Goal: Obtain resource: Download file/media

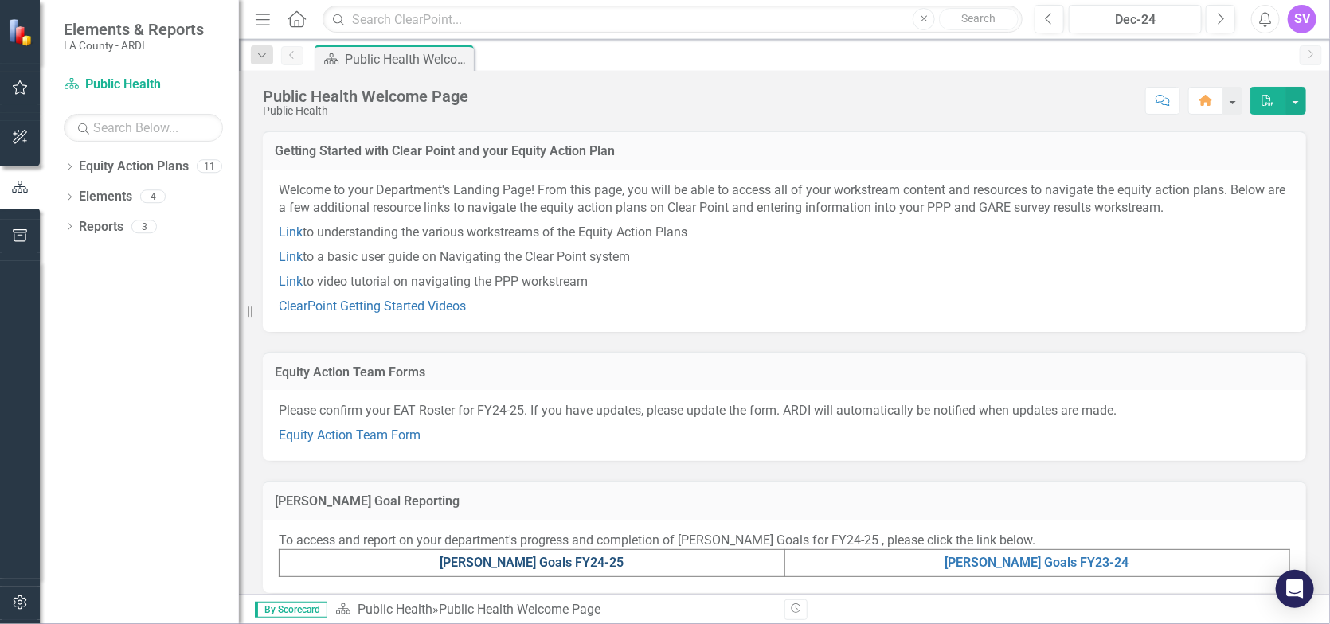
click at [564, 556] on link "[PERSON_NAME] Goals FY24-25" at bounding box center [532, 562] width 184 height 15
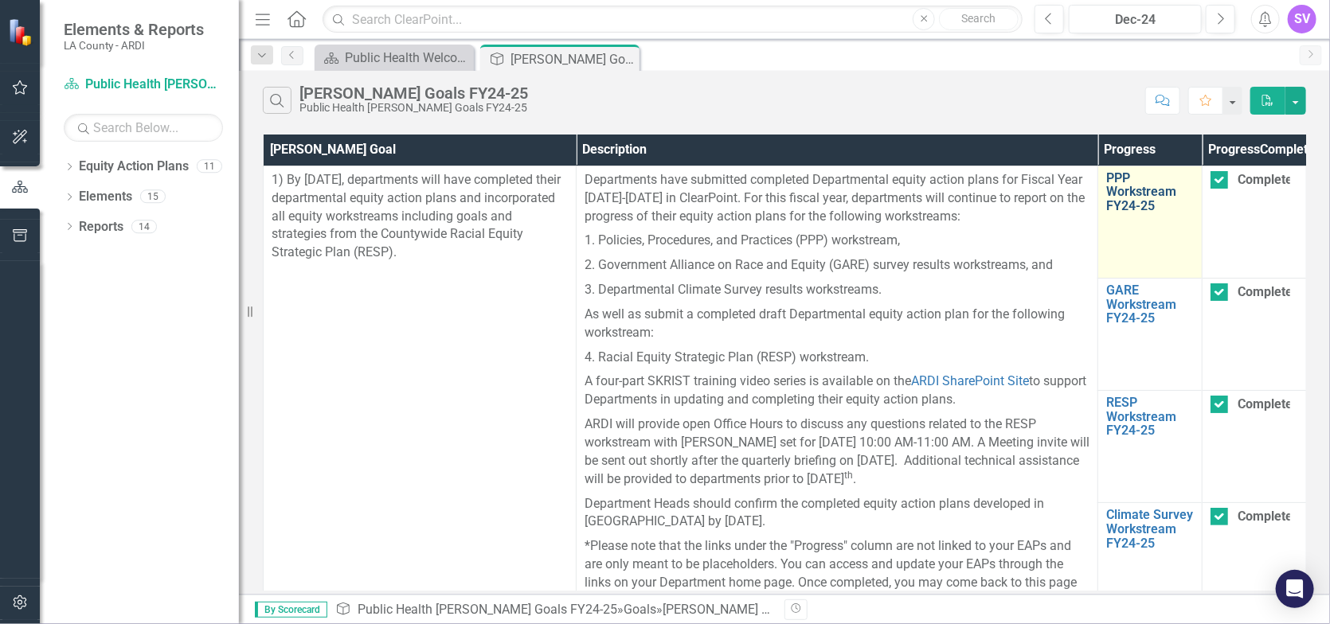
click at [1171, 213] on link "PPP Workstream FY24-25" at bounding box center [1150, 192] width 88 height 42
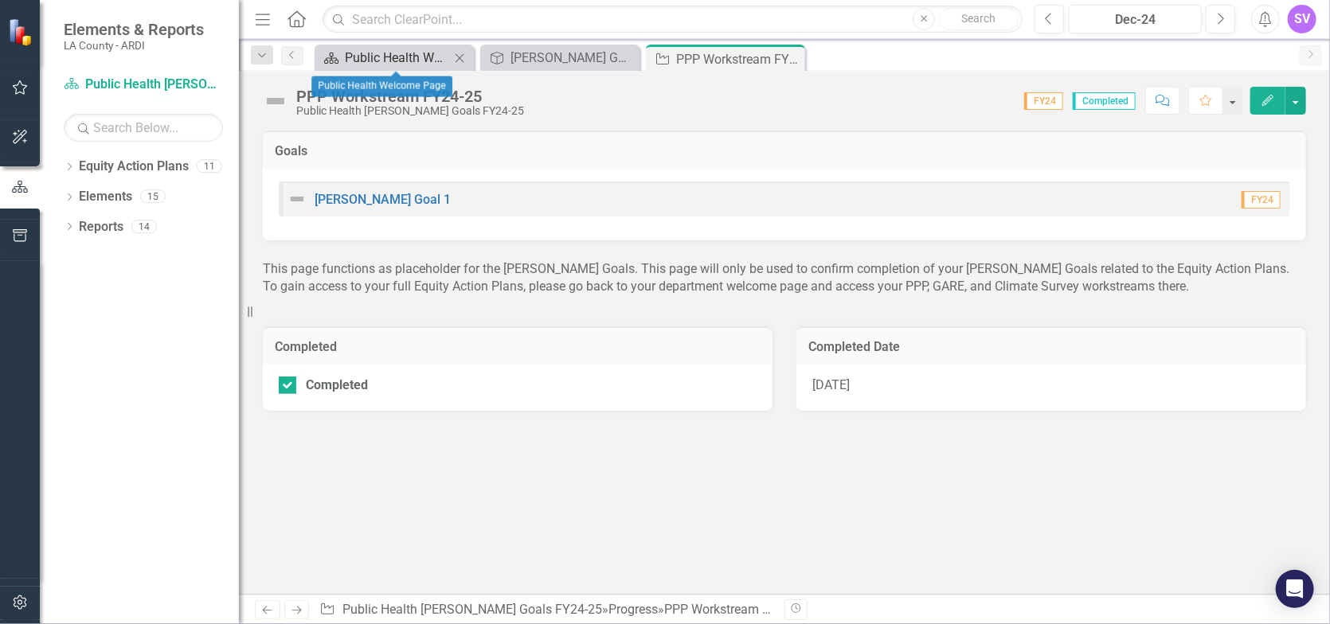
click at [388, 59] on div "Public Health Welcome Page" at bounding box center [397, 58] width 105 height 20
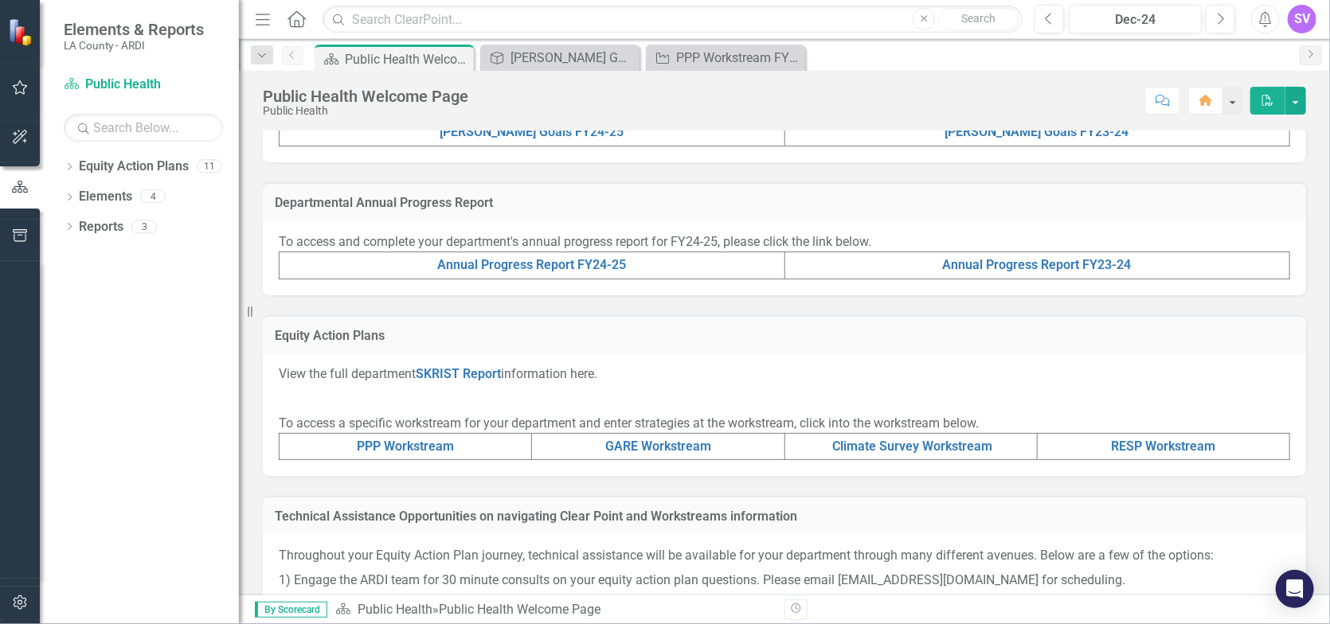
scroll to position [478, 0]
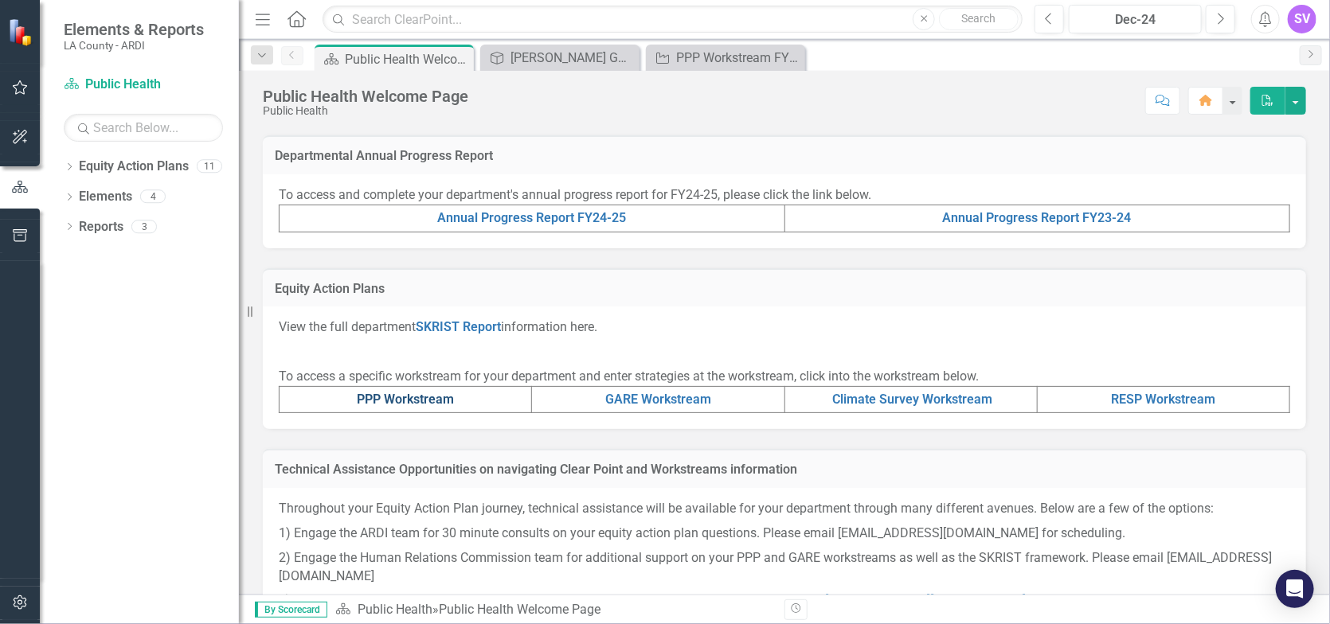
click at [425, 397] on link "PPP Workstream" at bounding box center [405, 399] width 97 height 15
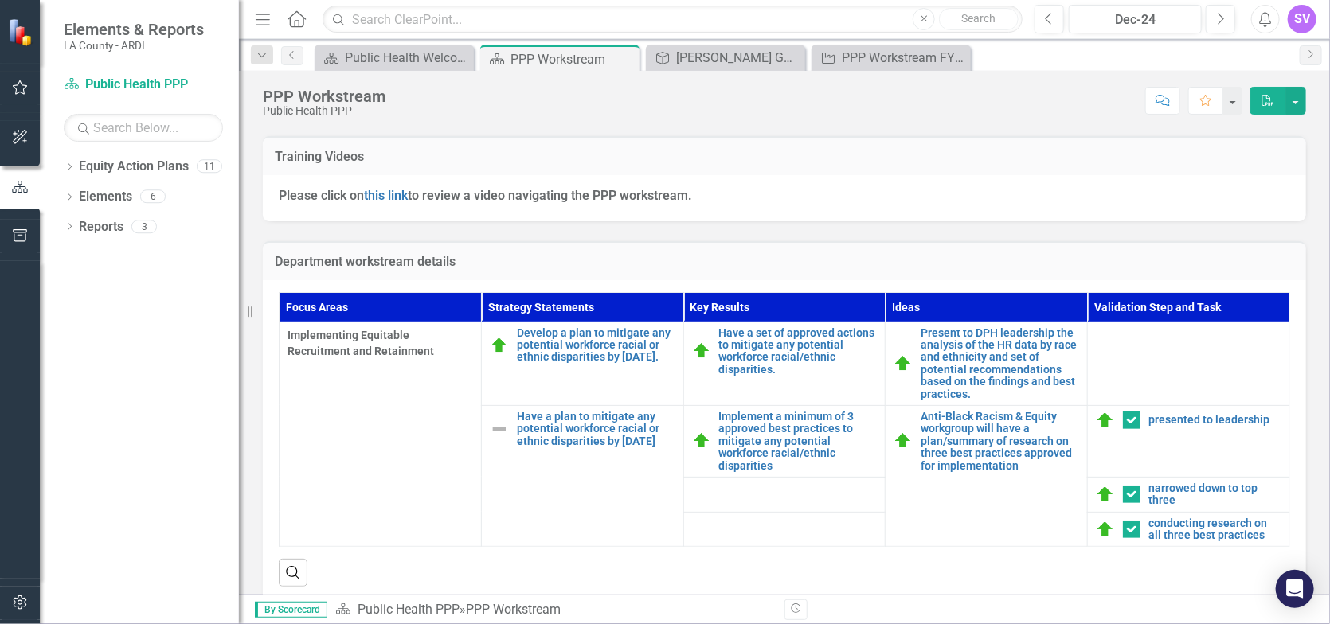
scroll to position [444, 0]
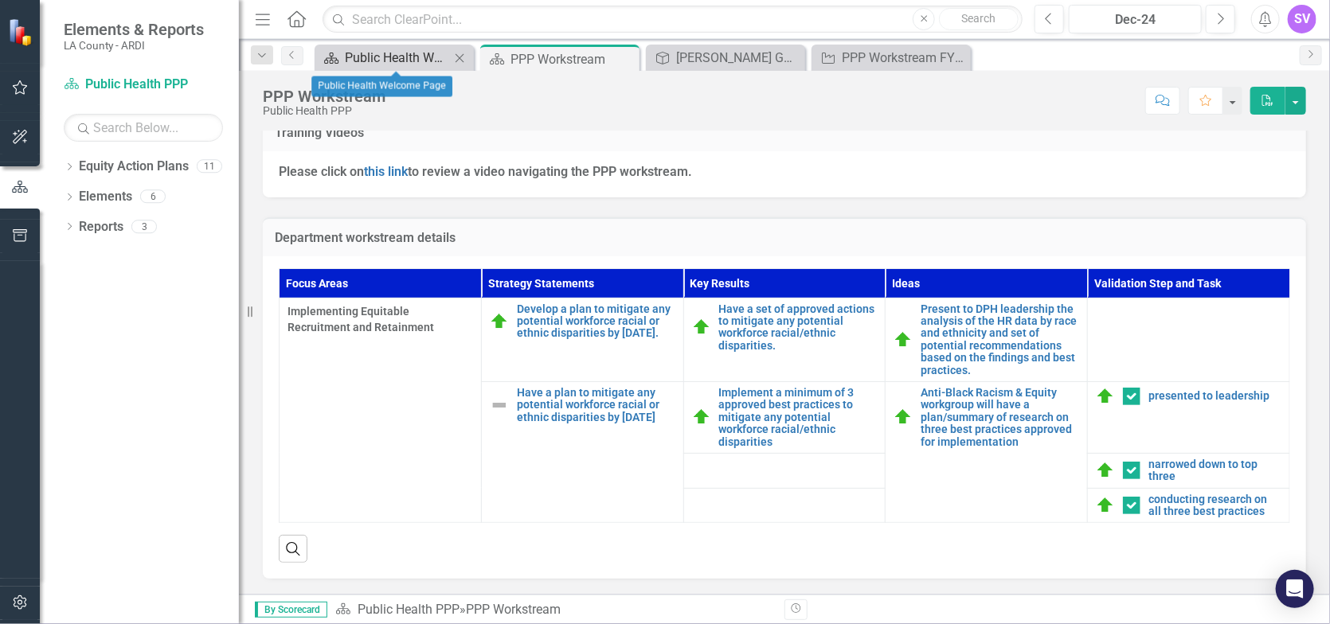
click at [396, 56] on div "Public Health Welcome Page" at bounding box center [397, 58] width 105 height 20
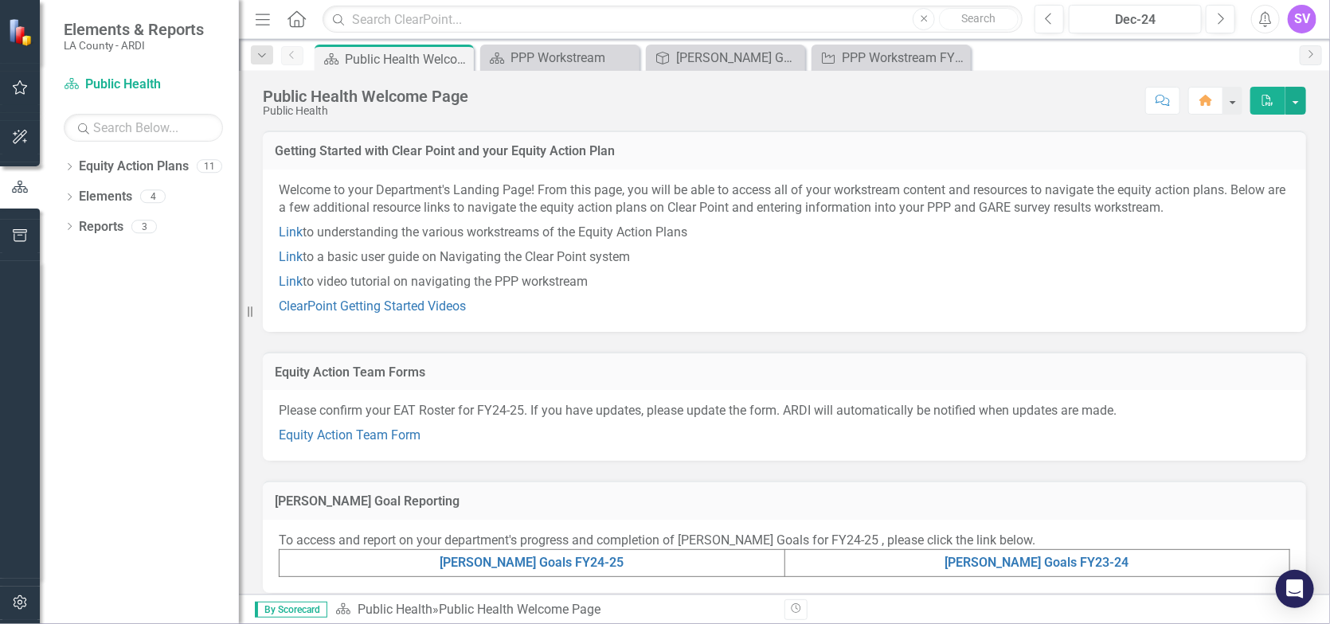
scroll to position [44, 0]
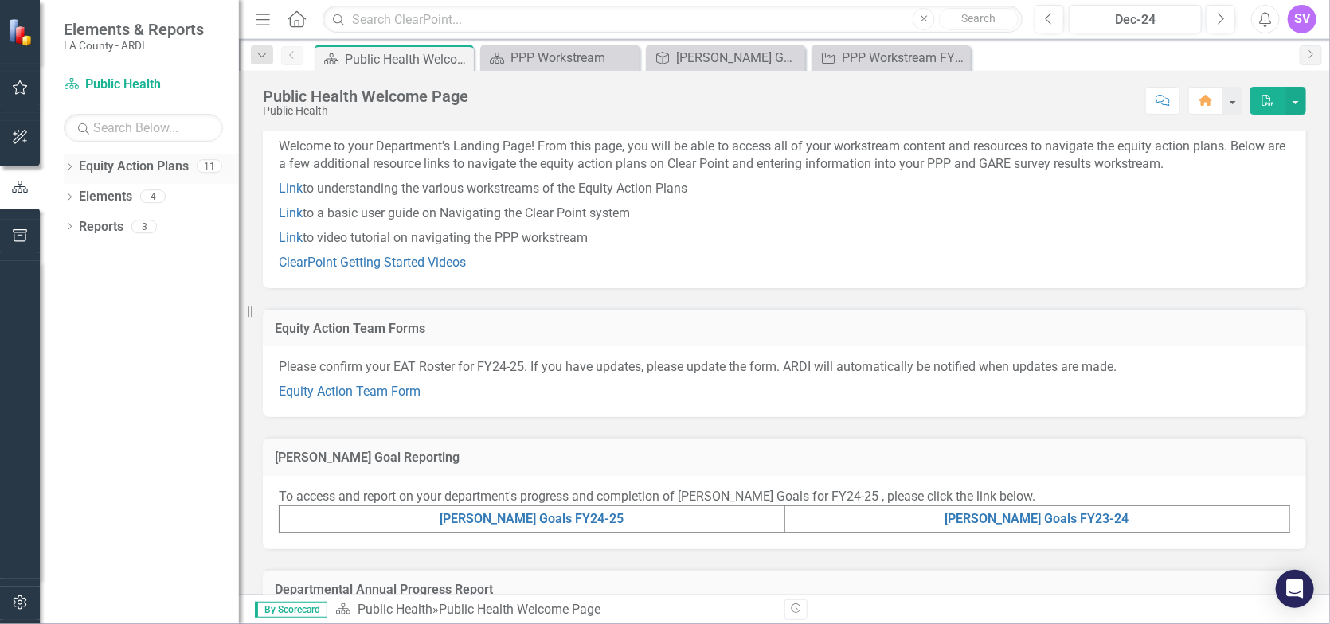
click at [114, 169] on link "Equity Action Plans" at bounding box center [134, 167] width 110 height 18
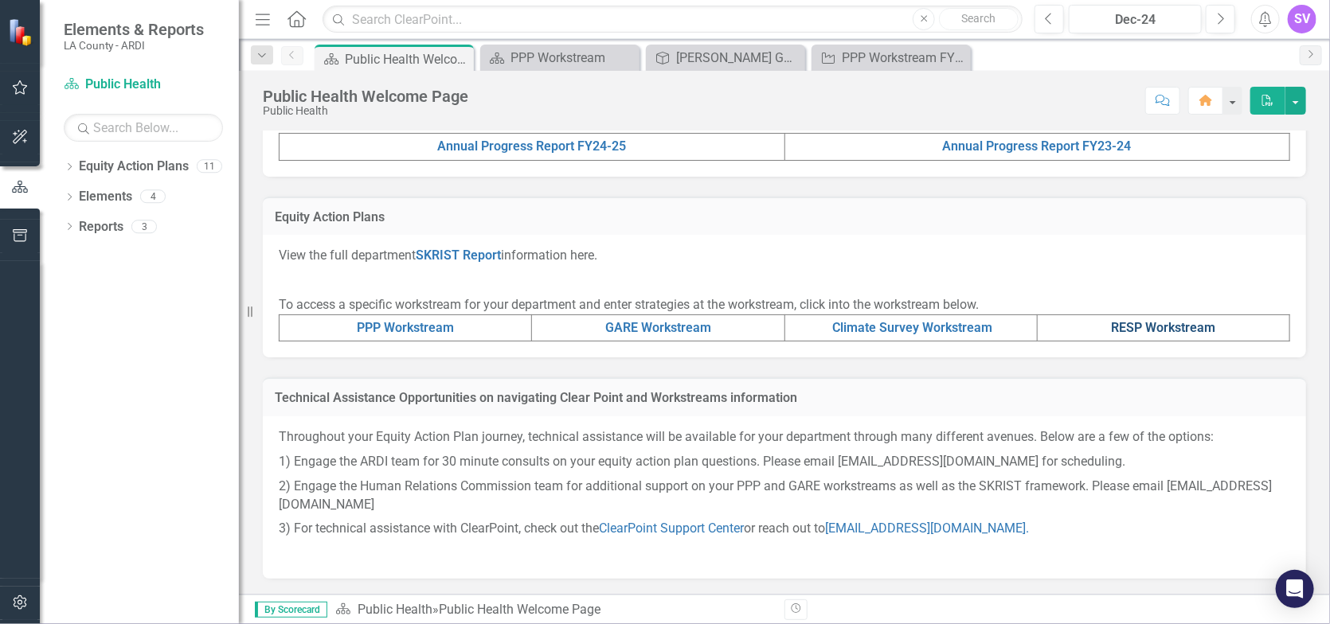
click at [1165, 321] on link "RESP Workstream" at bounding box center [1163, 327] width 104 height 15
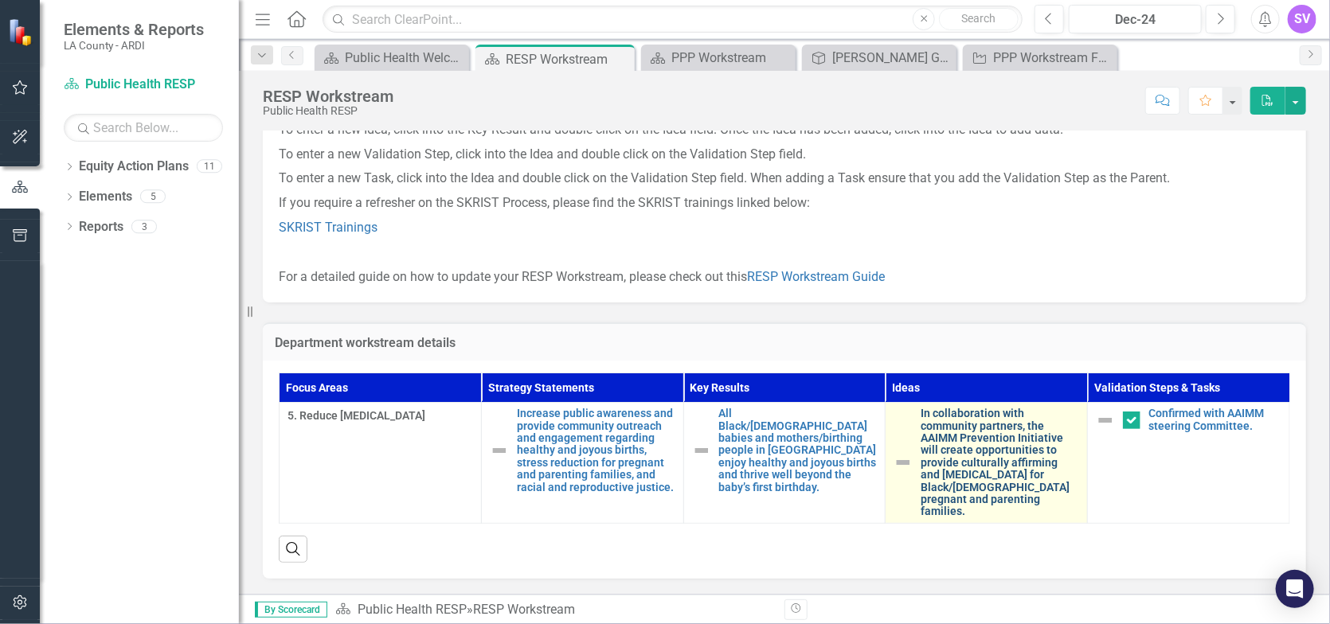
scroll to position [234, 0]
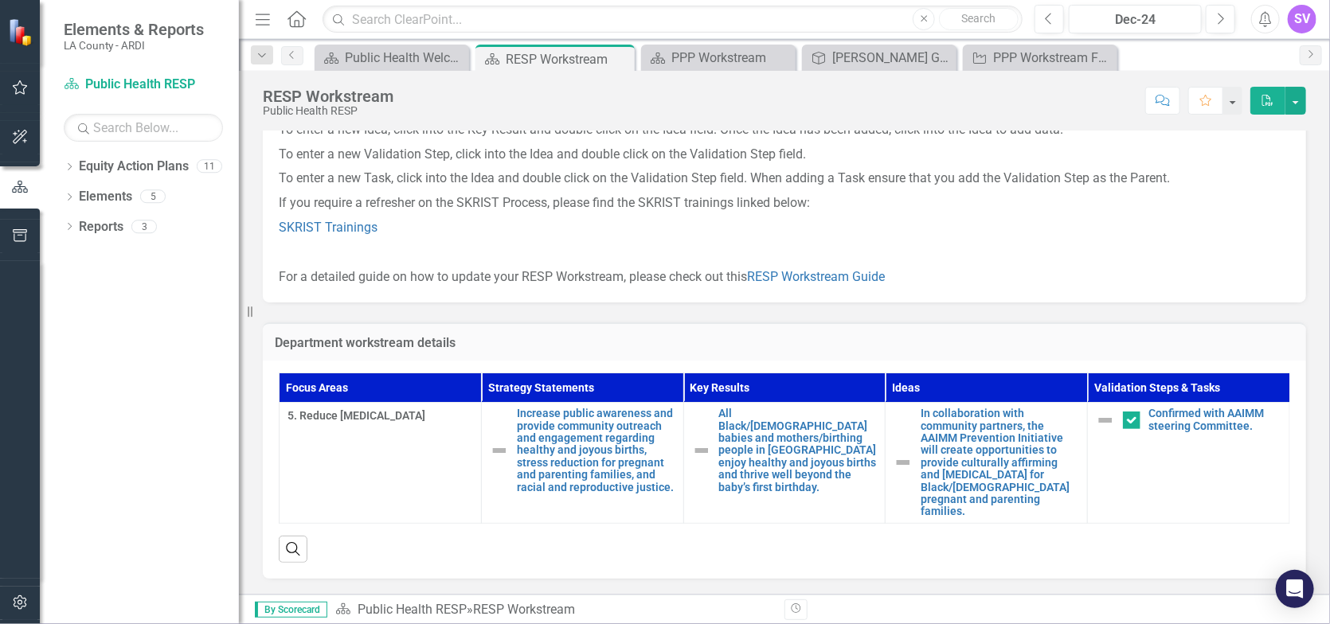
click at [1263, 99] on icon "button" at bounding box center [1268, 100] width 11 height 11
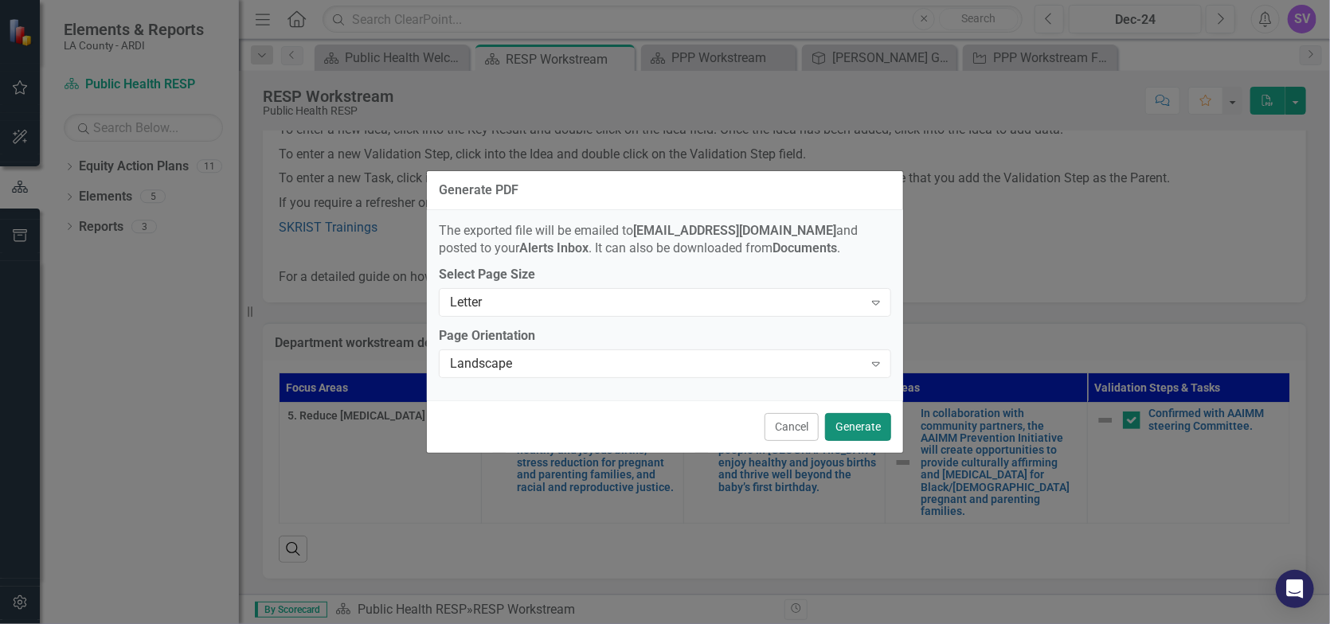
click at [863, 440] on button "Generate" at bounding box center [858, 427] width 66 height 28
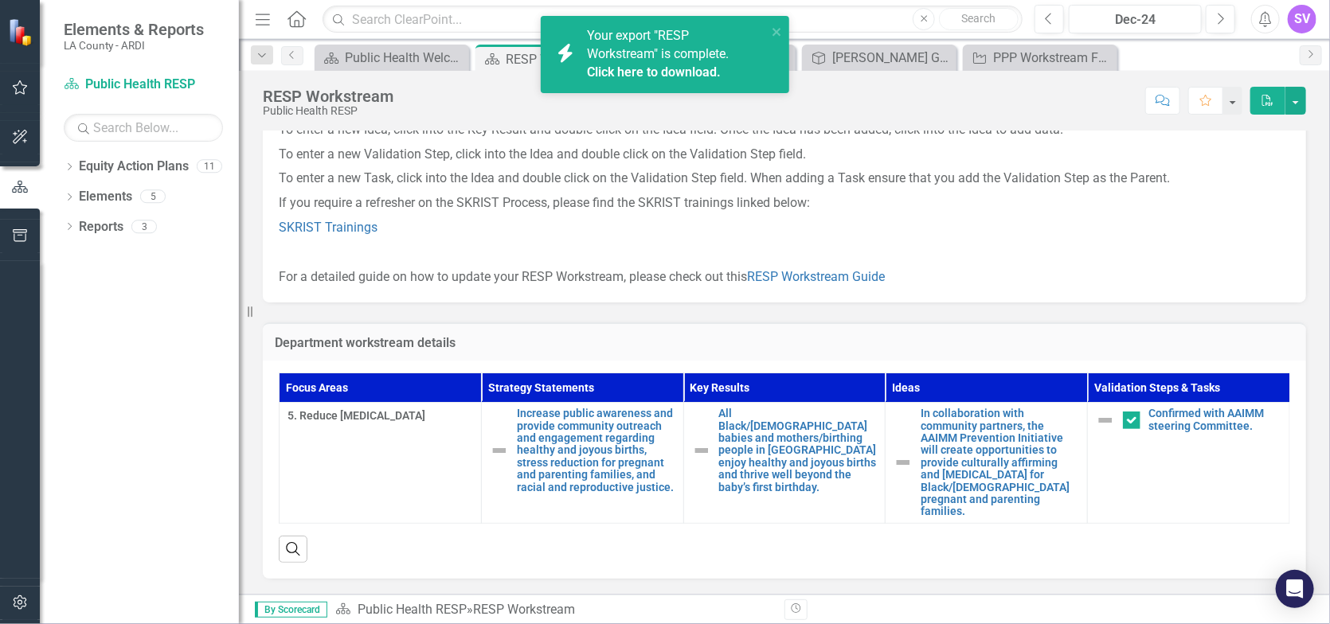
click at [633, 50] on span "Your export "RESP Workstream" is complete. Click here to download." at bounding box center [675, 55] width 176 height 54
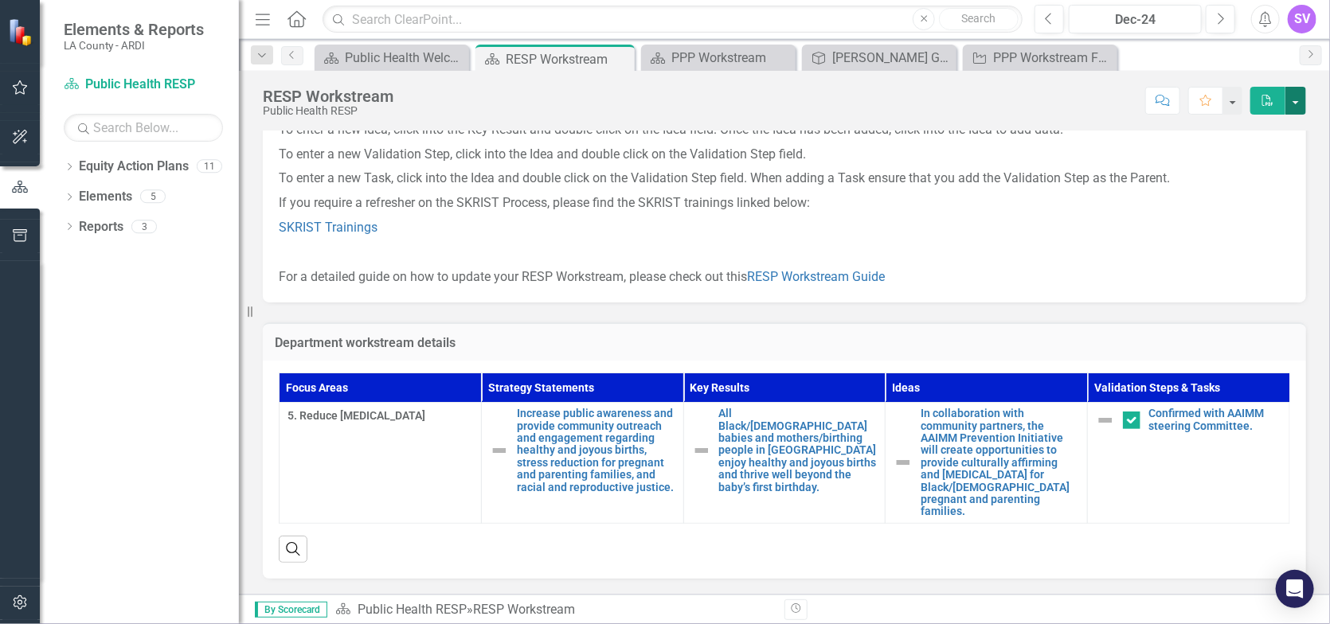
click at [1296, 108] on button "button" at bounding box center [1296, 101] width 21 height 28
click at [1278, 131] on link "Revision History Revision History" at bounding box center [1240, 134] width 129 height 29
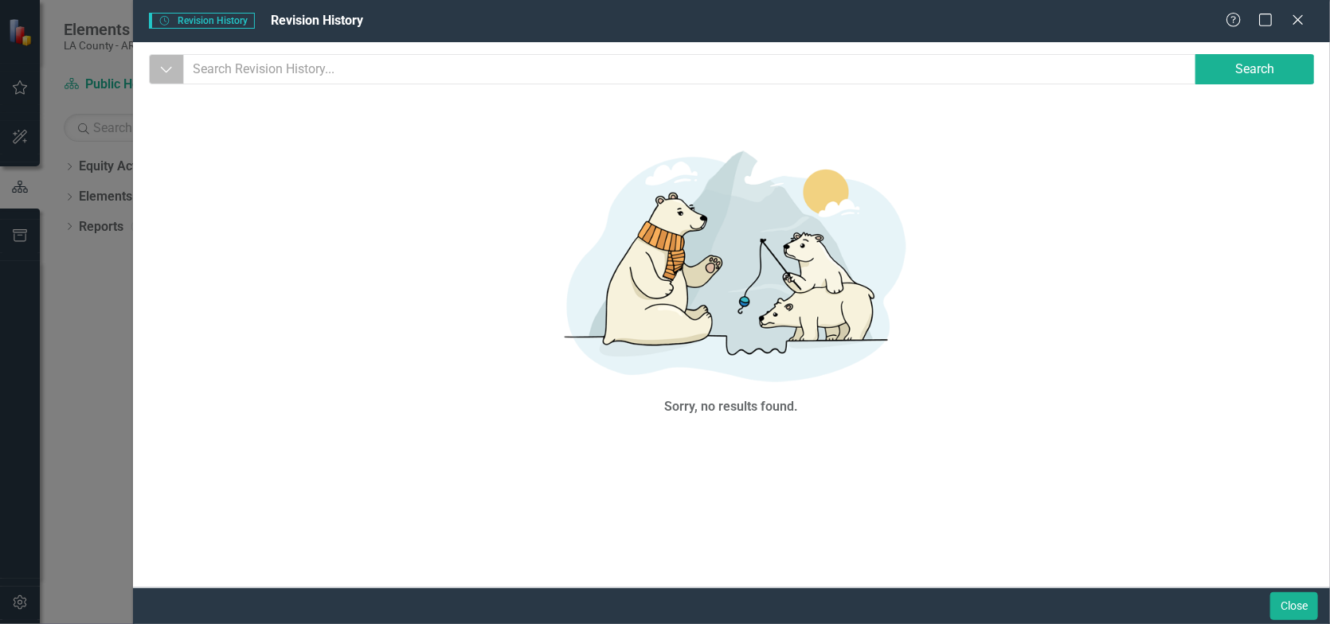
click at [164, 61] on button "Dropdown" at bounding box center [166, 69] width 35 height 30
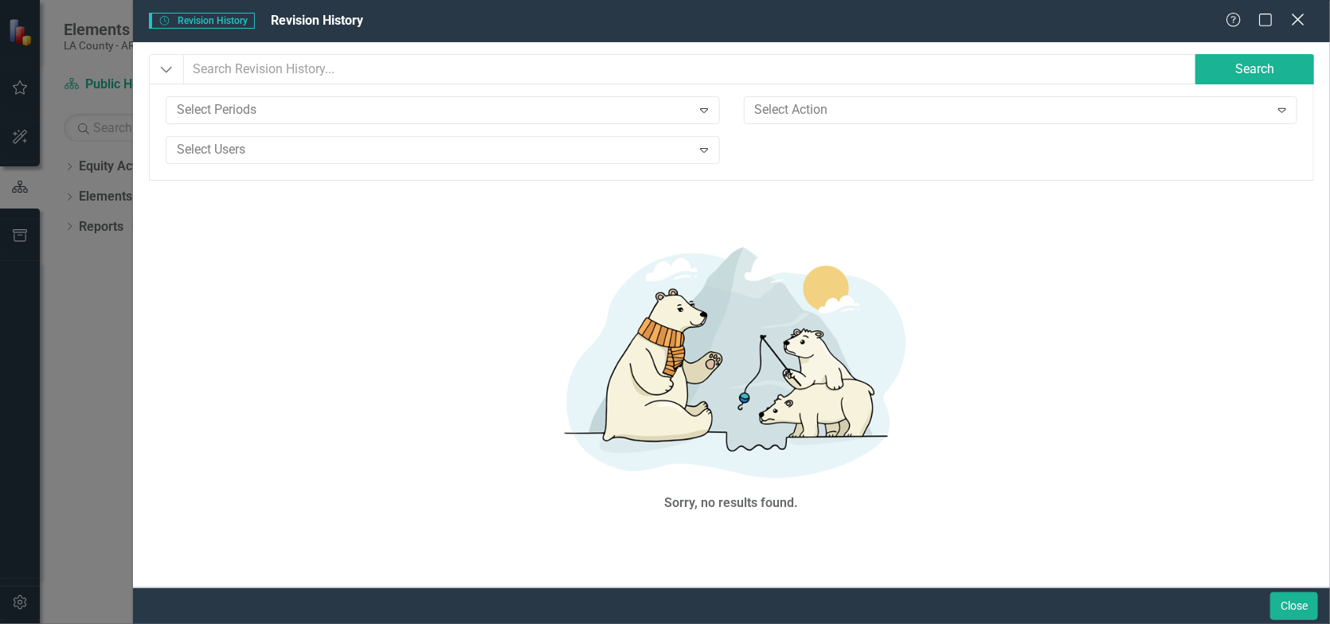
click at [1301, 20] on icon "Close" at bounding box center [1298, 19] width 20 height 15
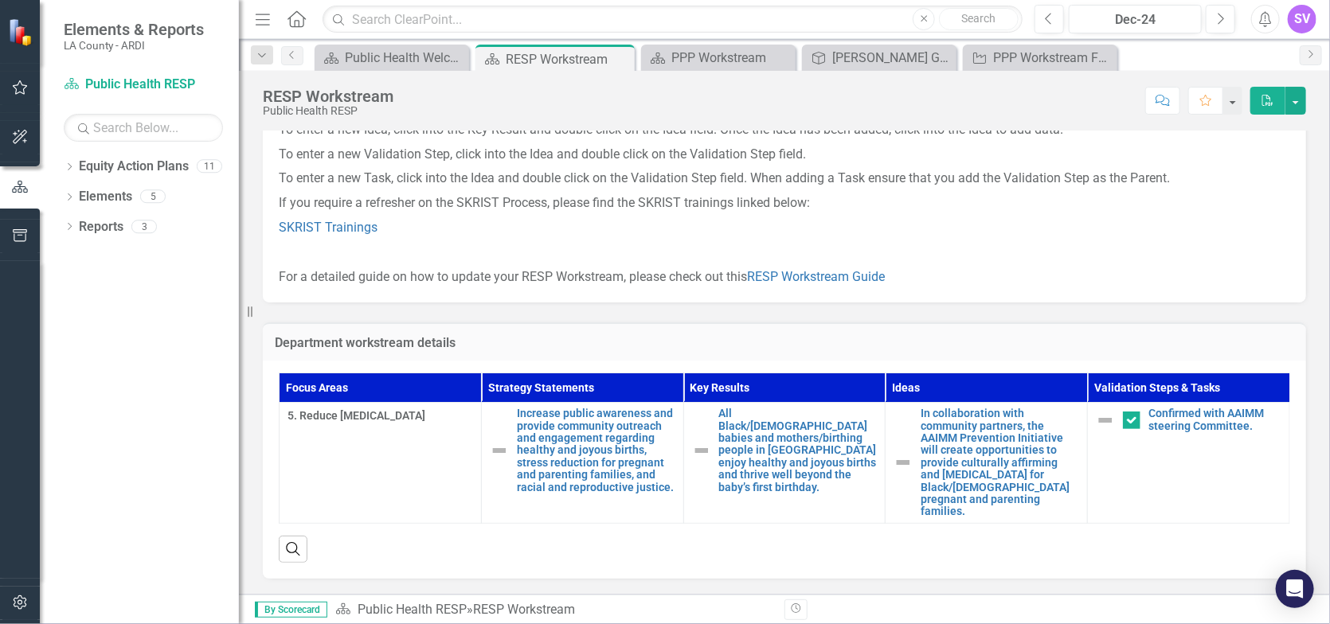
drag, startPoint x: 968, startPoint y: 237, endPoint x: 1168, endPoint y: 229, distance: 200.1
click at [969, 241] on p at bounding box center [785, 253] width 1012 height 25
click at [1222, 20] on icon "button" at bounding box center [1222, 18] width 6 height 11
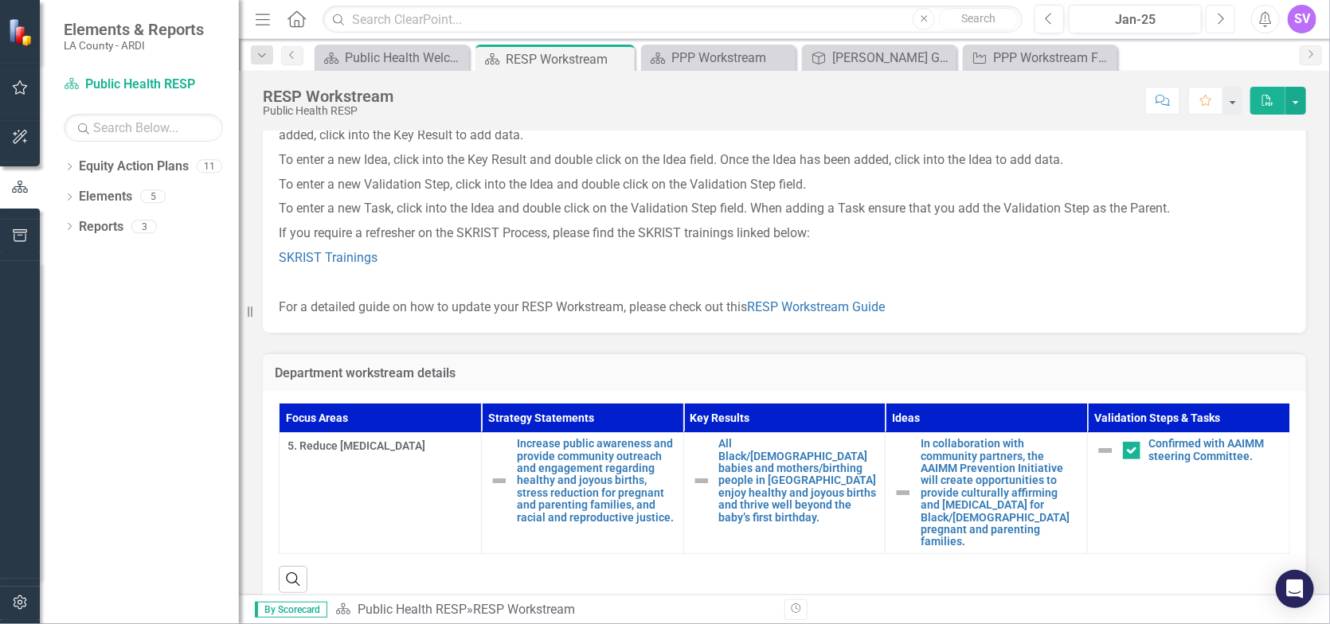
scroll to position [150, 0]
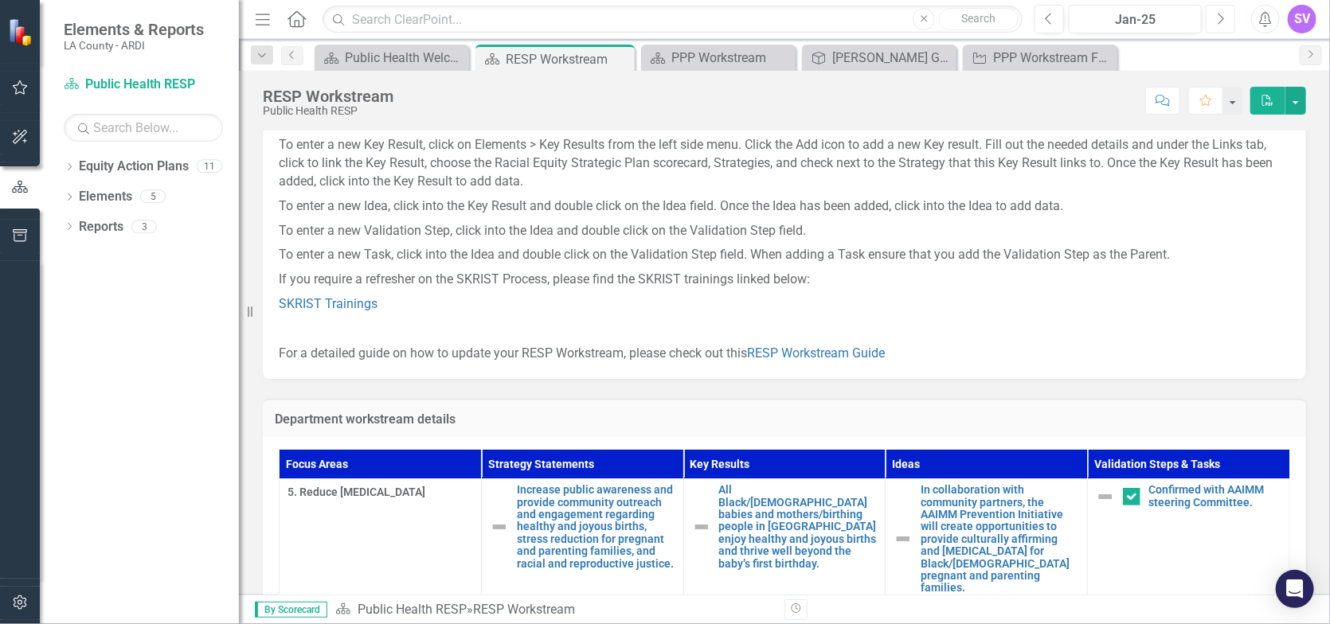
click at [1216, 17] on icon "Next" at bounding box center [1220, 19] width 9 height 14
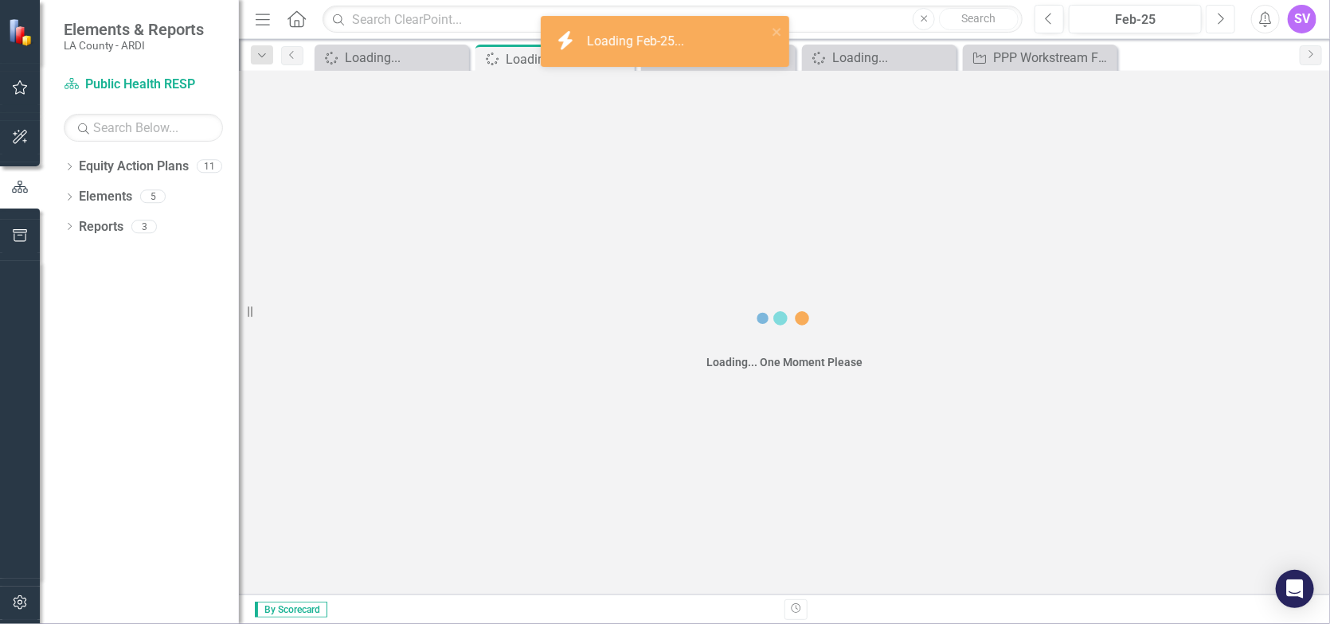
click at [1216, 17] on icon "Next" at bounding box center [1220, 19] width 9 height 14
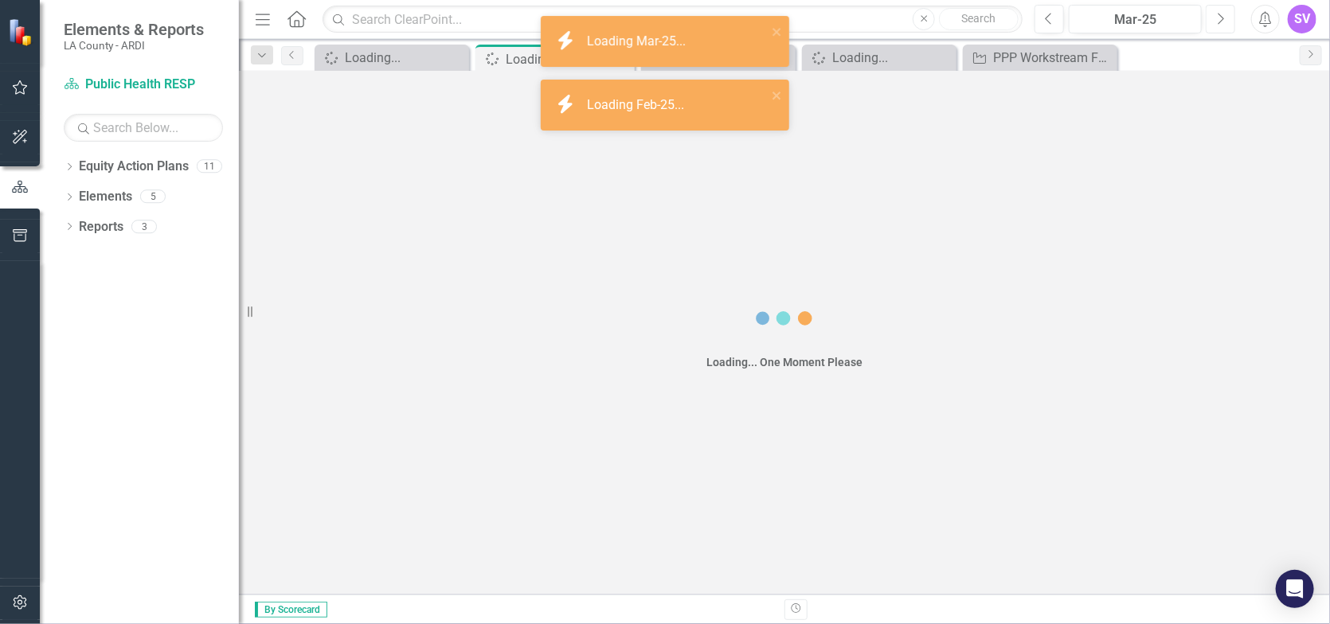
click at [1216, 17] on icon "Next" at bounding box center [1220, 19] width 9 height 14
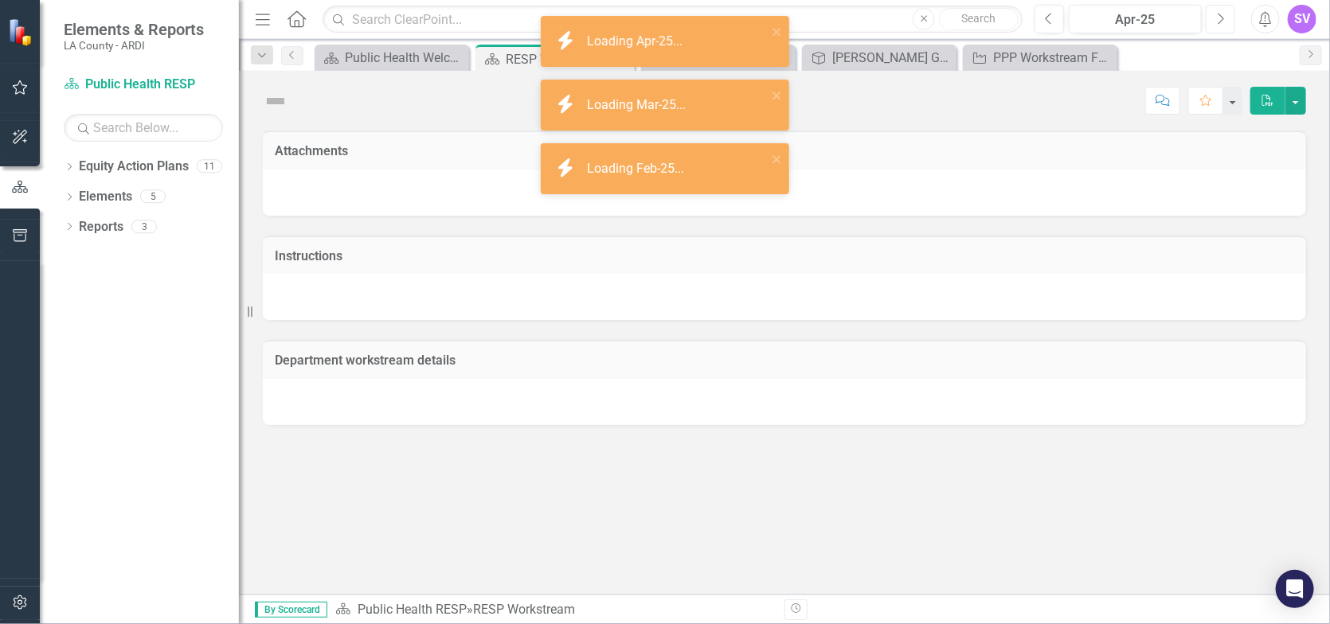
click at [1216, 17] on icon "Next" at bounding box center [1220, 19] width 9 height 14
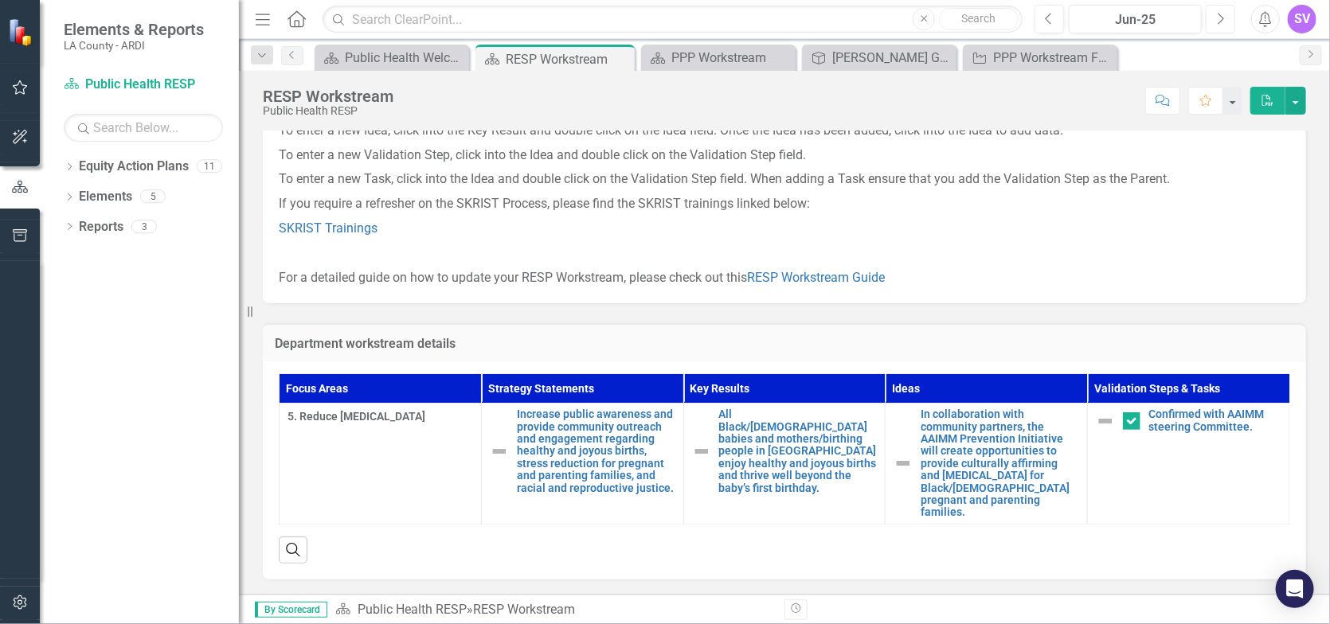
scroll to position [234, 0]
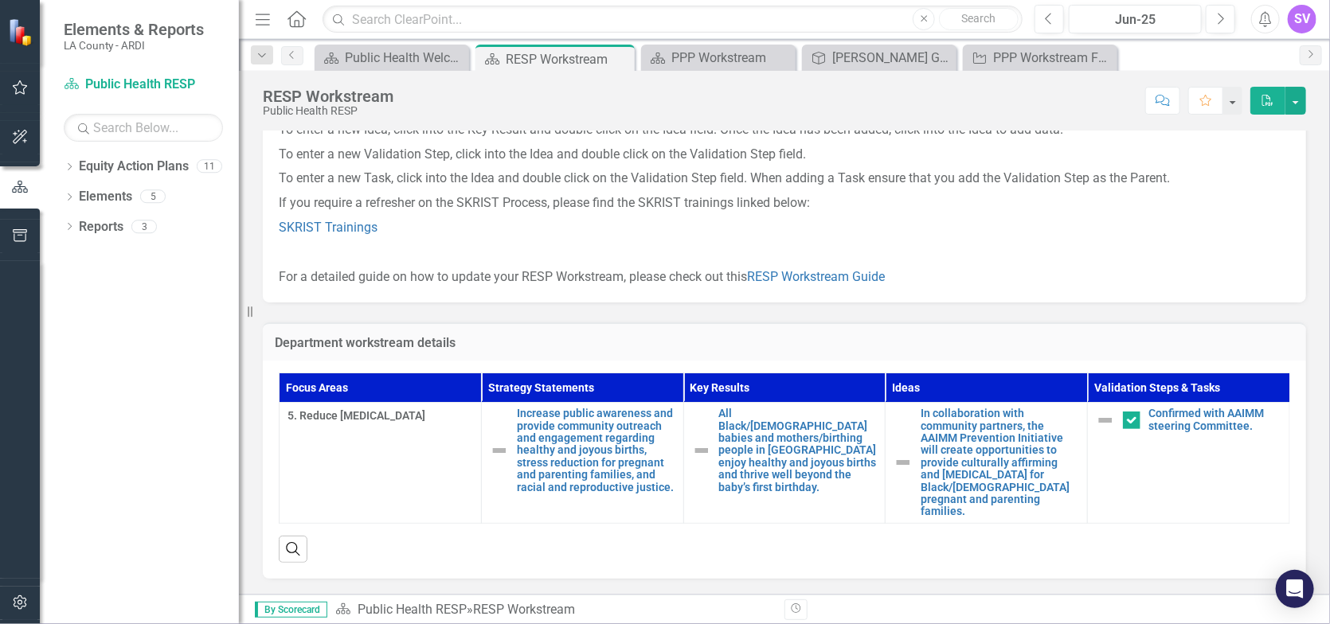
click at [1276, 105] on button "PDF" at bounding box center [1268, 101] width 35 height 28
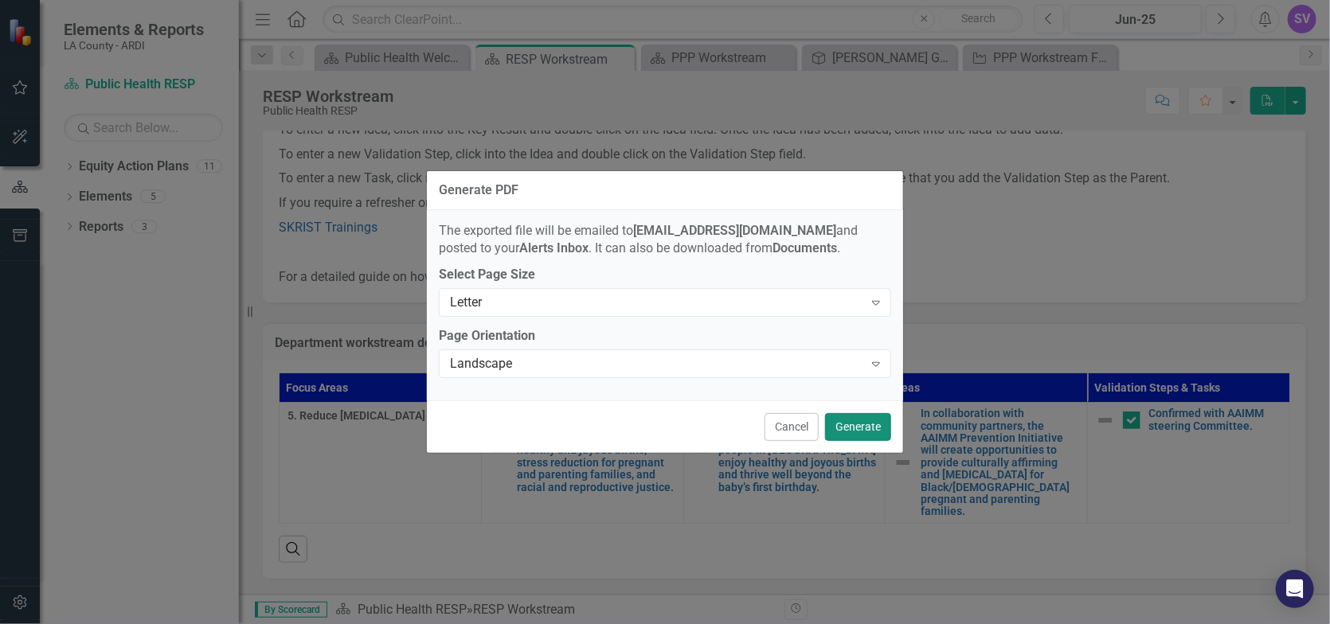
click at [833, 441] on button "Generate" at bounding box center [858, 427] width 66 height 28
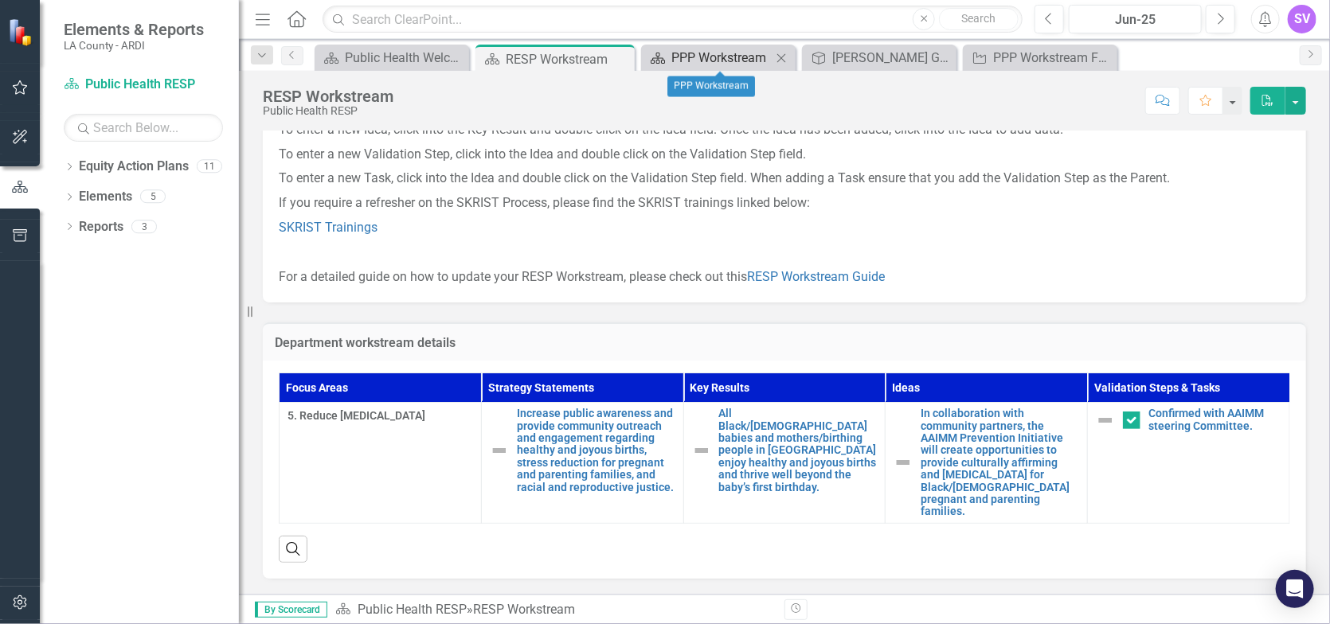
click at [717, 61] on div "PPP Workstream" at bounding box center [721, 58] width 100 height 20
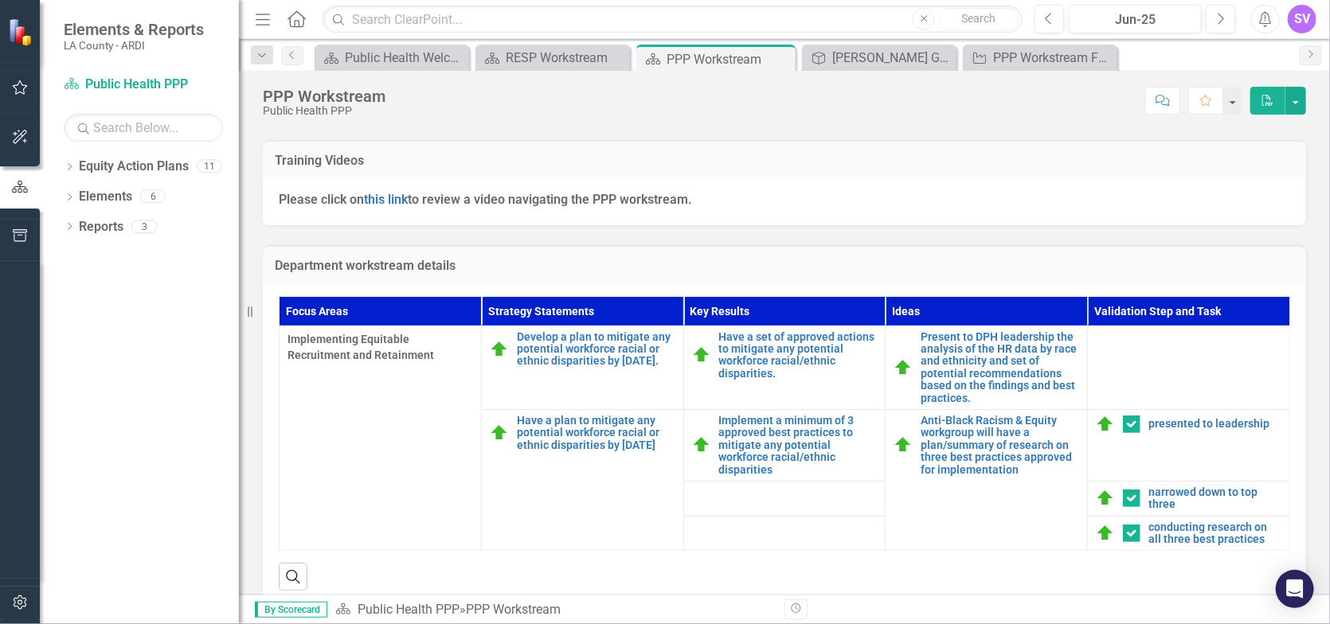
scroll to position [444, 0]
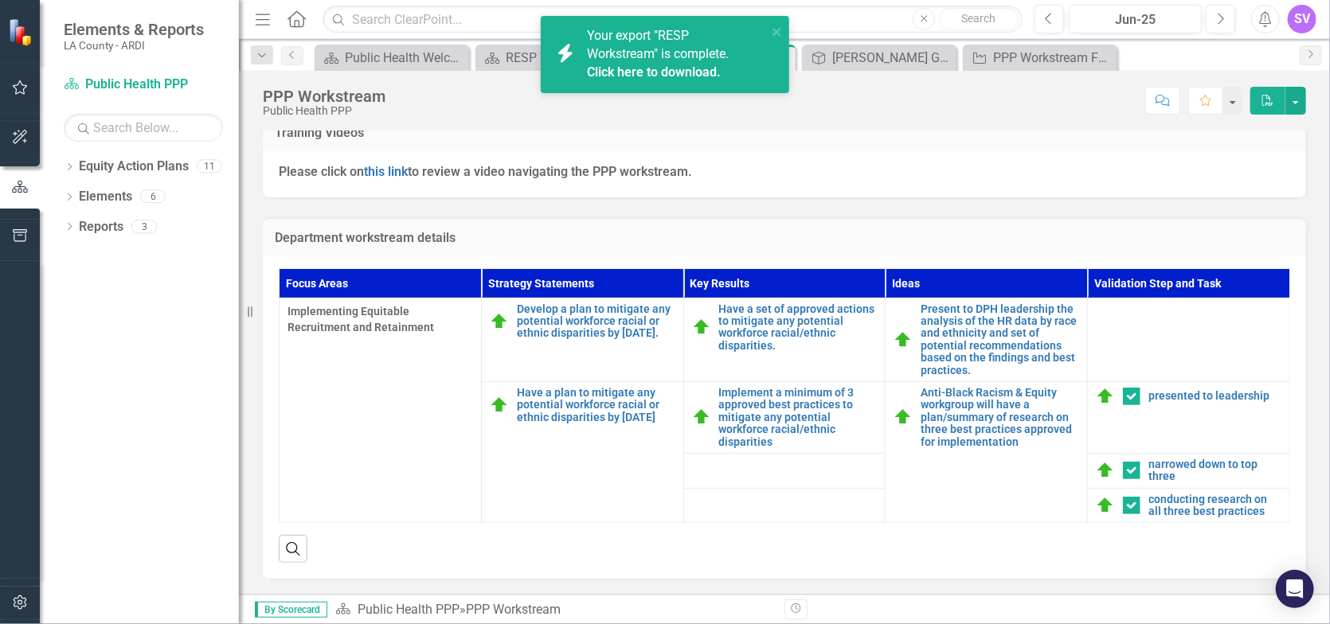
click at [699, 67] on link "Click here to download." at bounding box center [654, 72] width 134 height 15
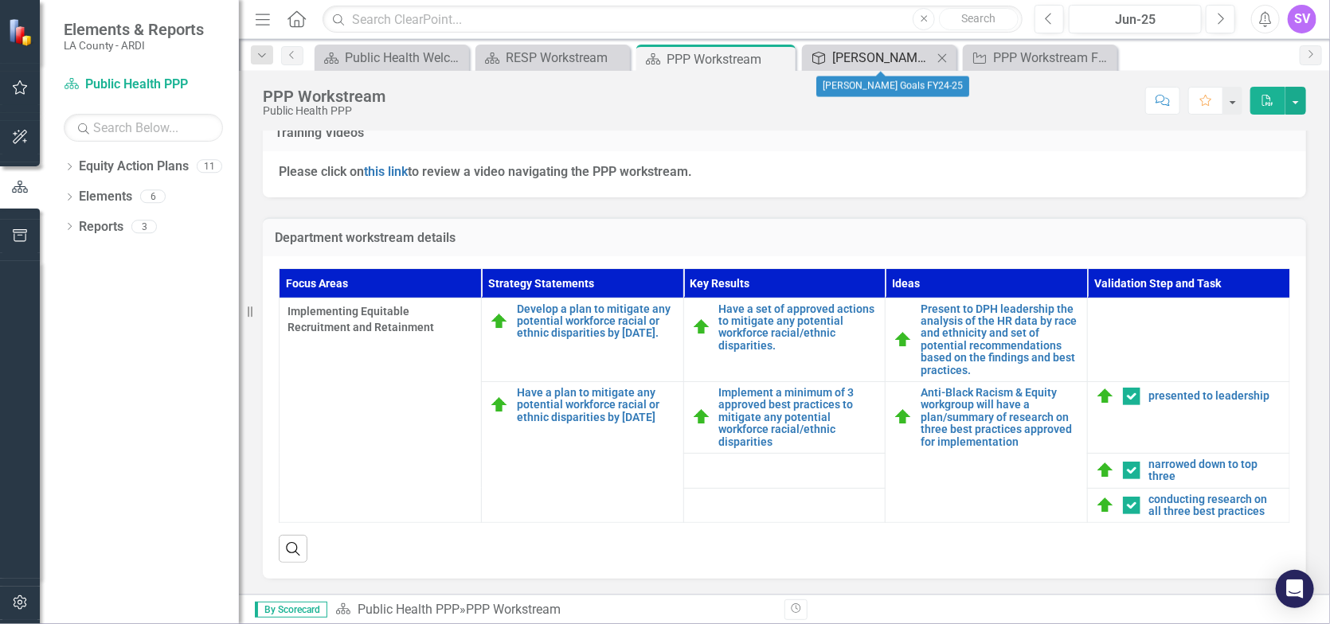
click at [924, 63] on div "[PERSON_NAME] Goals FY24-25" at bounding box center [882, 58] width 100 height 20
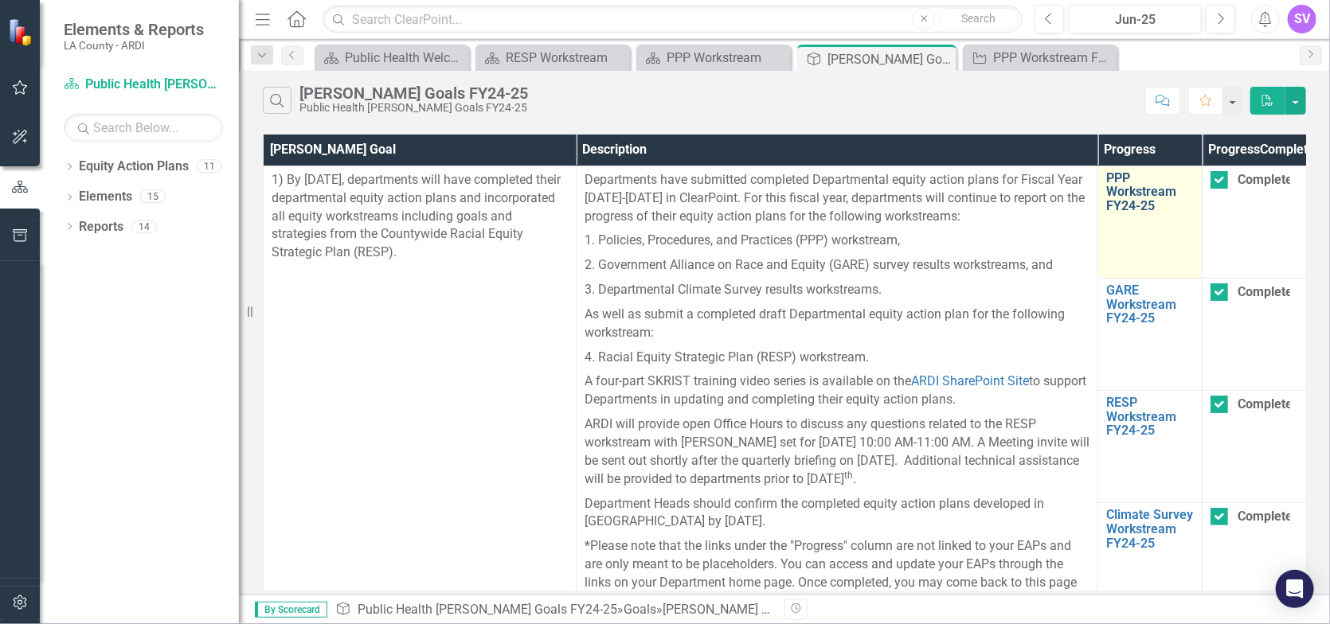
click at [1141, 213] on link "PPP Workstream FY24-25" at bounding box center [1150, 192] width 88 height 42
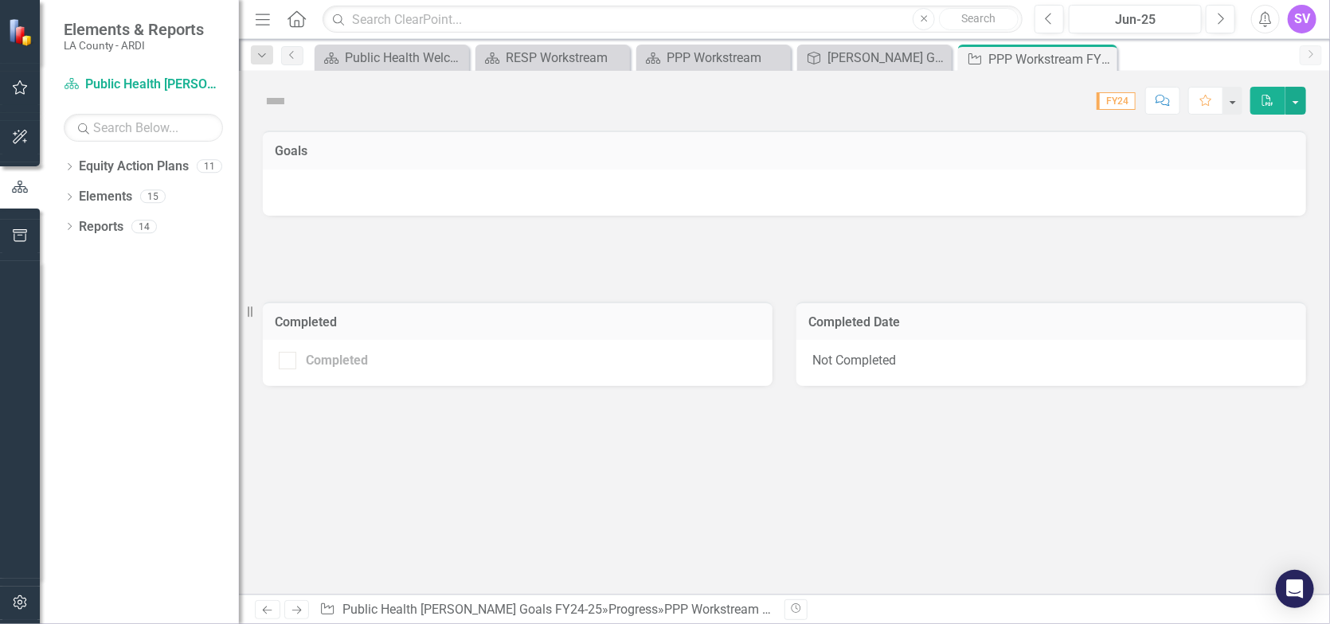
checkbox input "true"
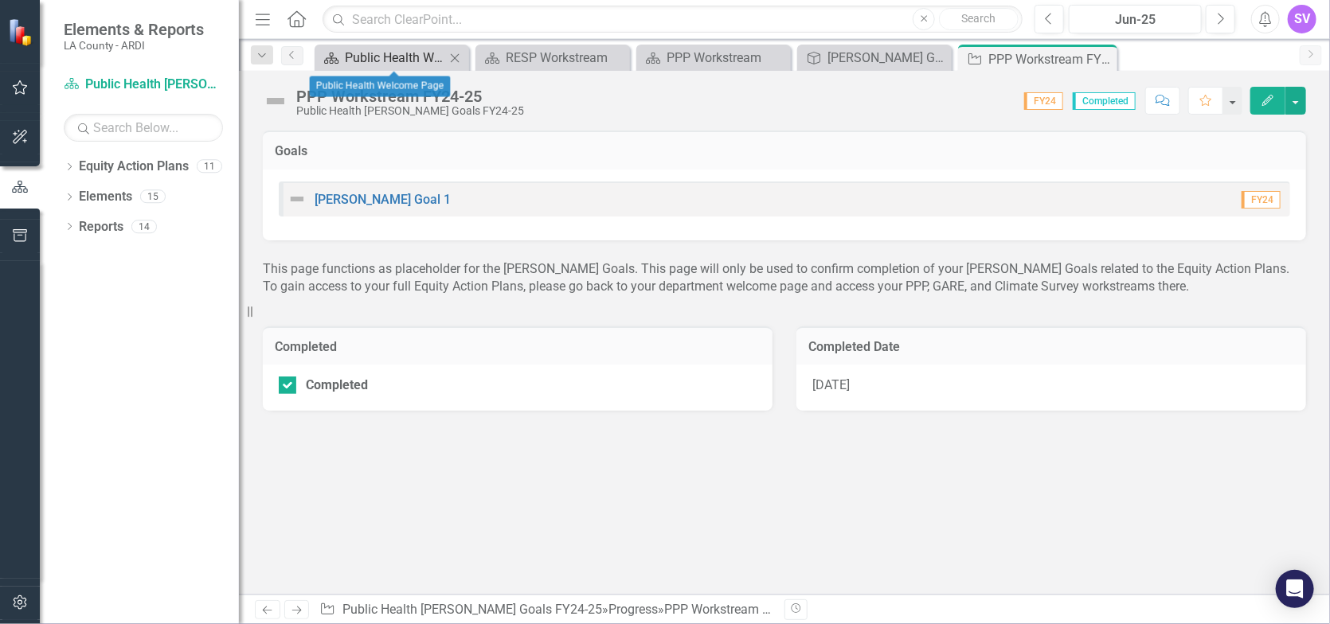
click at [377, 57] on div "Public Health Welcome Page" at bounding box center [395, 58] width 100 height 20
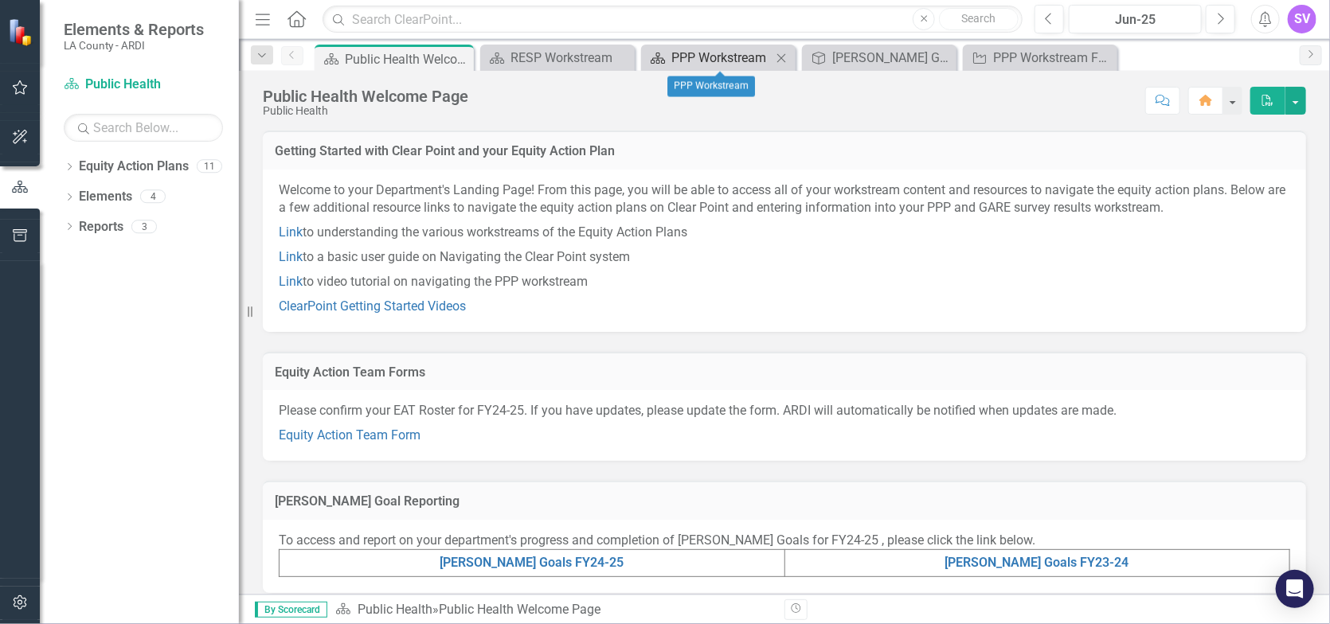
click at [739, 60] on div "PPP Workstream" at bounding box center [721, 58] width 100 height 20
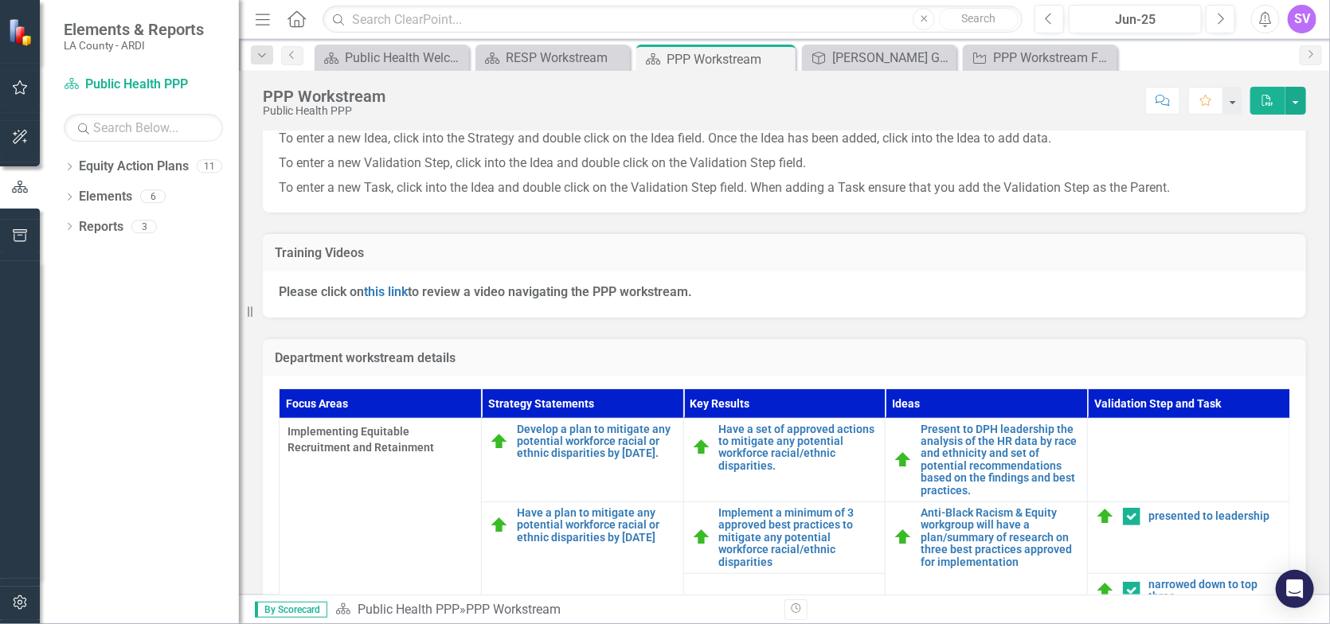
scroll to position [398, 0]
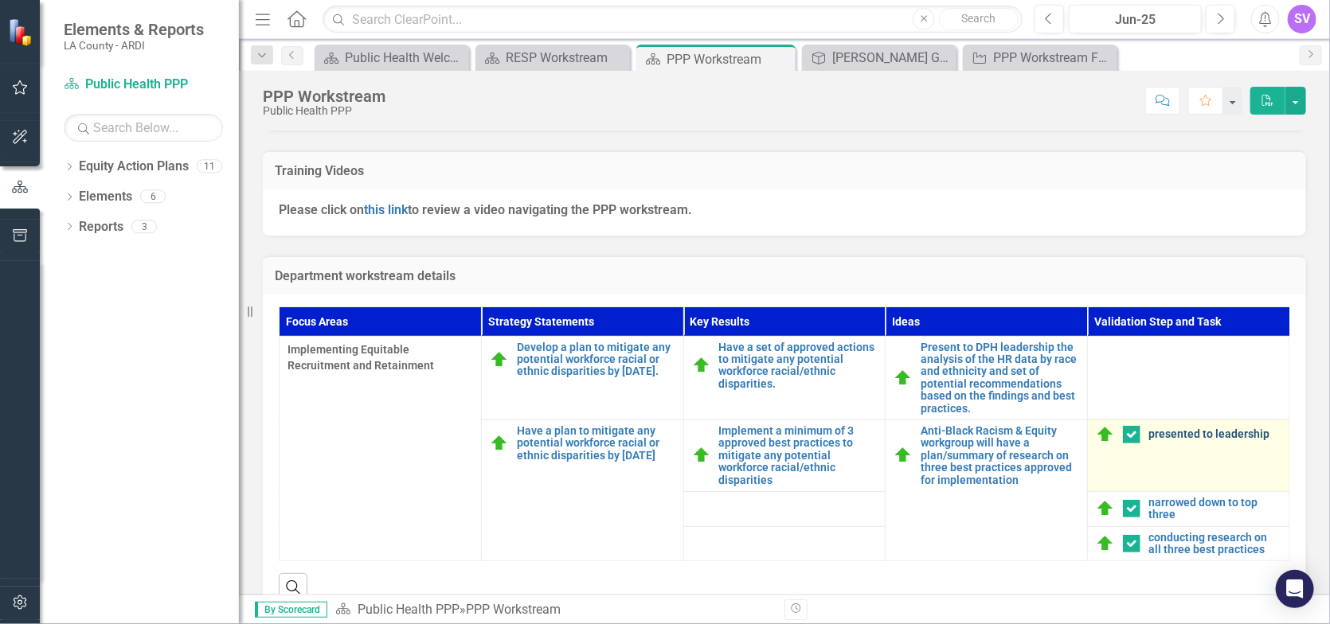
click at [1176, 434] on link "presented to leadership" at bounding box center [1215, 435] width 133 height 12
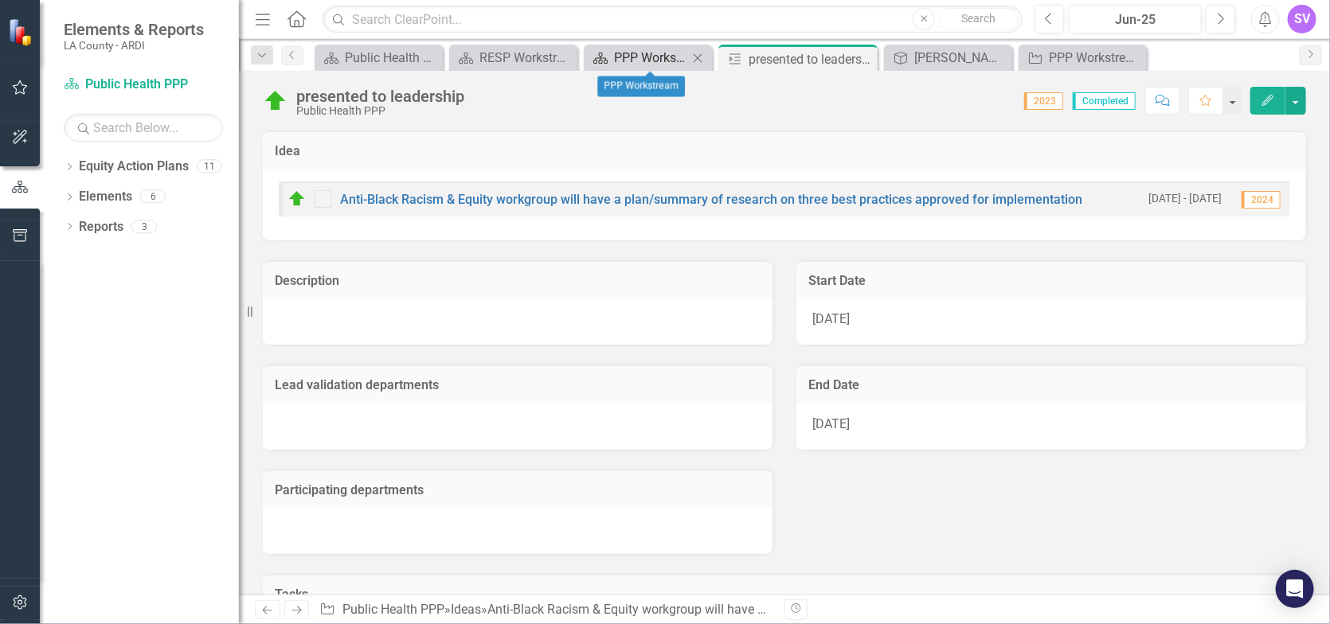
click at [632, 53] on div "PPP Workstream" at bounding box center [651, 58] width 74 height 20
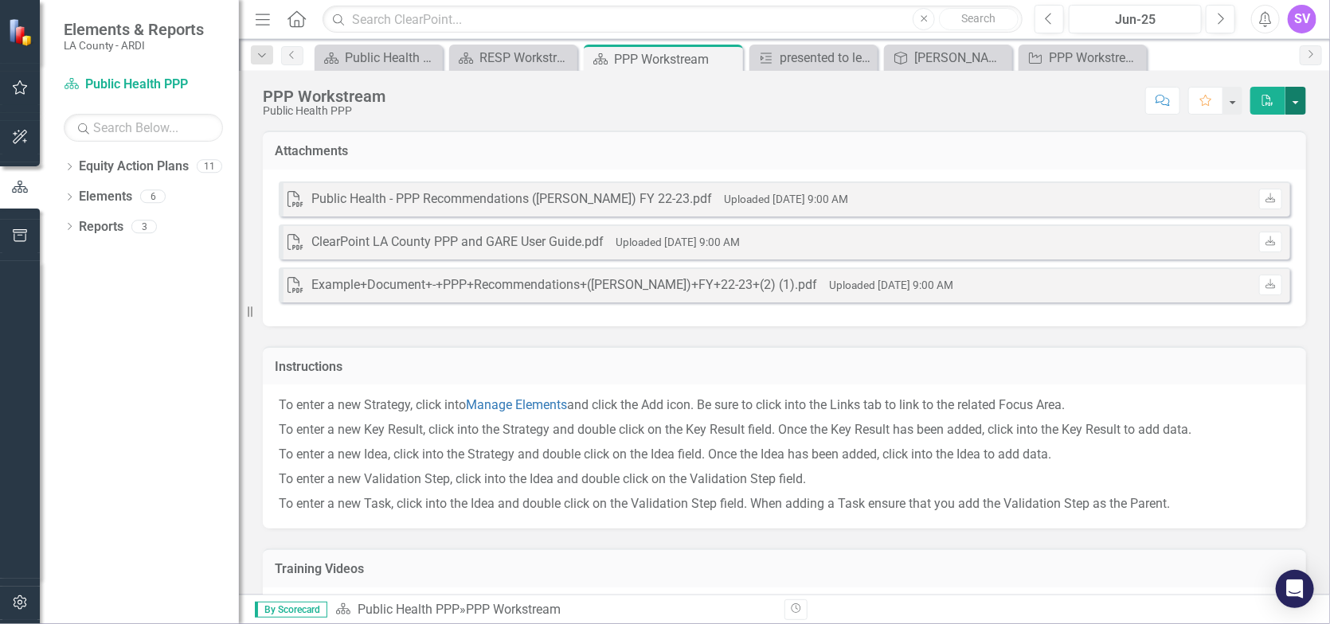
click at [1300, 100] on button "button" at bounding box center [1296, 101] width 21 height 28
click at [1269, 143] on link "Revision History Revision History" at bounding box center [1240, 134] width 129 height 29
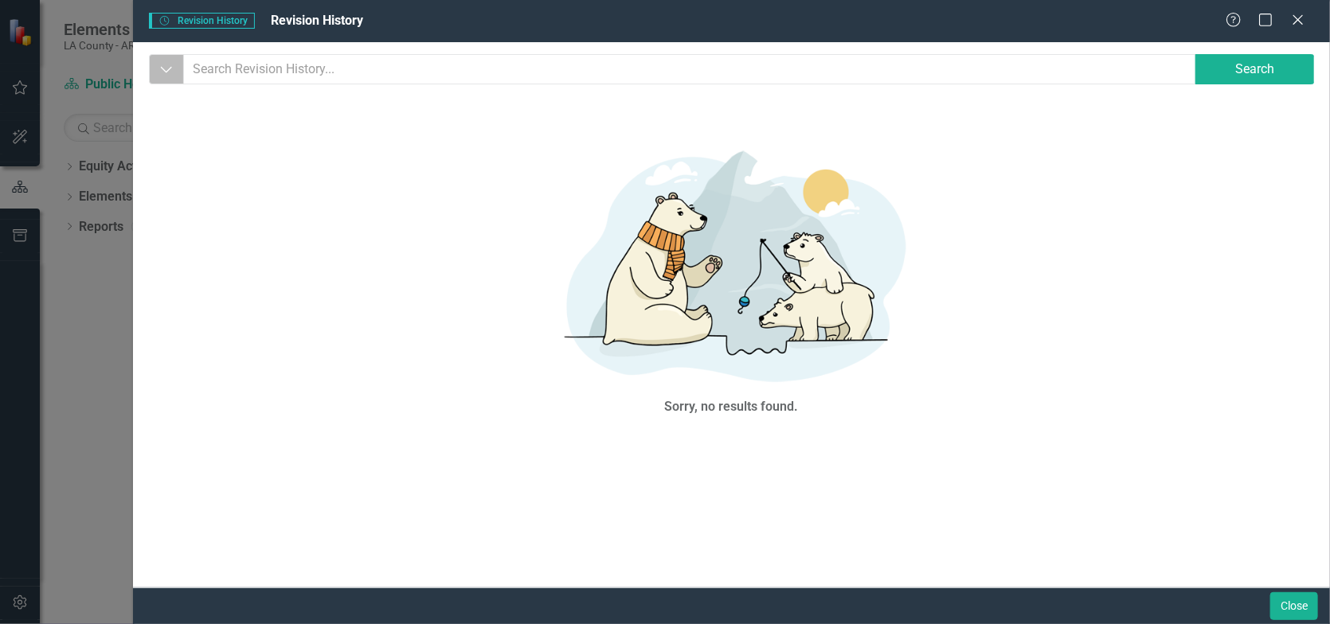
click at [155, 63] on button "Dropdown" at bounding box center [166, 69] width 35 height 30
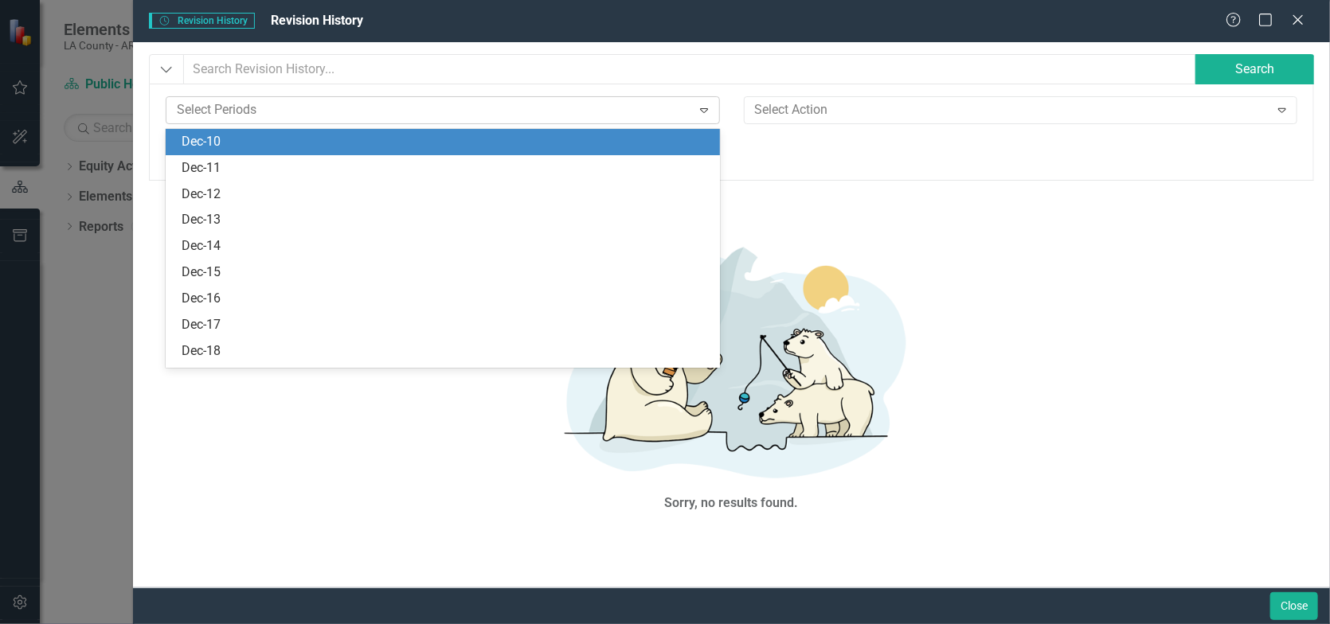
click at [704, 111] on icon "Expand" at bounding box center [704, 110] width 16 height 13
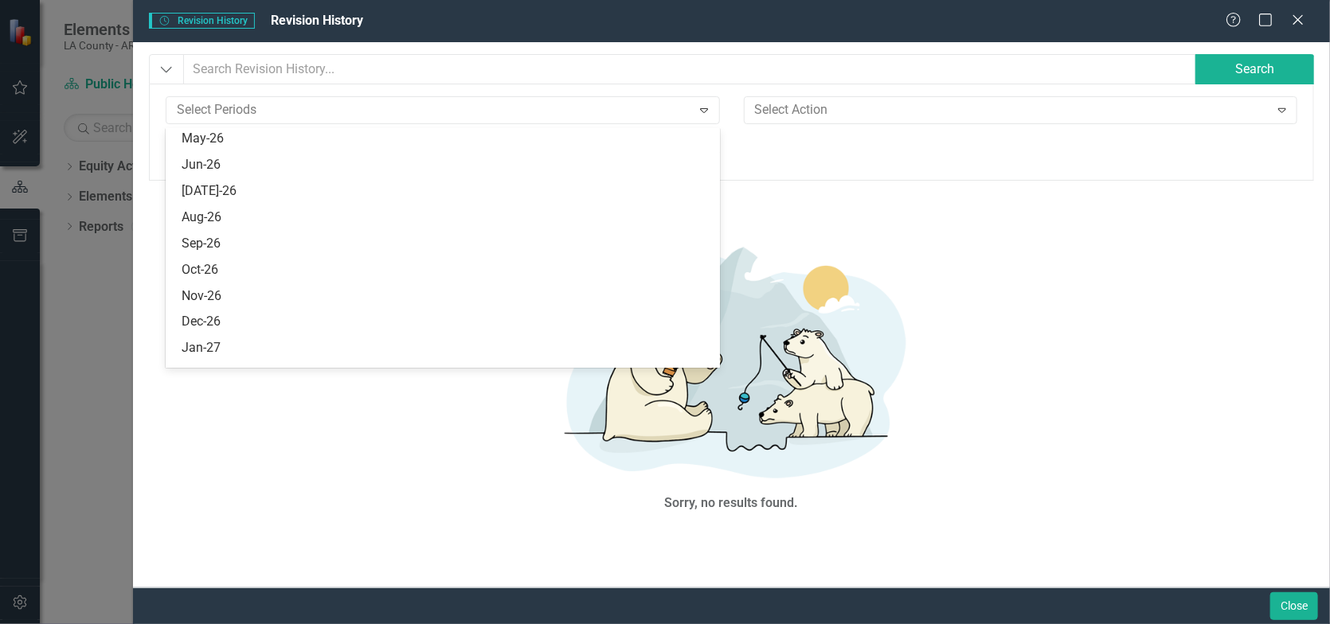
scroll to position [2237, 0]
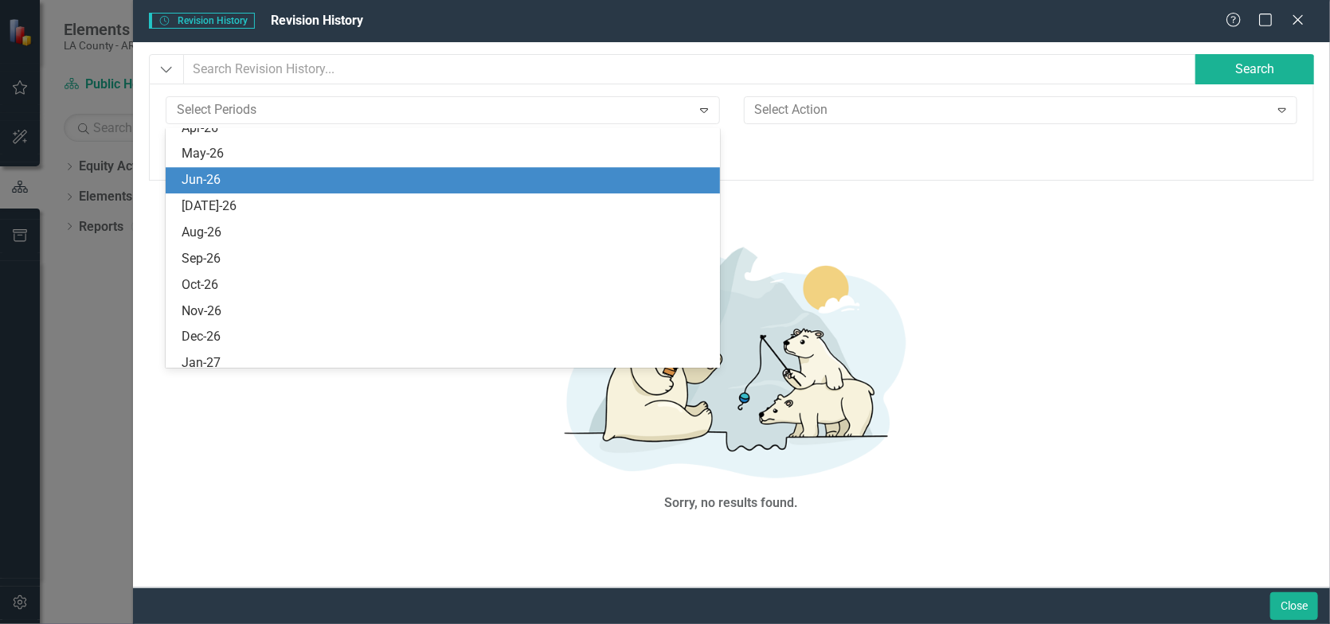
click at [349, 169] on div "Jun-26" at bounding box center [443, 180] width 554 height 26
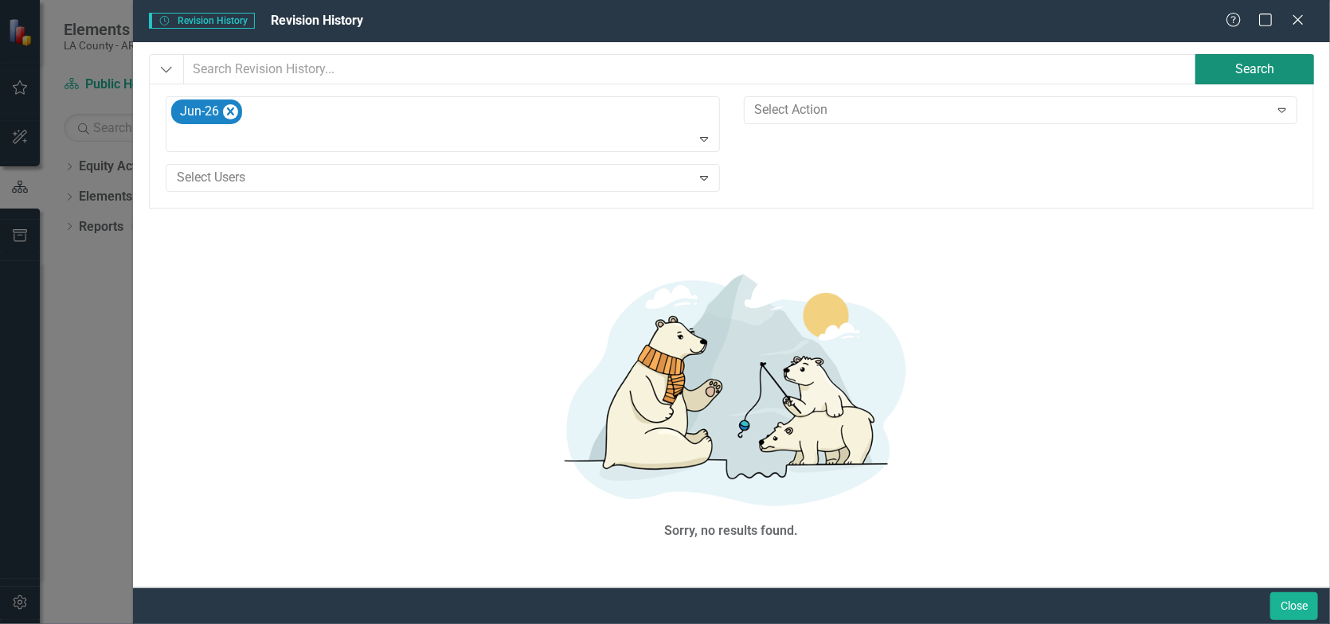
click at [1248, 72] on button "Search" at bounding box center [1255, 69] width 119 height 30
click at [1285, 116] on icon "Expand" at bounding box center [1282, 110] width 16 height 13
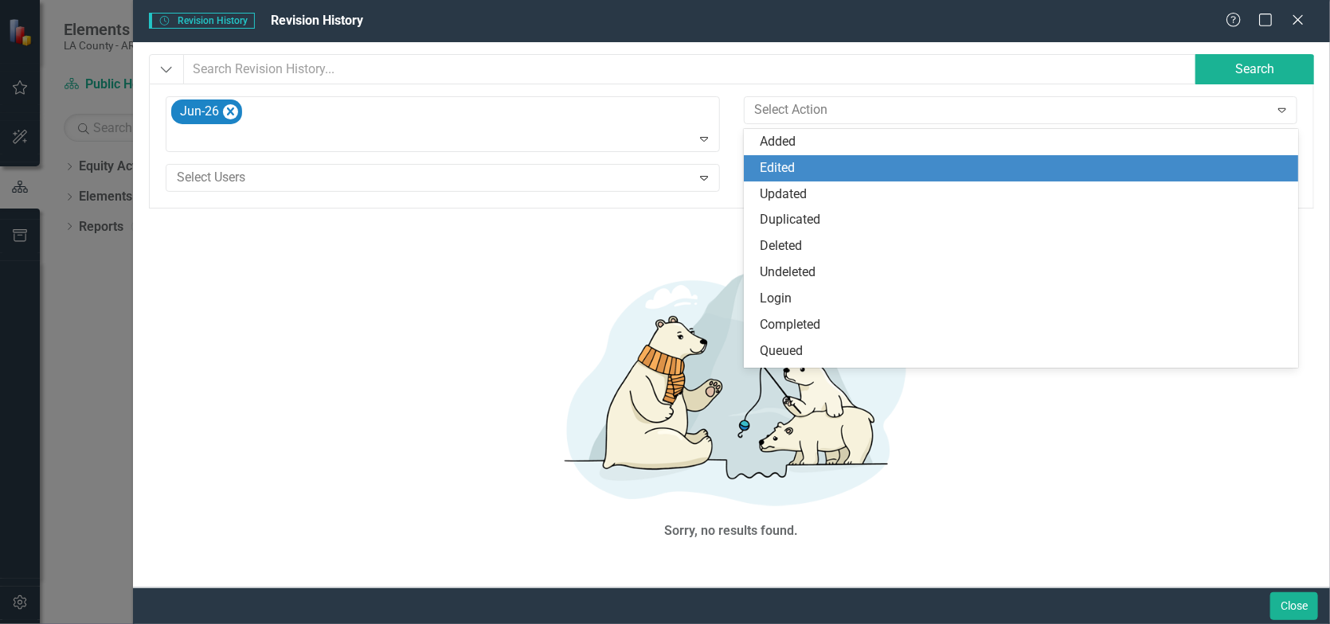
click at [785, 167] on div "Edited" at bounding box center [1024, 168] width 529 height 18
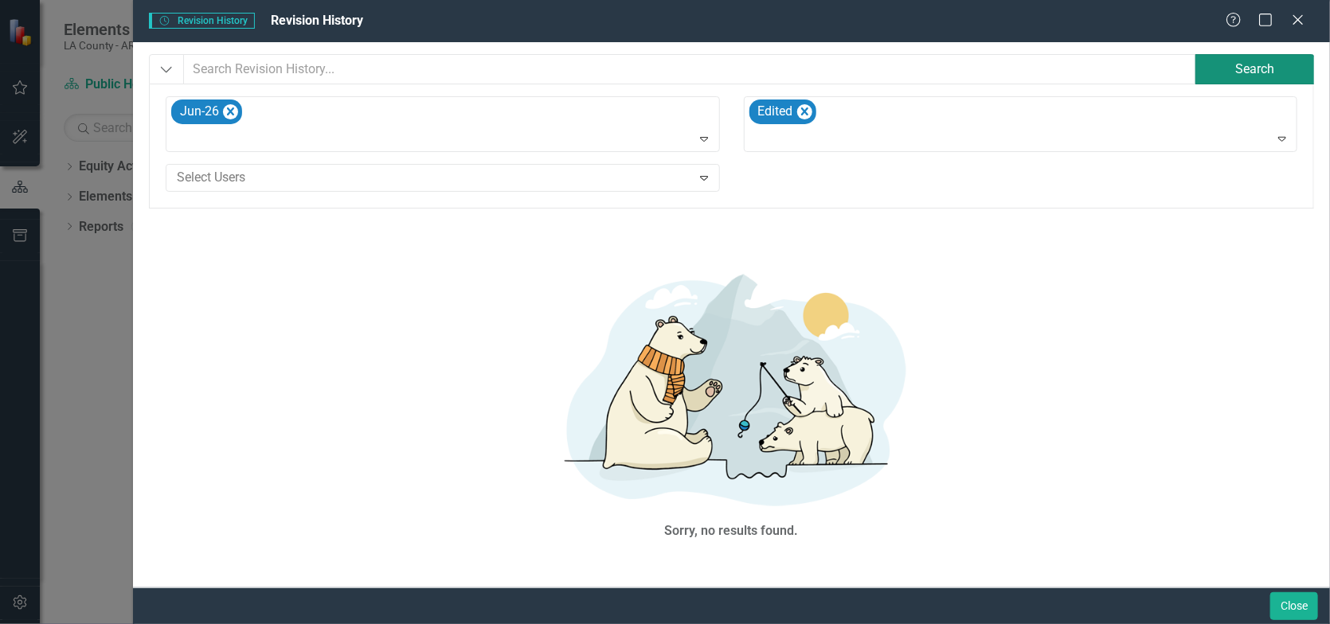
click at [1231, 61] on button "Search" at bounding box center [1255, 69] width 119 height 30
click at [1294, 24] on icon at bounding box center [1298, 20] width 12 height 12
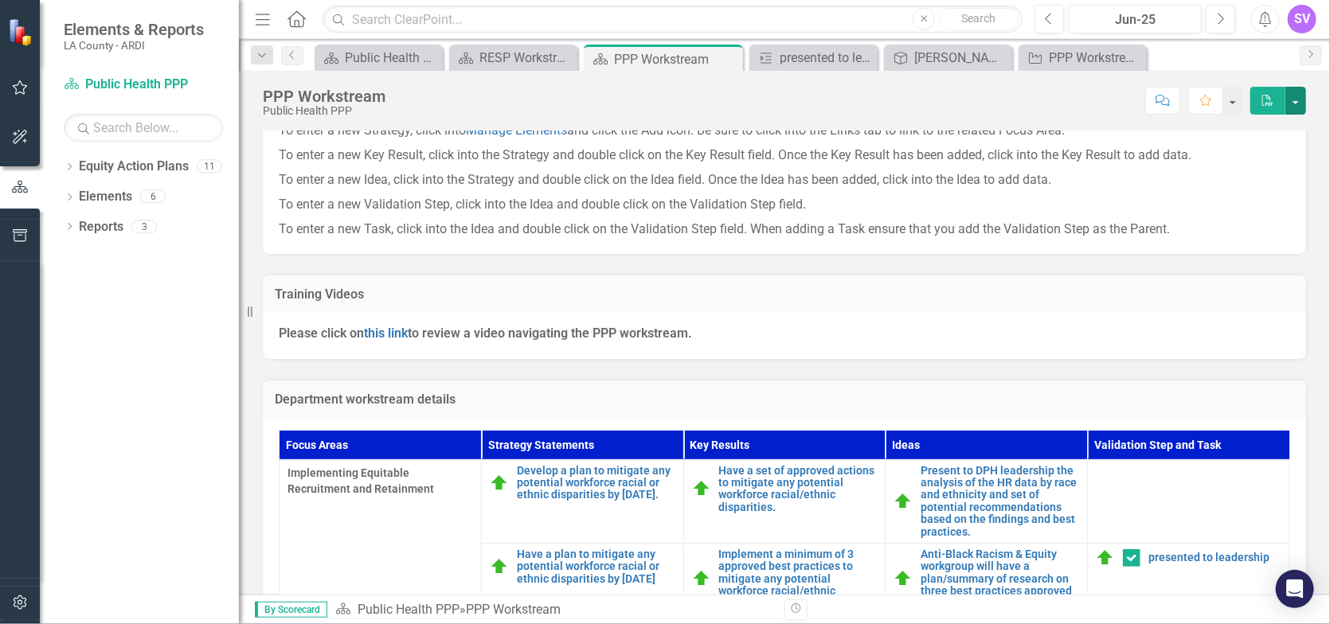
scroll to position [444, 0]
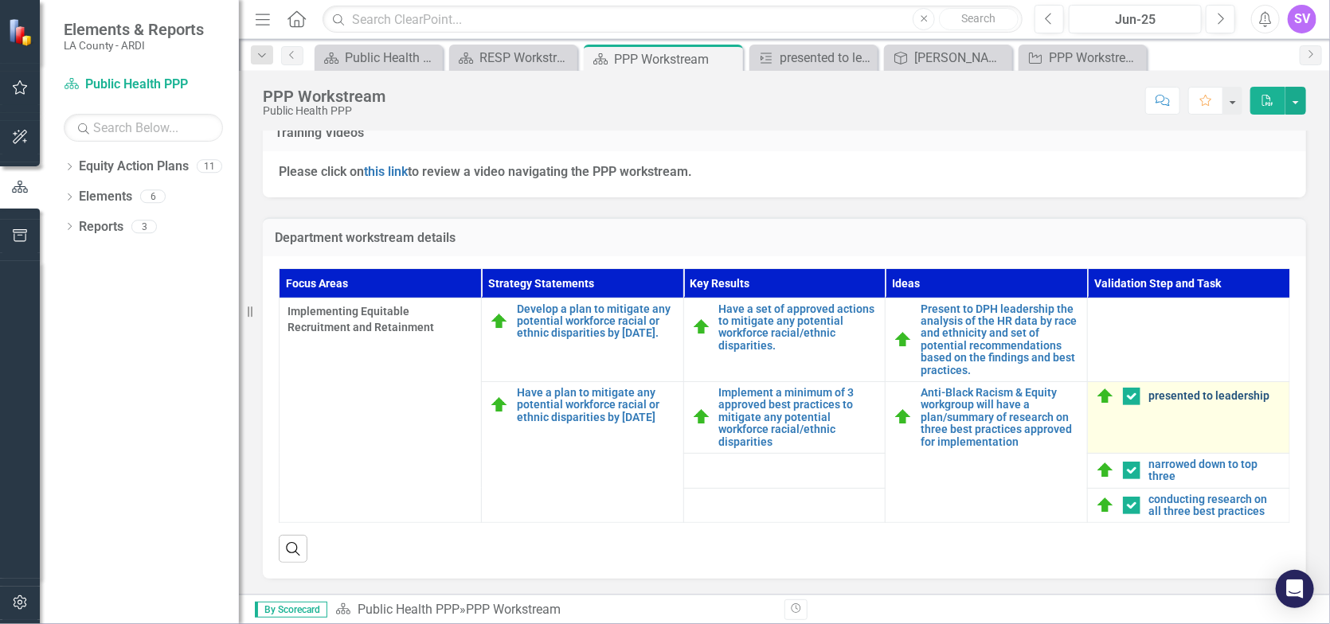
click at [1200, 392] on link "presented to leadership" at bounding box center [1215, 396] width 133 height 12
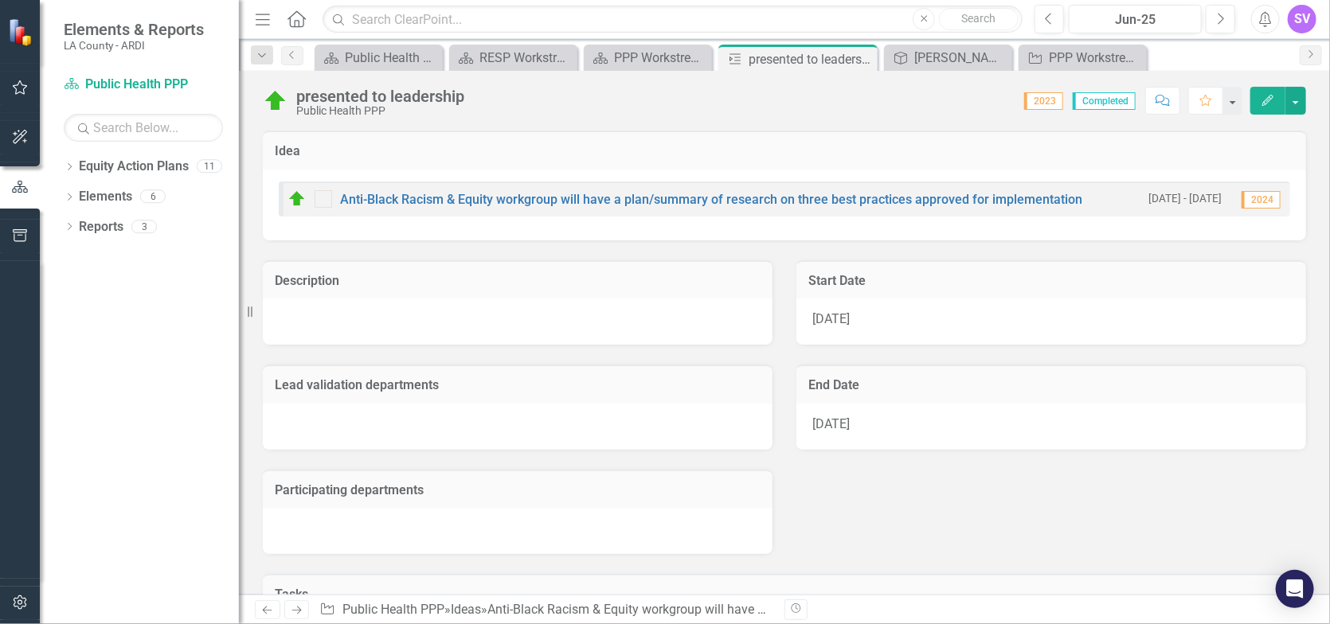
click at [1261, 102] on icon "Edit" at bounding box center [1268, 100] width 14 height 11
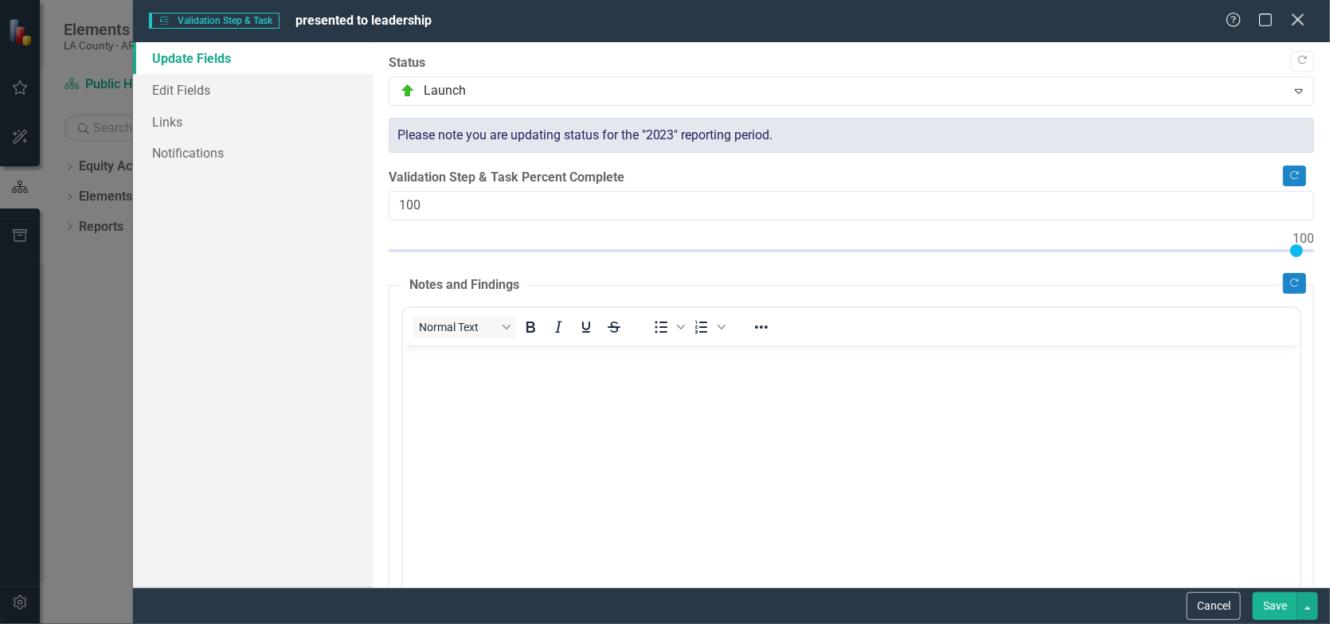
click at [1300, 13] on icon "Close" at bounding box center [1298, 19] width 20 height 15
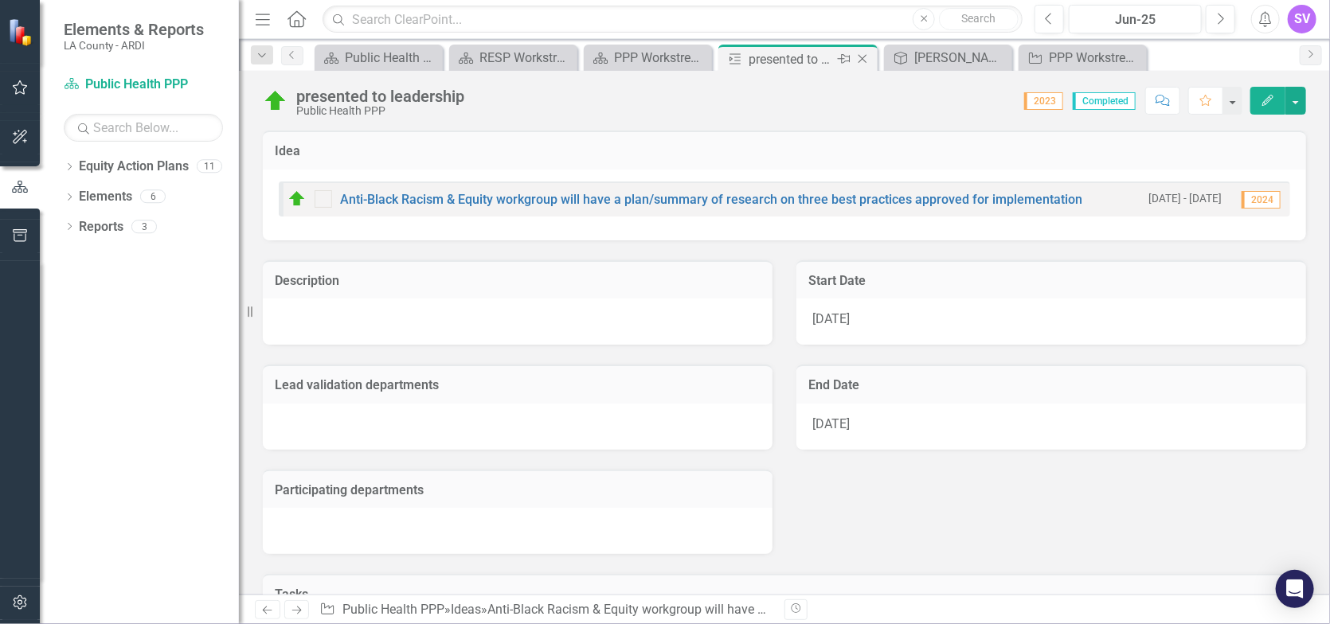
click at [867, 56] on icon "Close" at bounding box center [863, 59] width 16 height 13
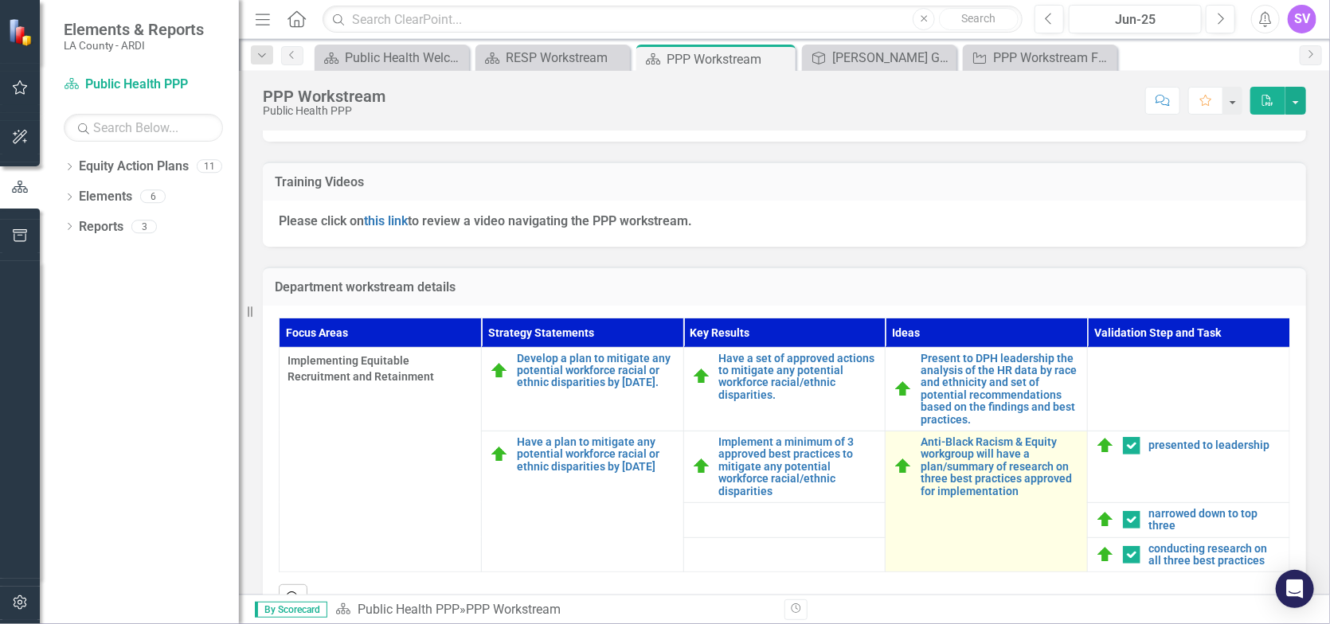
scroll to position [444, 0]
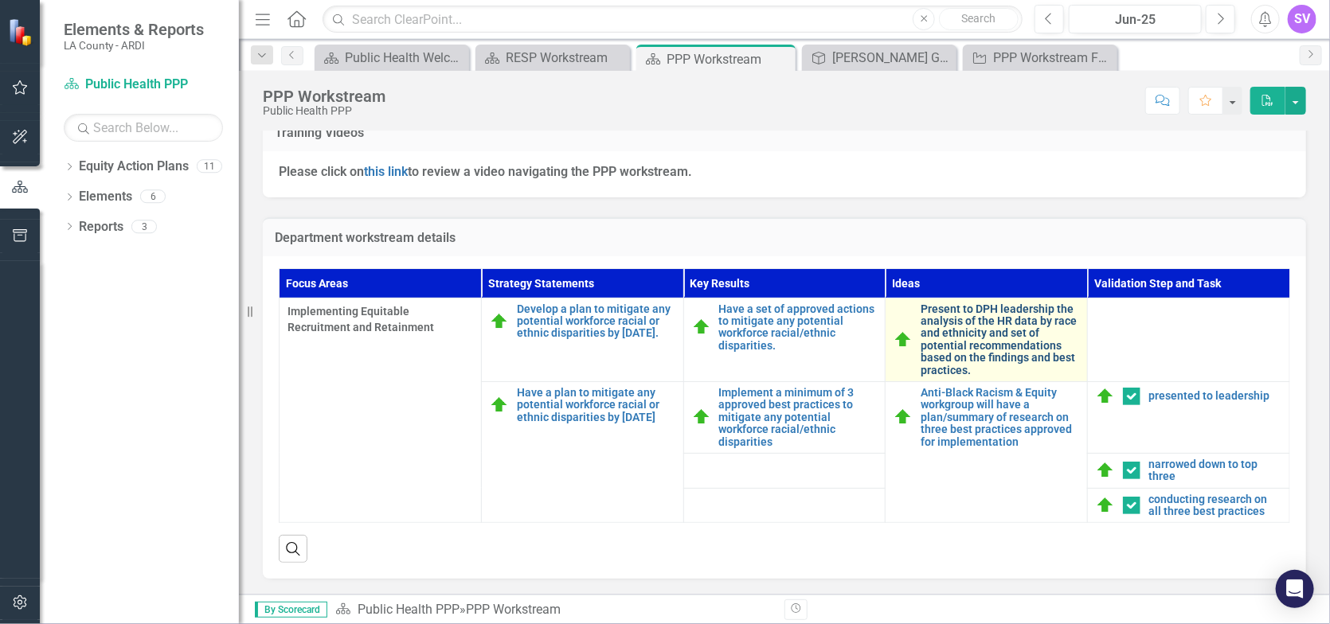
click at [975, 343] on link "Present to DPH leadership the analysis of the HR data by race and ethnicity and…" at bounding box center [1000, 339] width 159 height 73
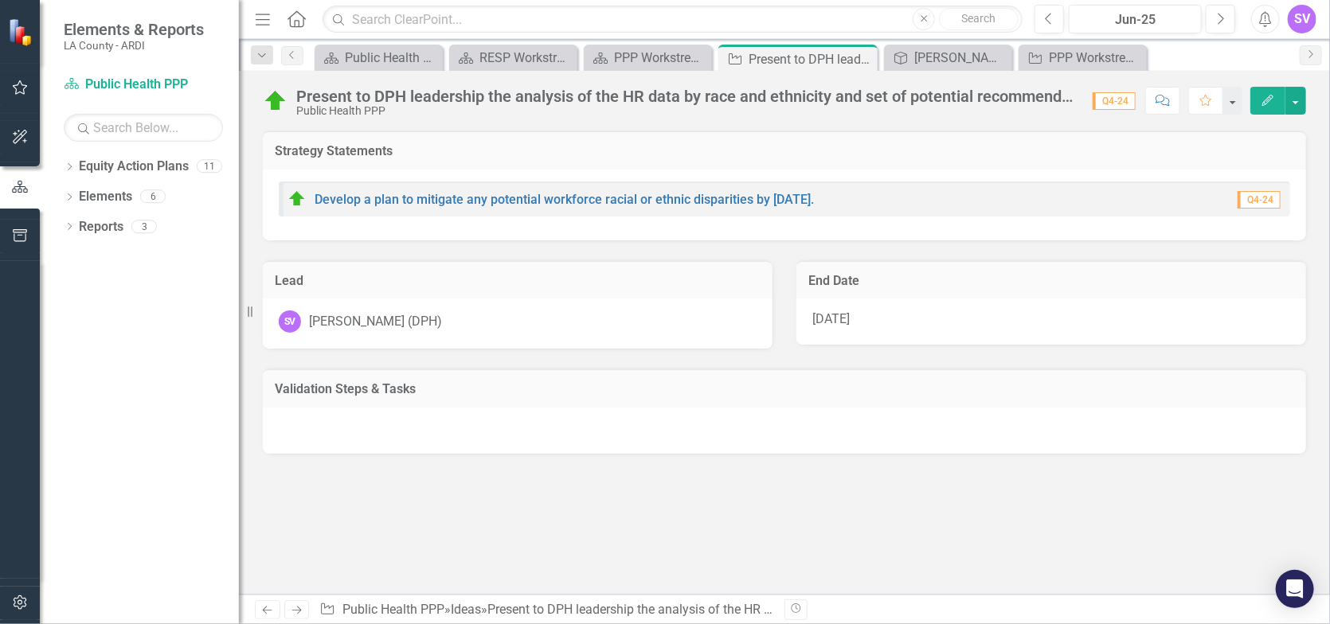
click at [1263, 106] on icon "button" at bounding box center [1268, 100] width 11 height 11
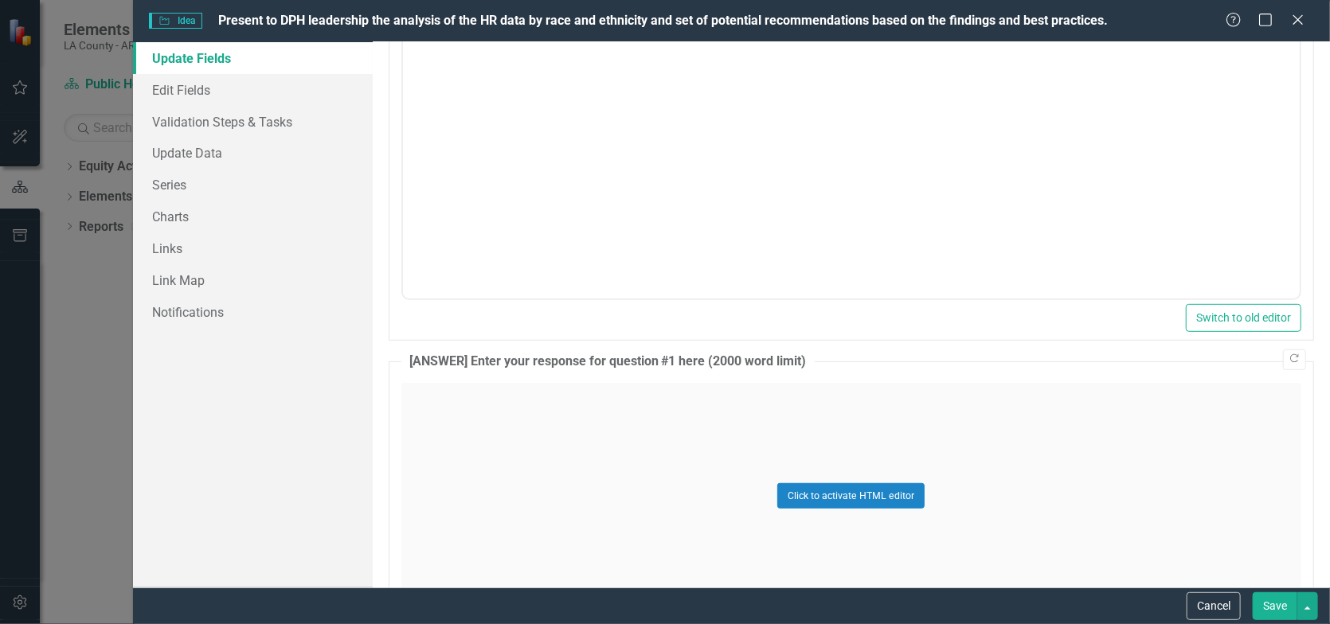
scroll to position [398, 0]
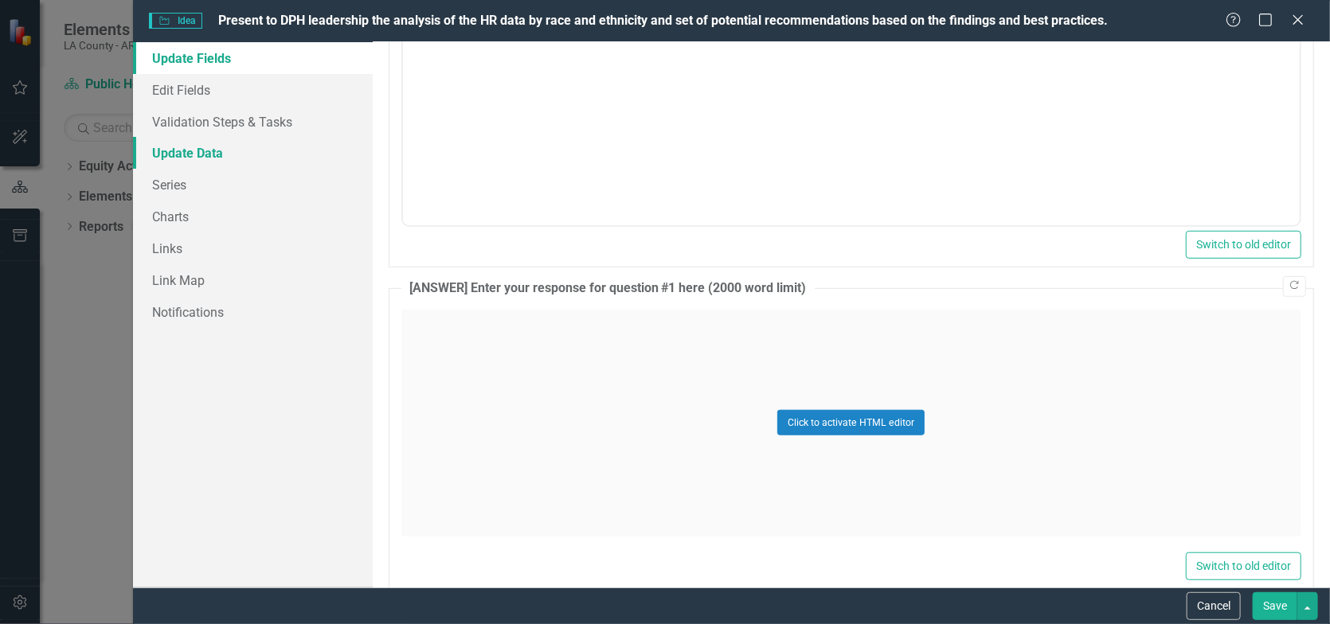
click at [200, 152] on link "Update Data" at bounding box center [253, 153] width 240 height 32
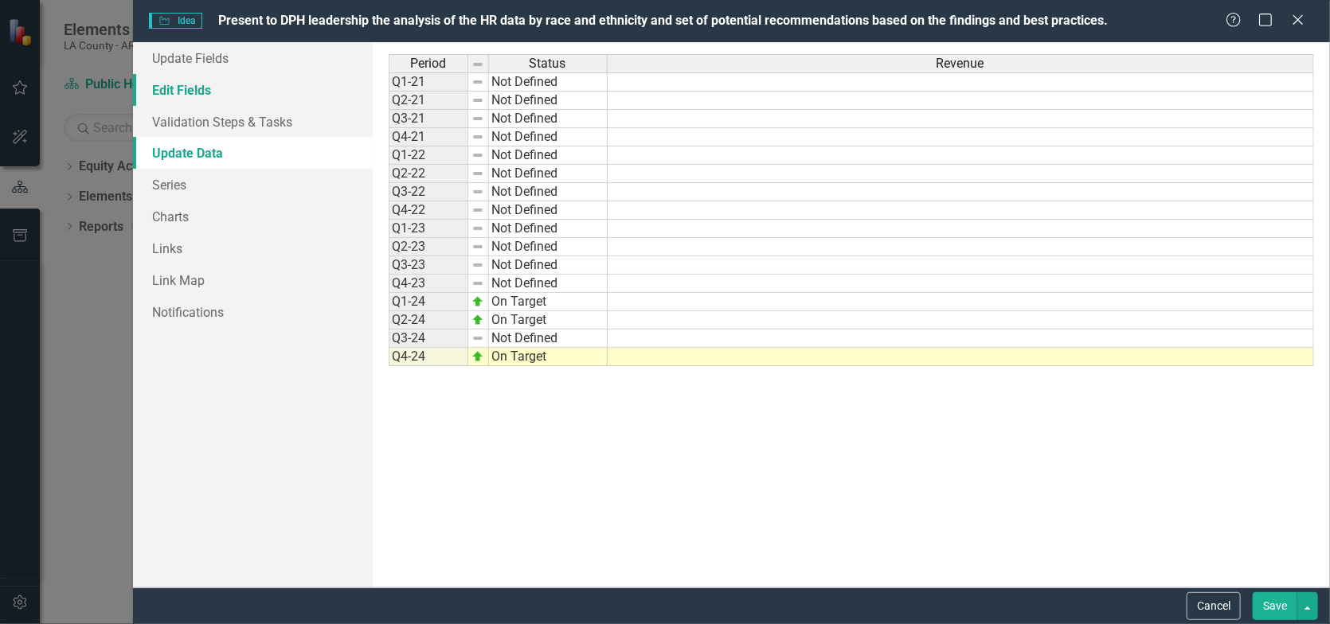
click at [184, 89] on link "Edit Fields" at bounding box center [253, 90] width 240 height 32
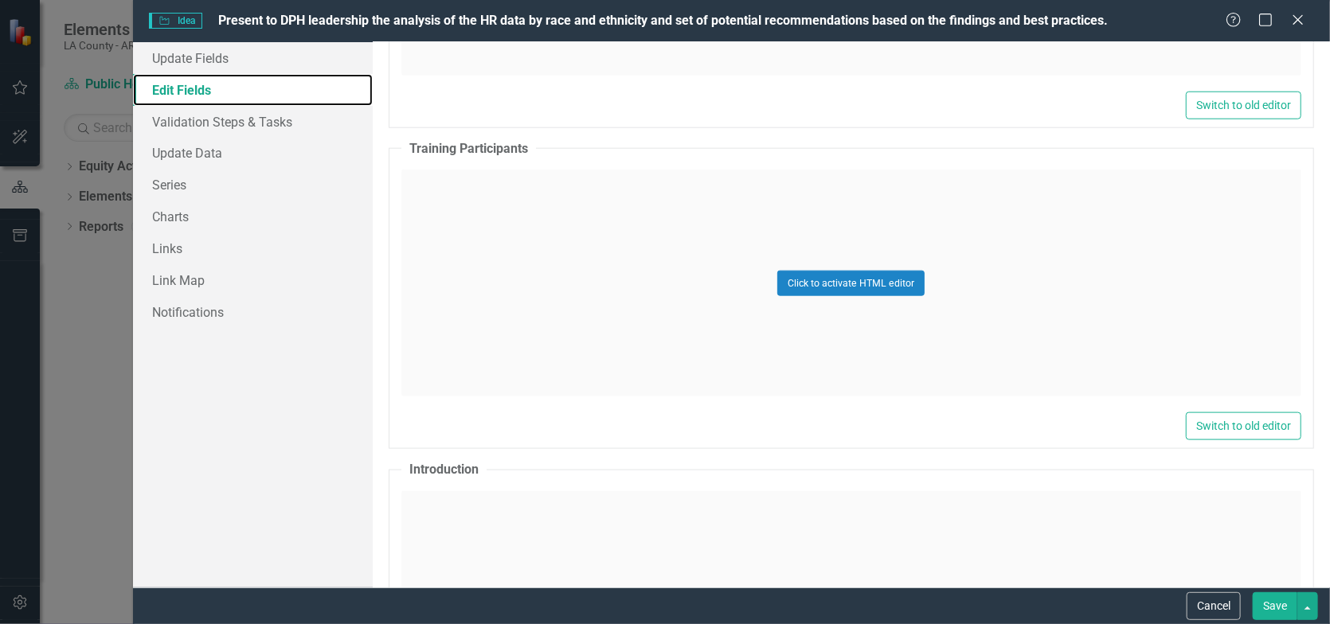
scroll to position [876, 0]
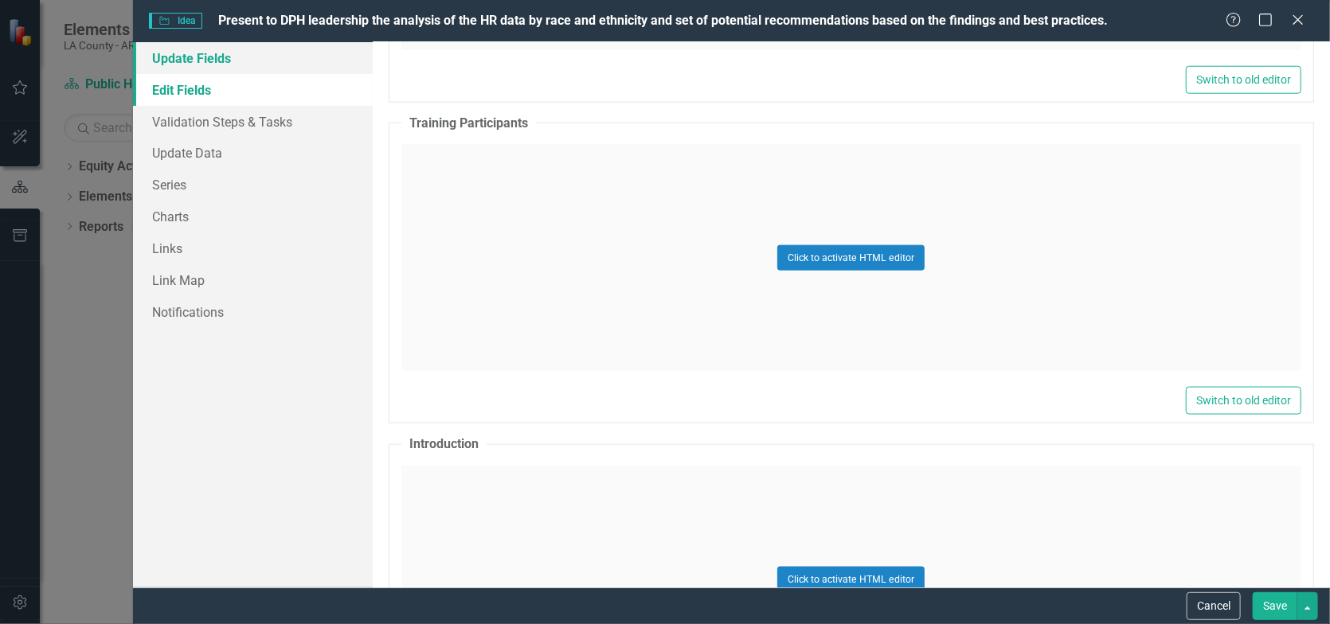
click at [212, 52] on link "Update Fields" at bounding box center [253, 58] width 240 height 32
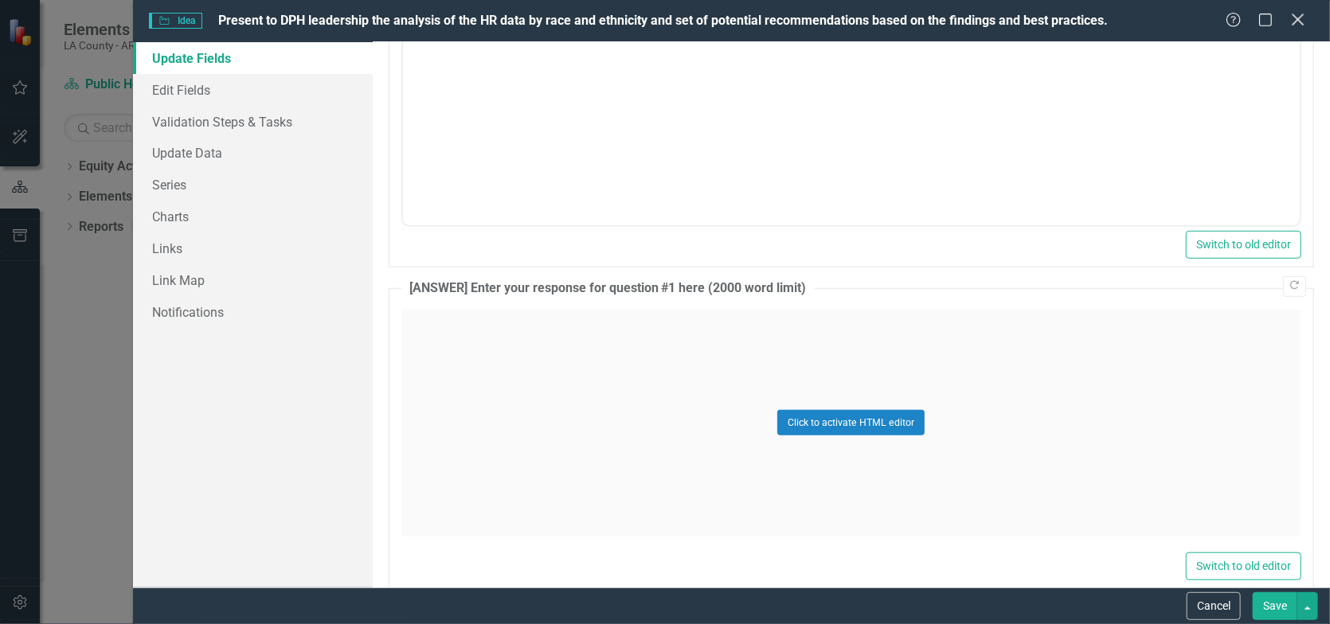
click at [1303, 14] on icon "Close" at bounding box center [1298, 19] width 20 height 15
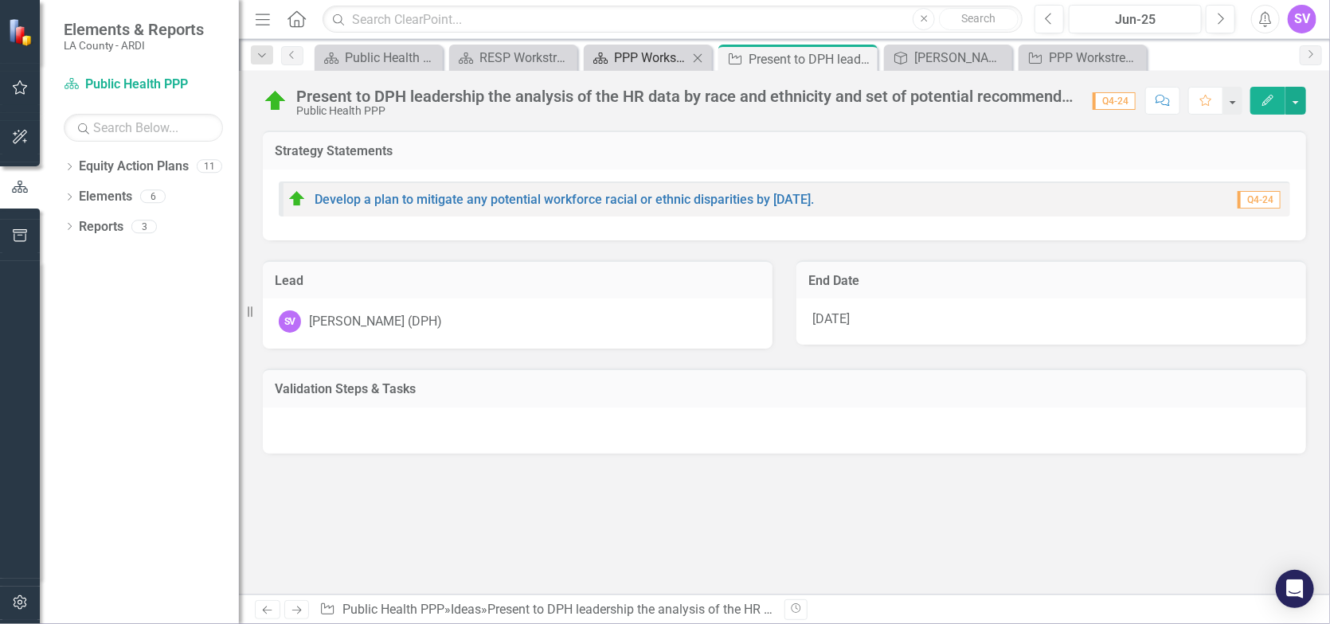
click at [618, 62] on div "PPP Workstream" at bounding box center [651, 58] width 74 height 20
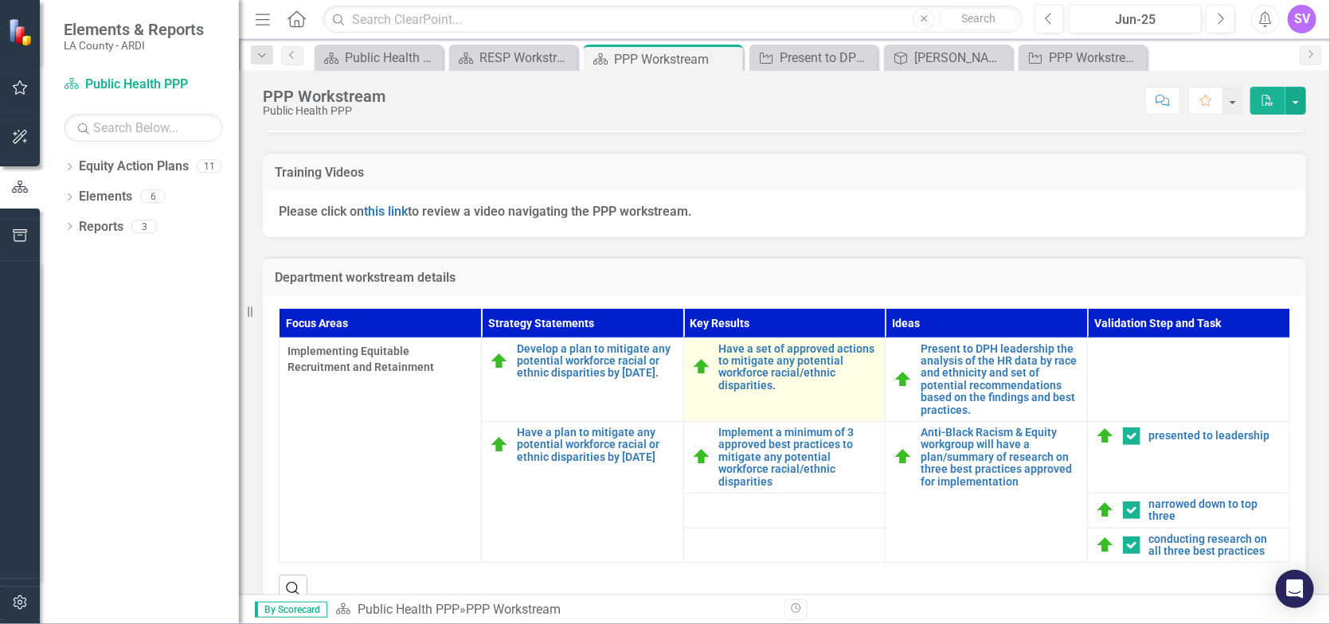
scroll to position [398, 0]
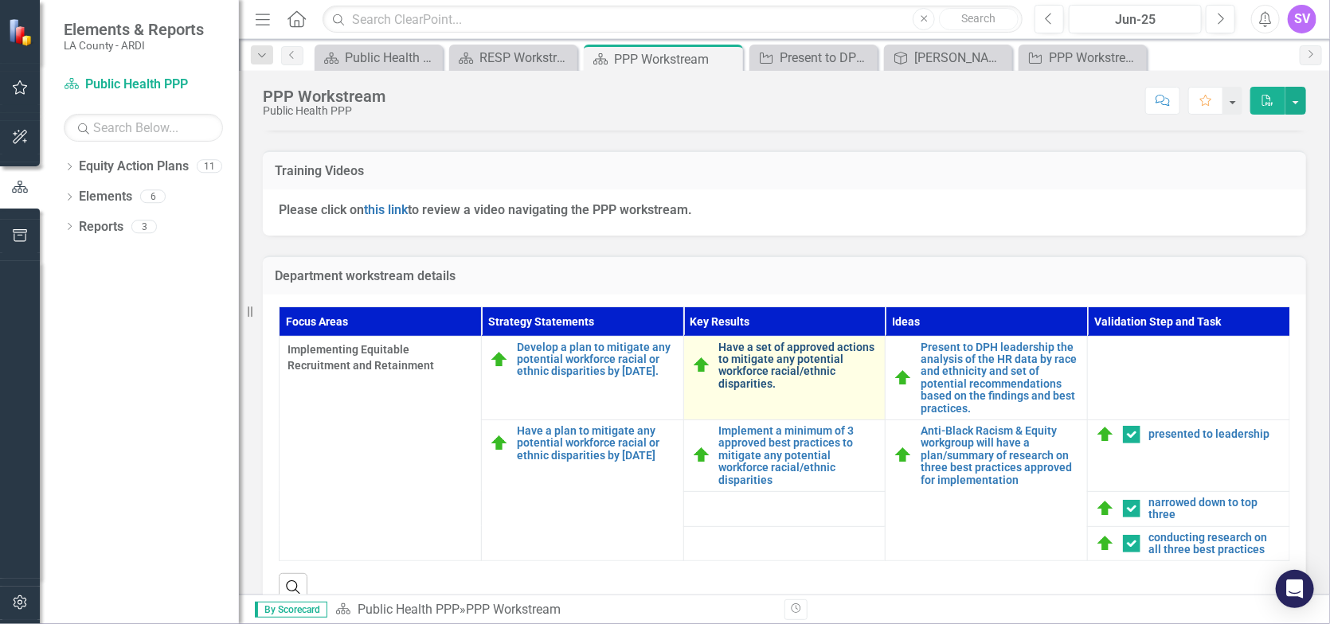
click at [779, 370] on link "Have a set of approved actions to mitigate any potential workforce racial/ethni…" at bounding box center [798, 366] width 159 height 49
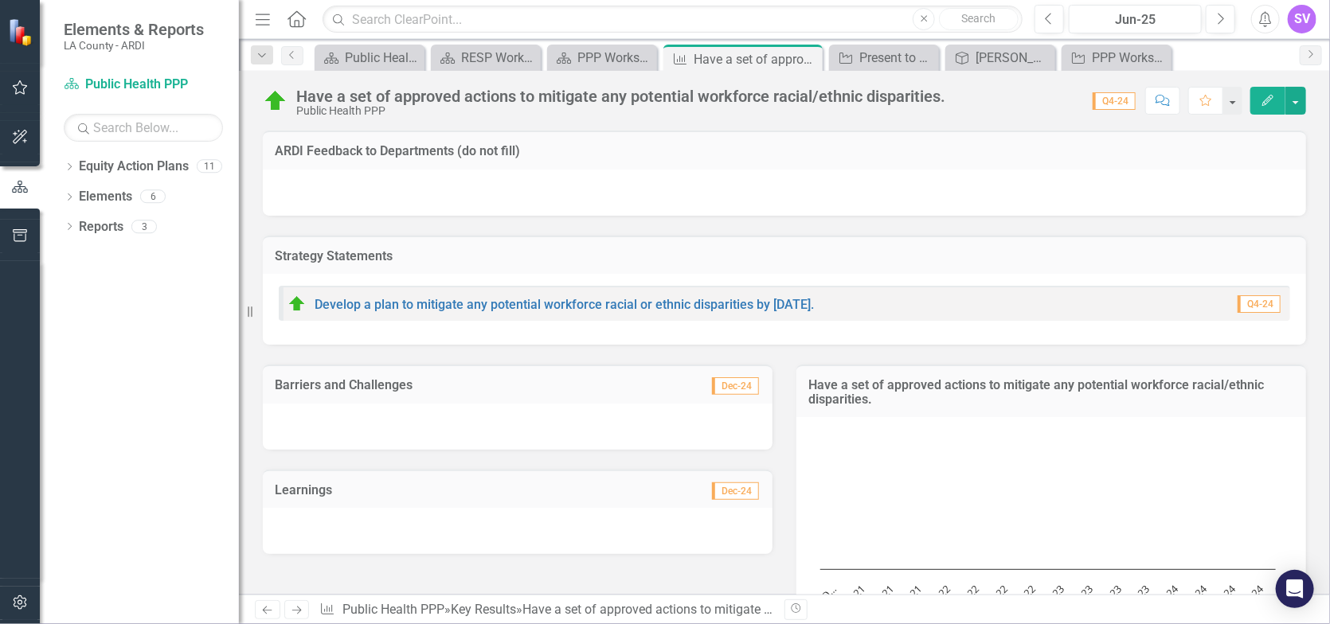
scroll to position [80, 0]
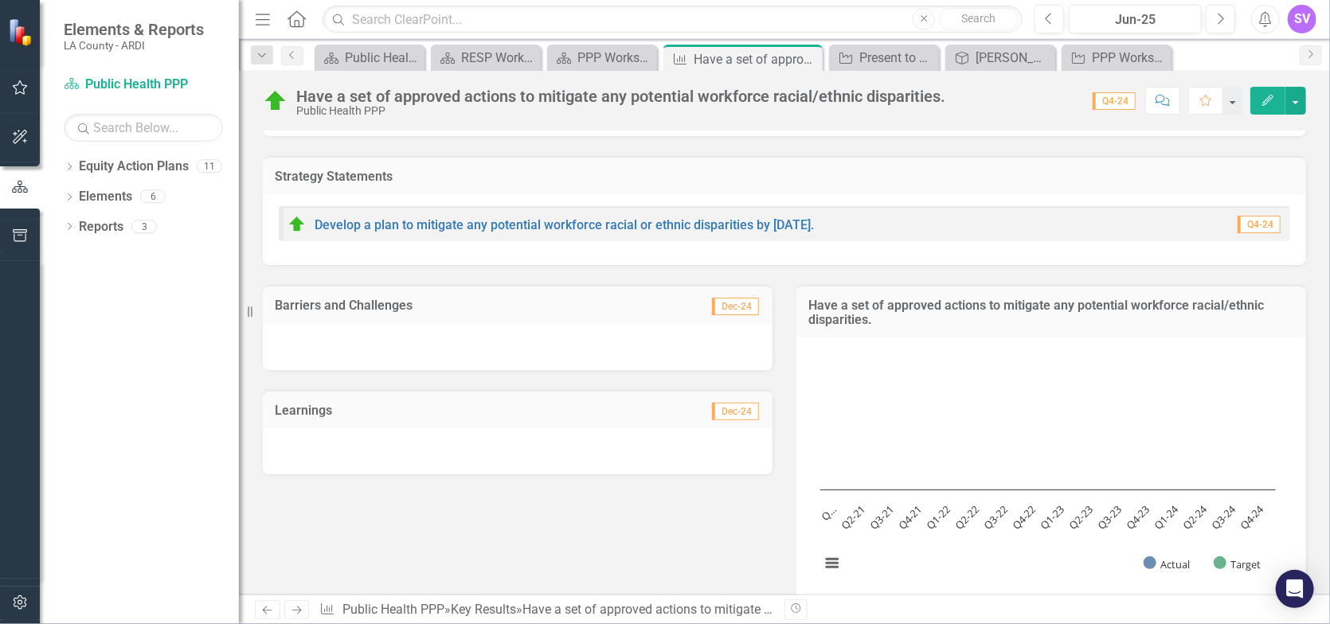
click at [1270, 115] on button "Edit" at bounding box center [1268, 101] width 35 height 28
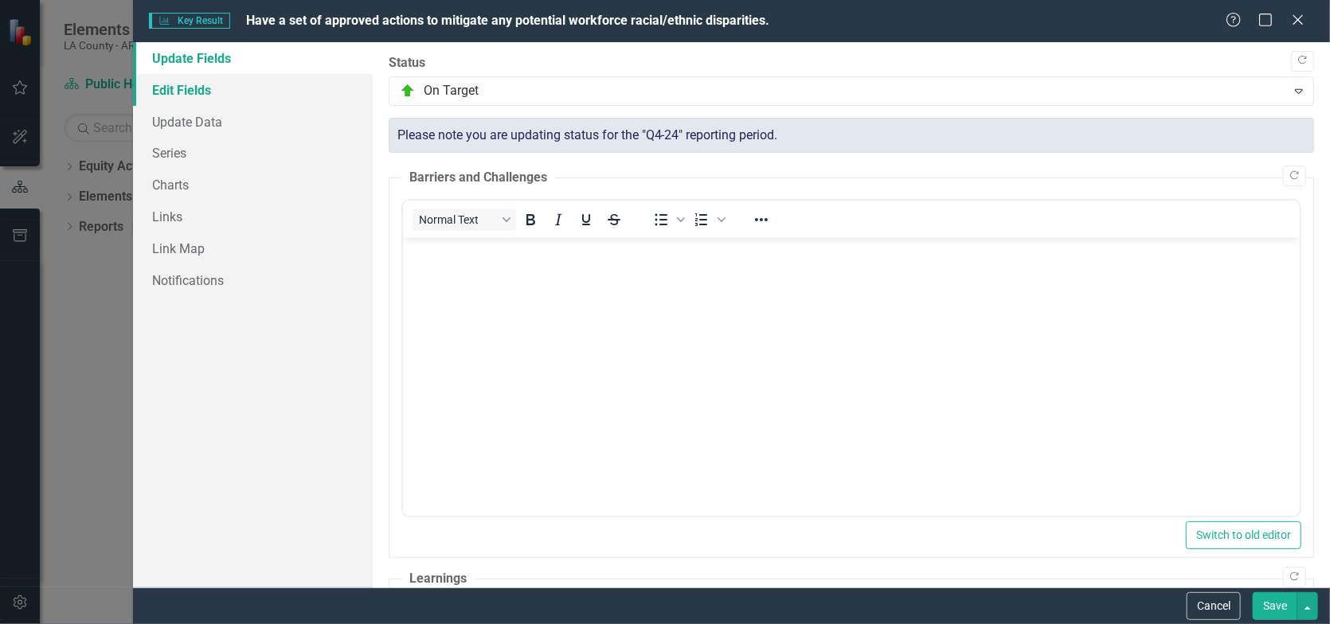
scroll to position [0, 0]
click at [195, 94] on link "Edit Fields" at bounding box center [253, 90] width 240 height 32
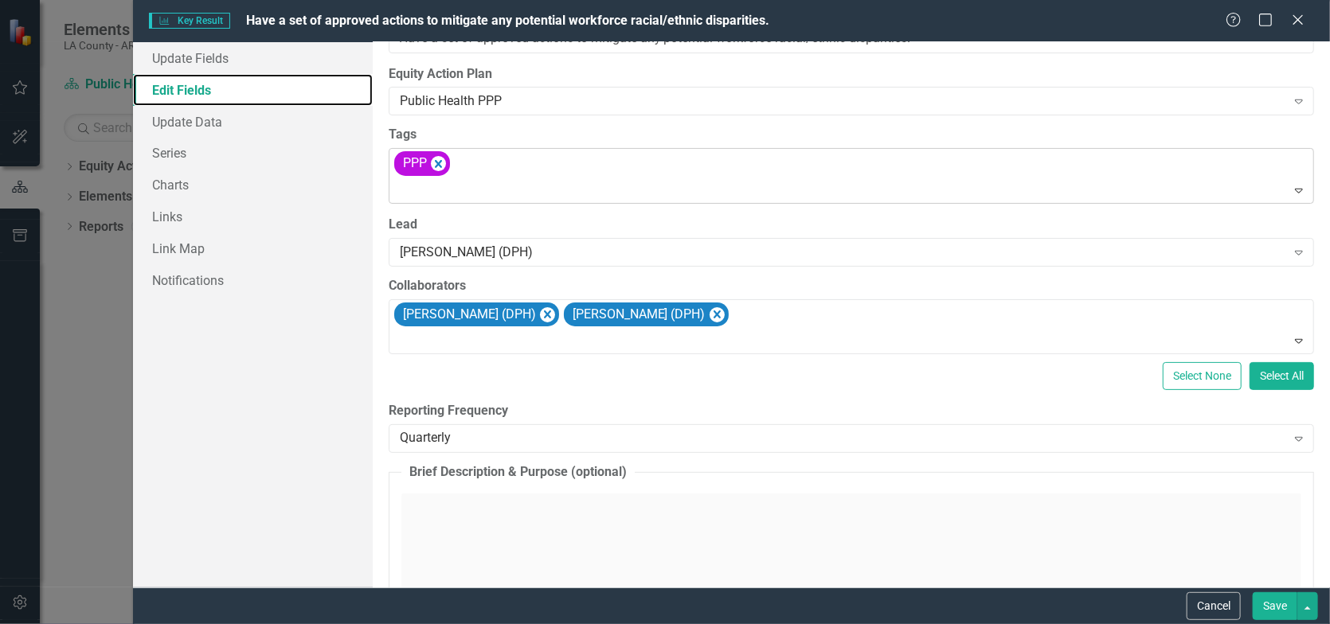
scroll to position [80, 0]
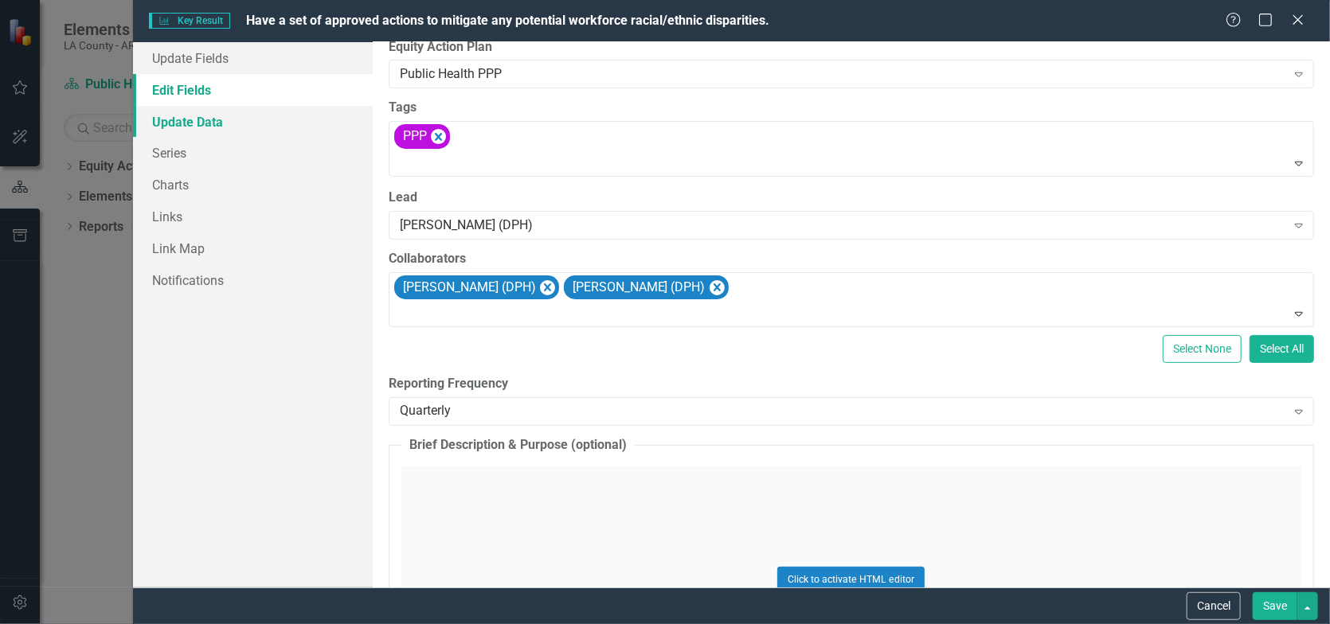
click at [170, 123] on link "Update Data" at bounding box center [253, 122] width 240 height 32
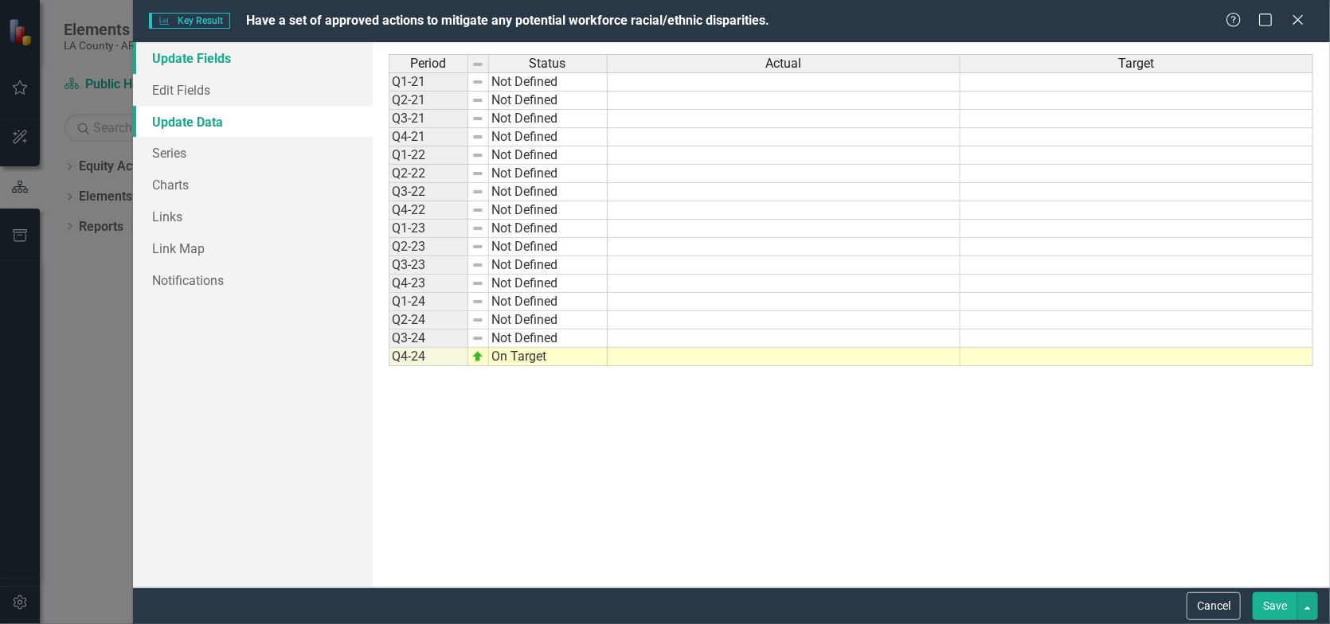
click at [178, 60] on link "Update Fields" at bounding box center [253, 58] width 240 height 32
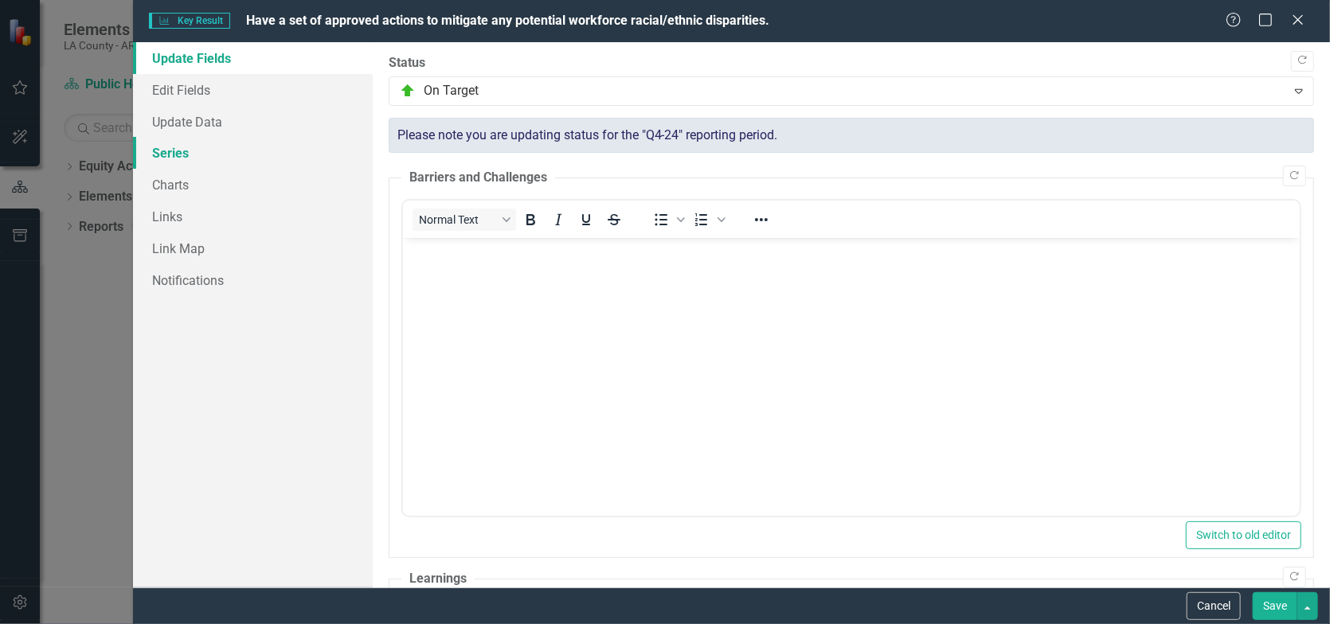
click at [193, 151] on link "Series" at bounding box center [253, 153] width 240 height 32
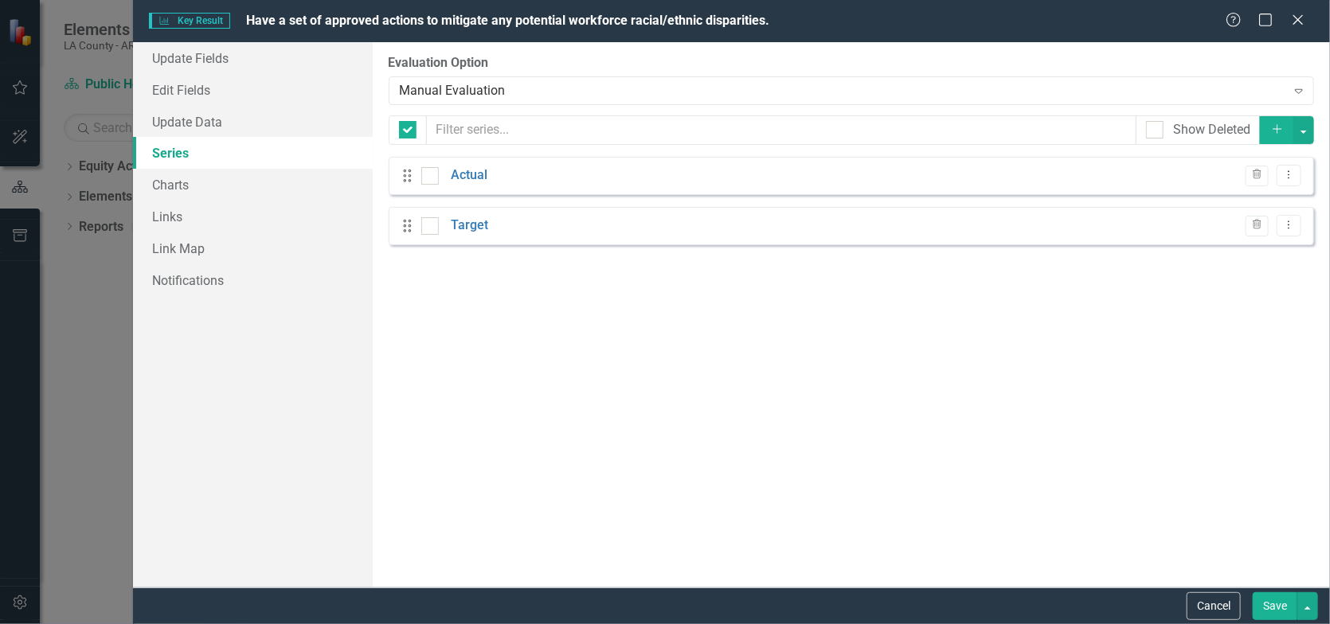
checkbox input "false"
click at [183, 177] on link "Charts" at bounding box center [253, 185] width 240 height 32
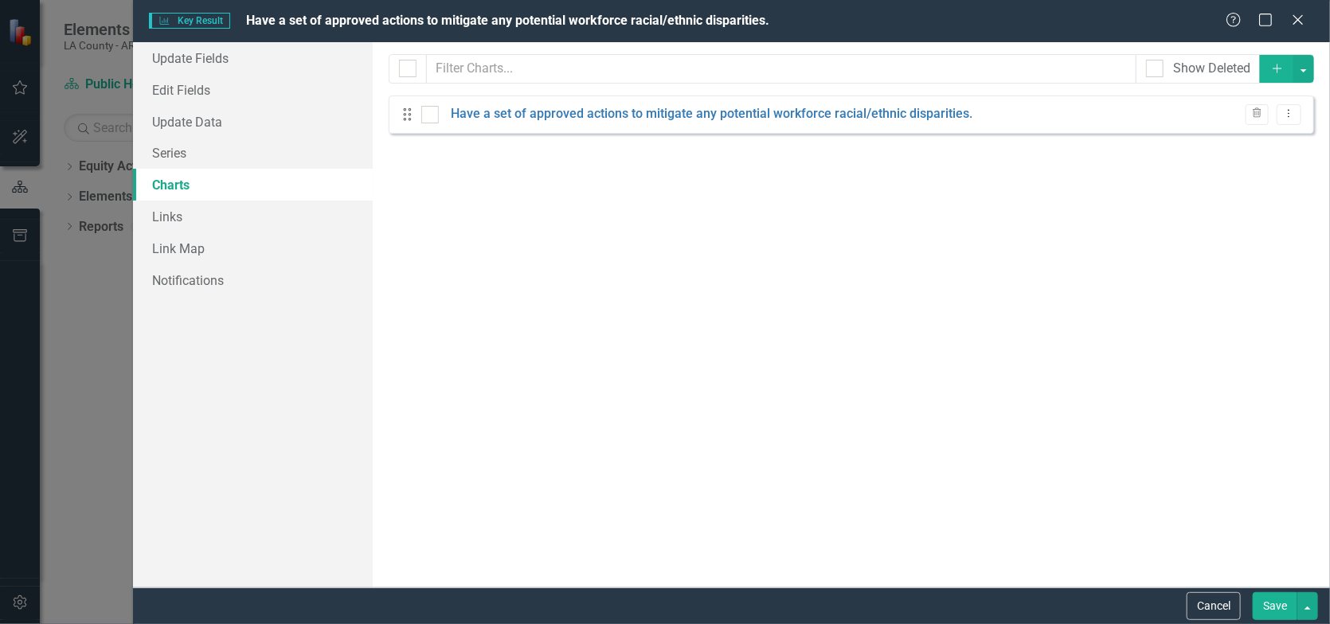
checkbox input "false"
click at [169, 57] on link "Update Fields" at bounding box center [253, 58] width 240 height 32
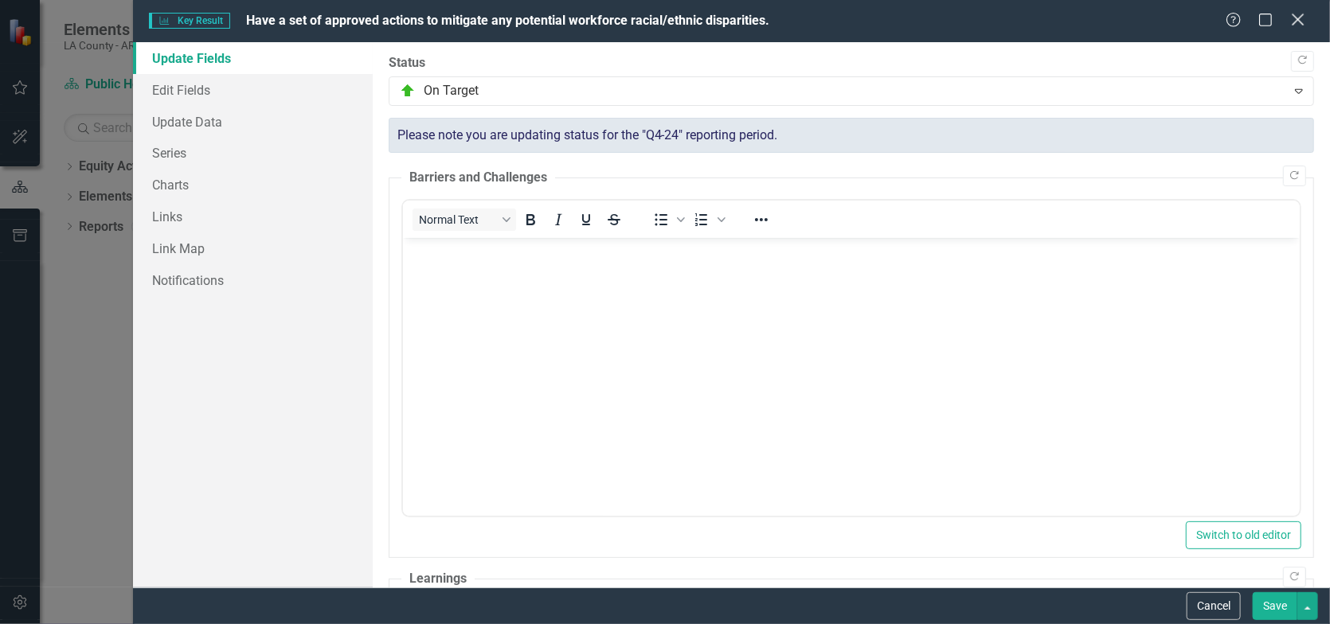
click at [1306, 18] on icon "Close" at bounding box center [1298, 19] width 20 height 15
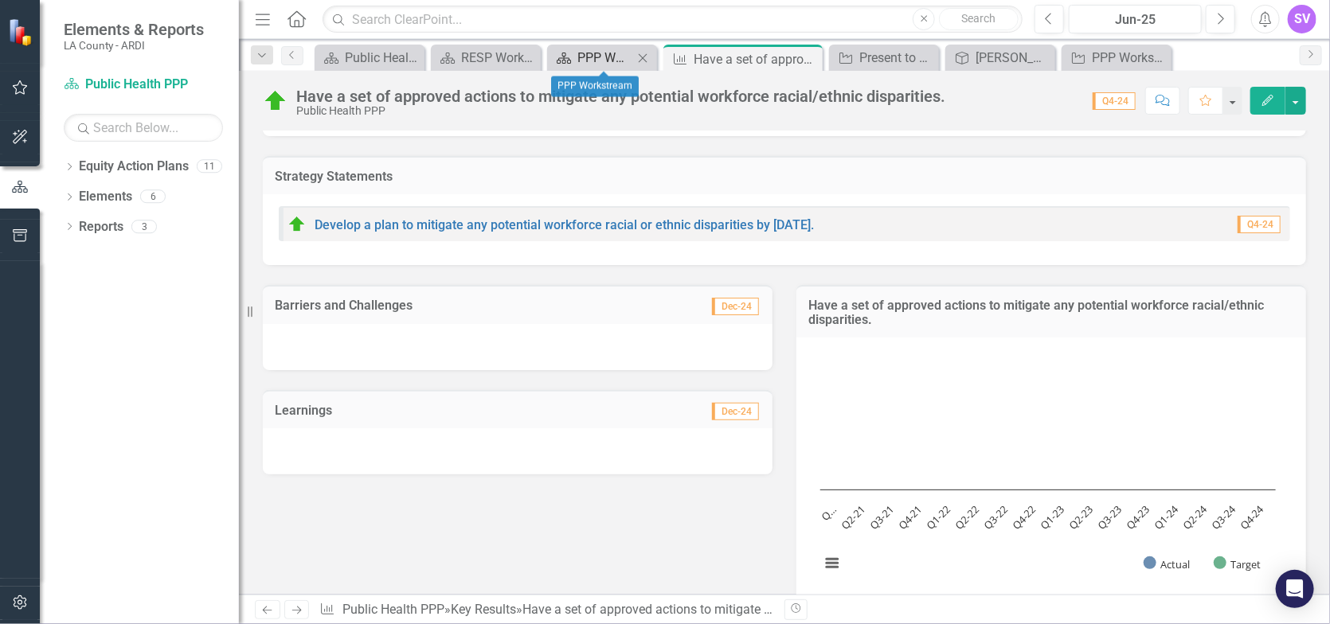
click at [572, 54] on icon "Equity Action Plan" at bounding box center [564, 58] width 16 height 13
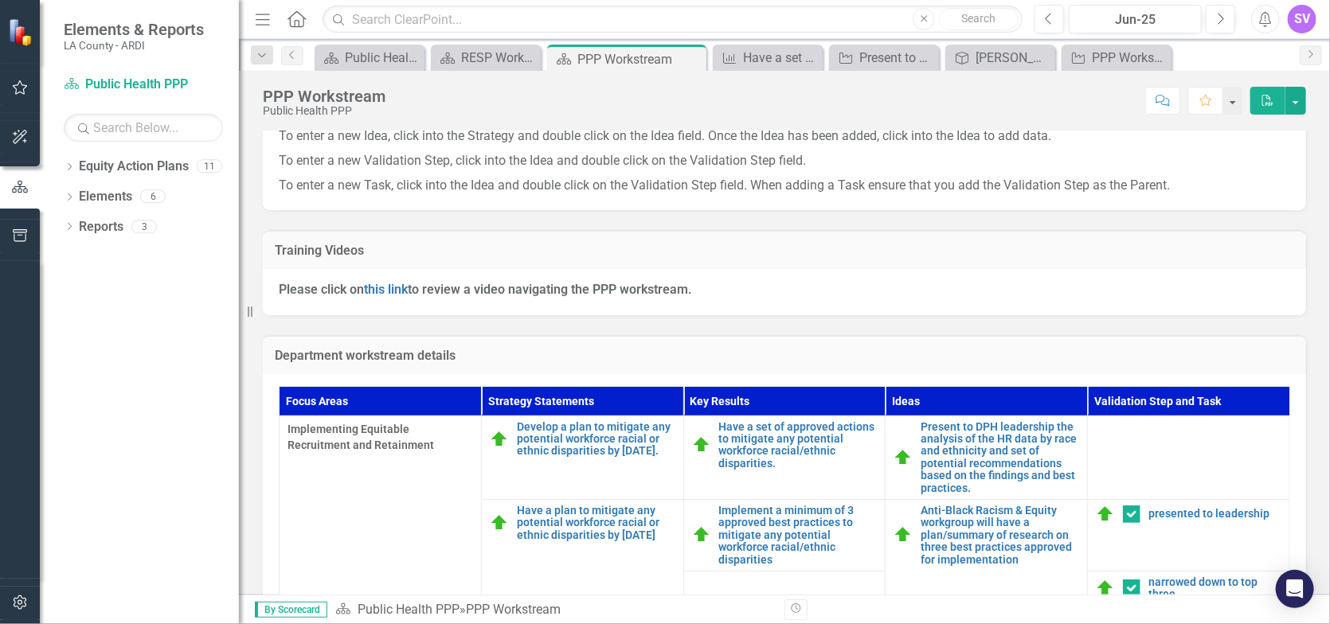
scroll to position [398, 0]
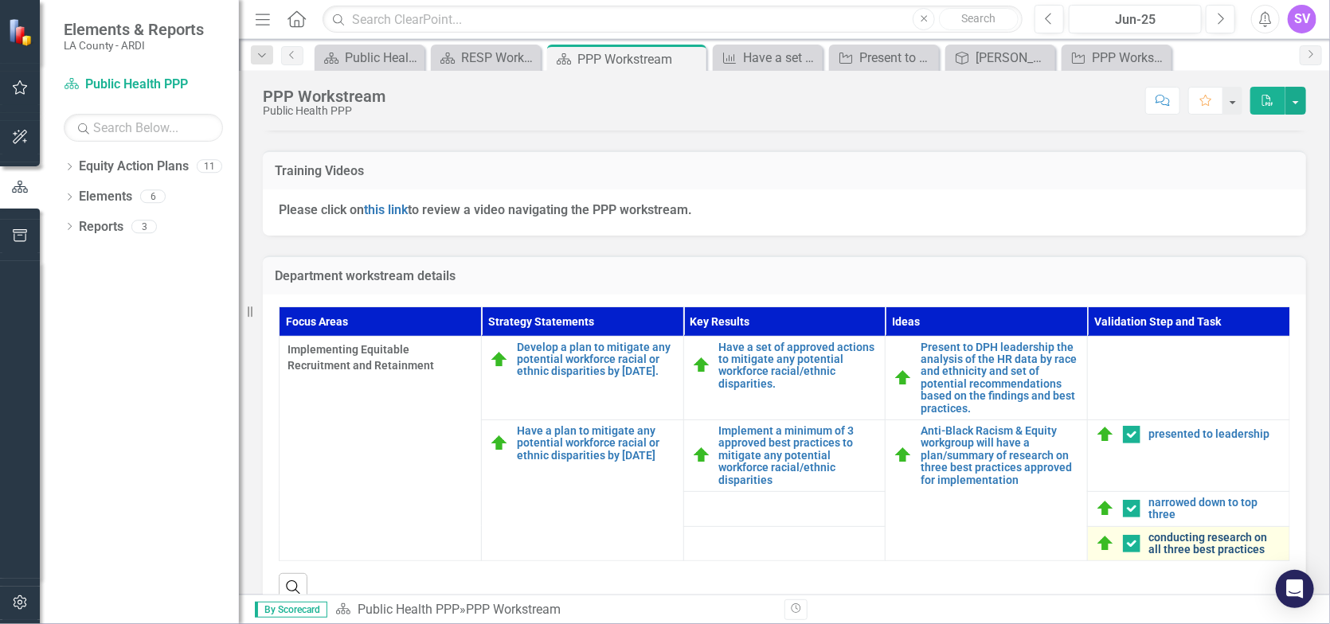
click at [1171, 546] on link "conducting research on all three best practices" at bounding box center [1215, 544] width 133 height 25
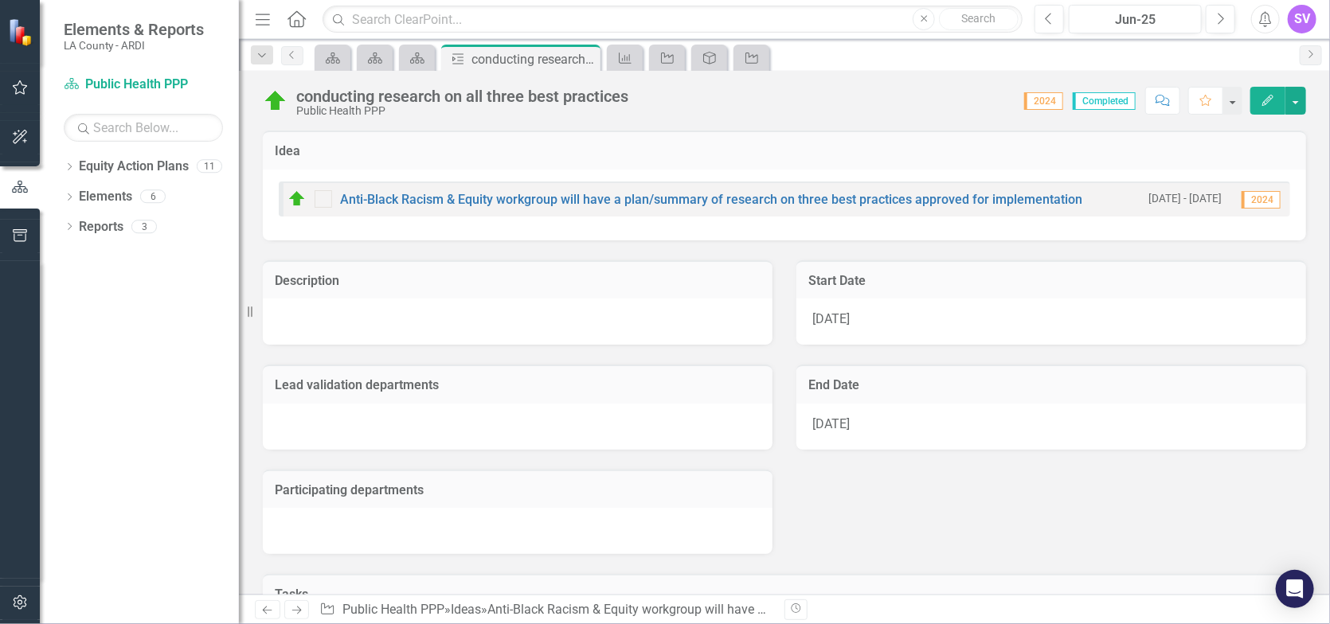
click at [1263, 105] on icon "button" at bounding box center [1268, 100] width 11 height 11
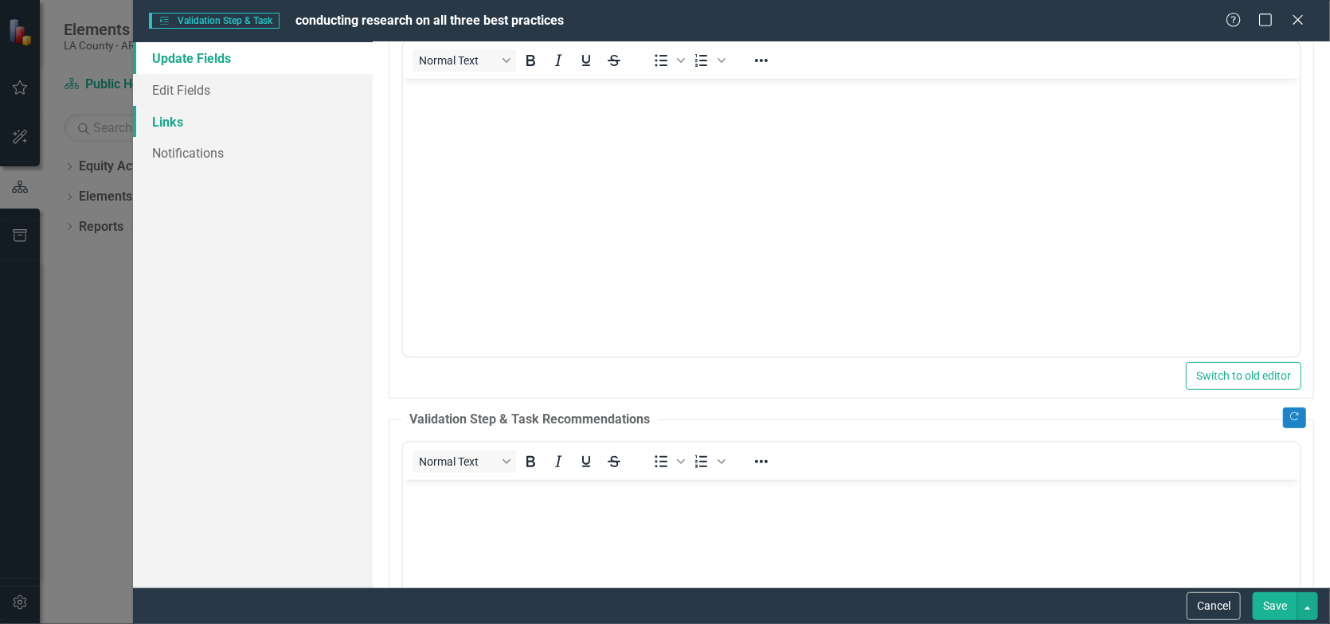
scroll to position [239, 0]
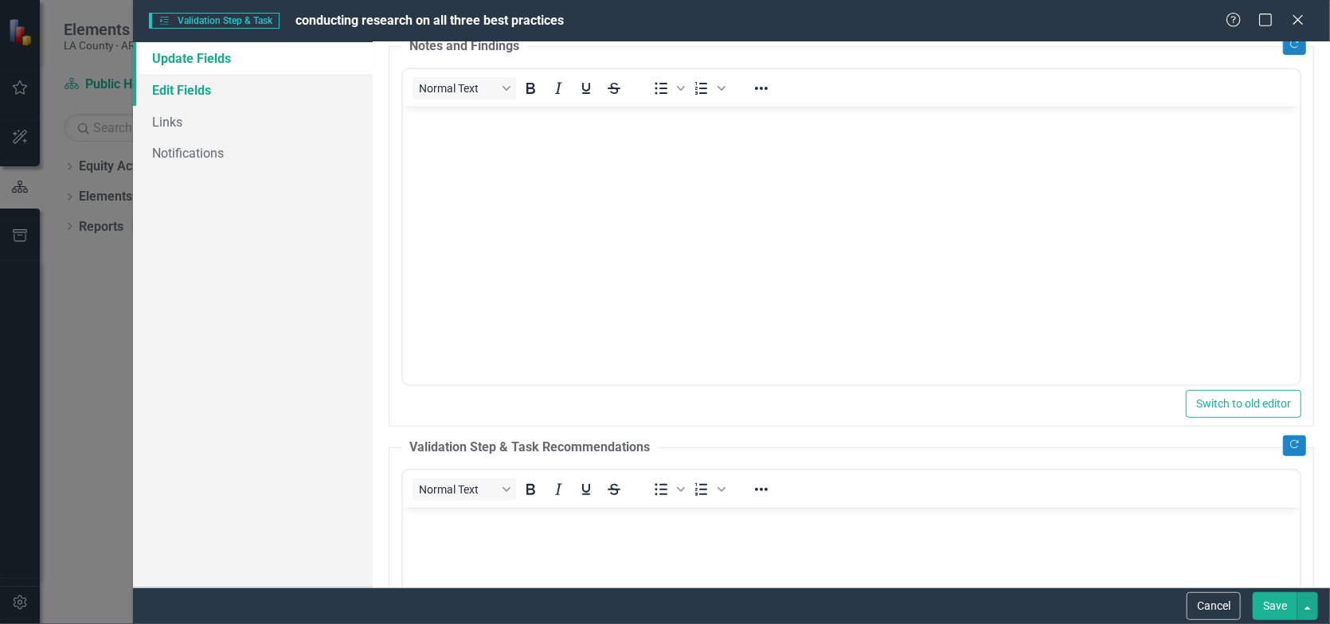
click at [179, 84] on link "Edit Fields" at bounding box center [253, 90] width 240 height 32
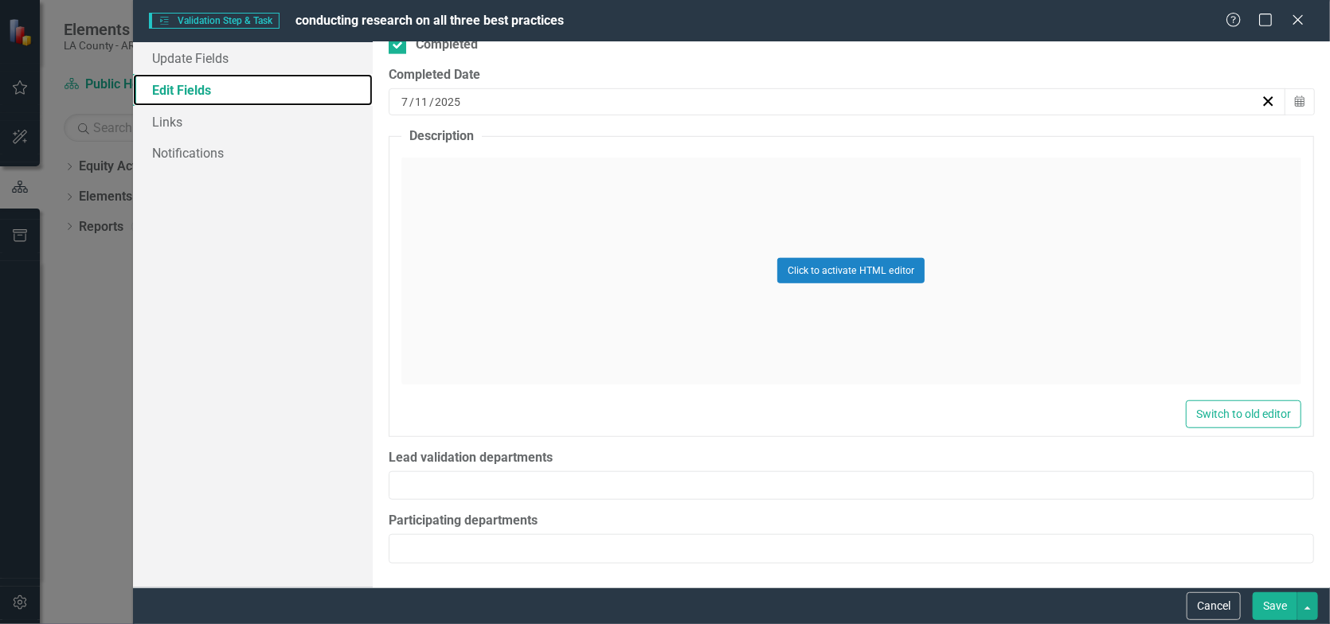
scroll to position [549, 0]
click at [165, 118] on link "Links" at bounding box center [253, 122] width 240 height 32
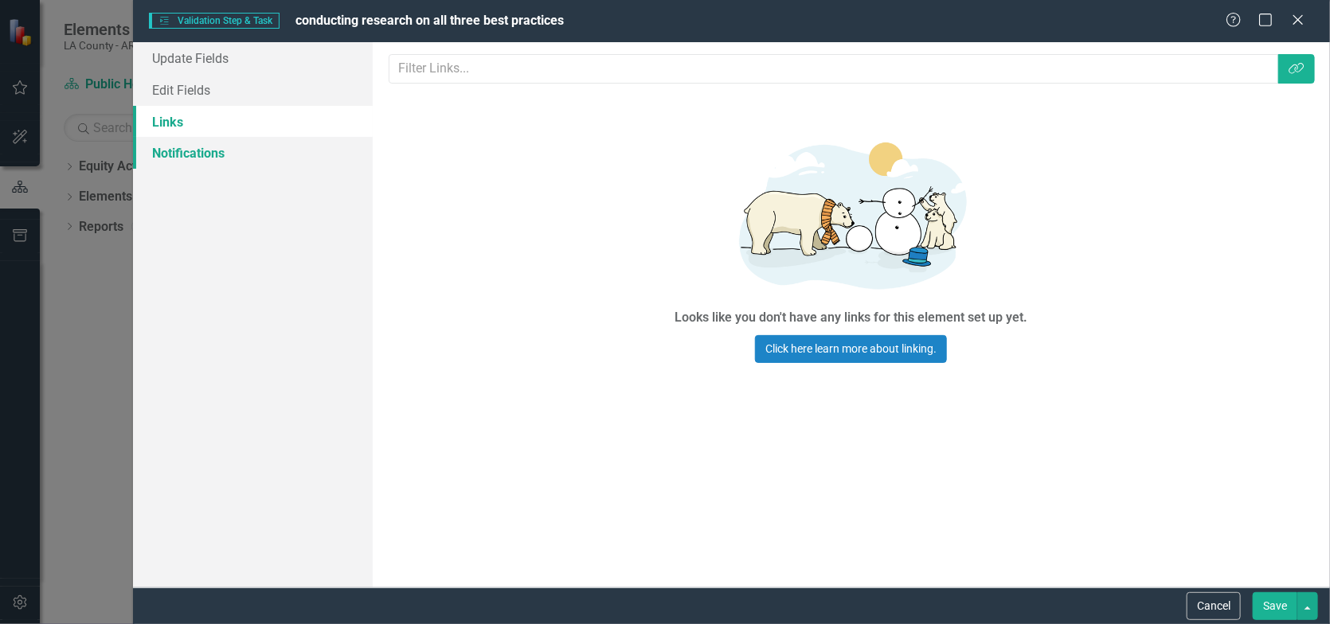
click at [163, 148] on link "Notifications" at bounding box center [253, 153] width 240 height 32
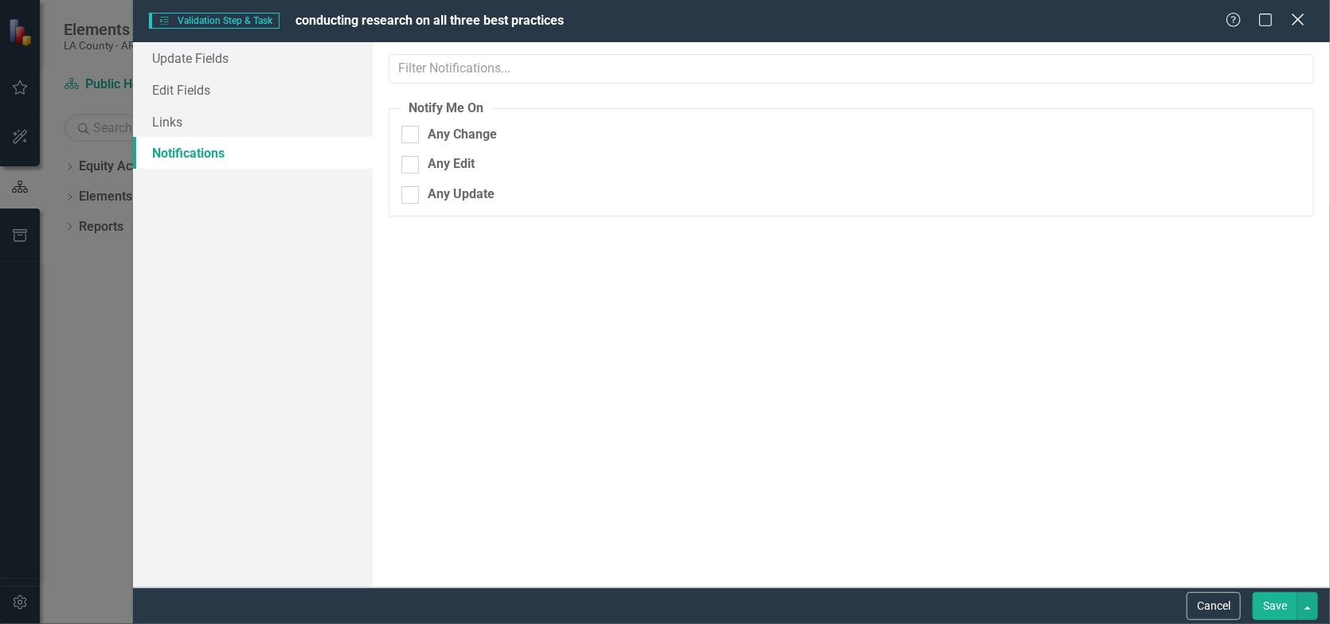
click at [1305, 18] on icon "Close" at bounding box center [1298, 19] width 20 height 15
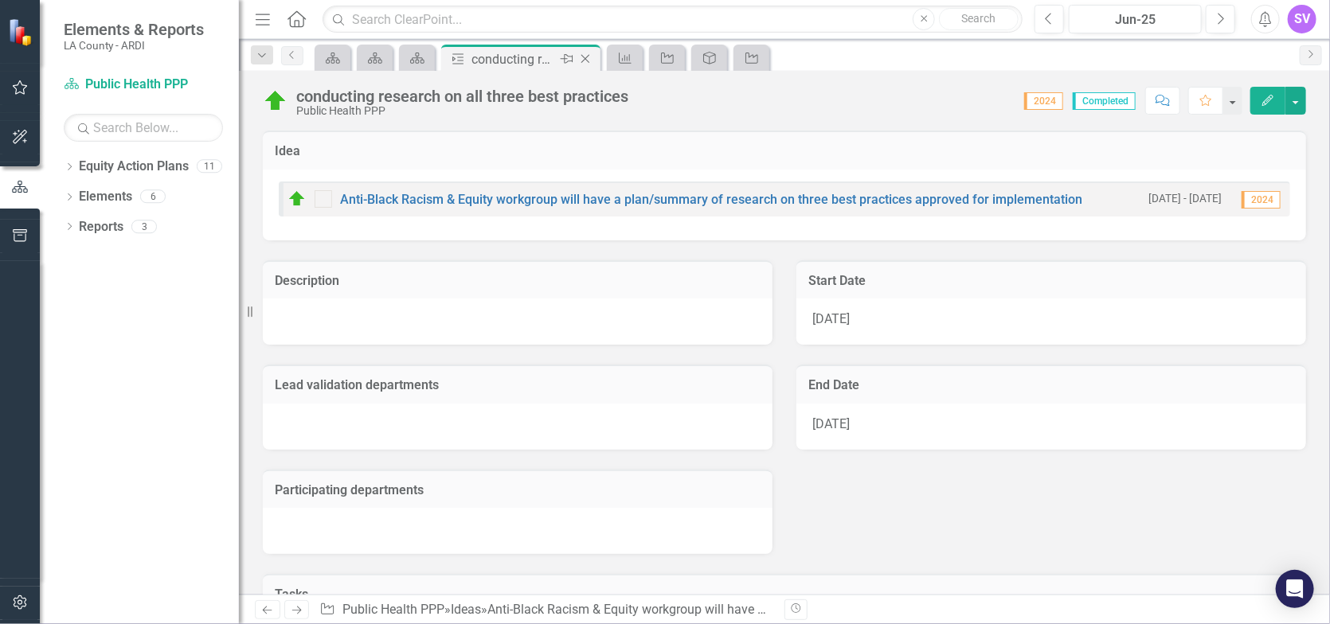
click at [589, 63] on icon "Close" at bounding box center [585, 59] width 16 height 13
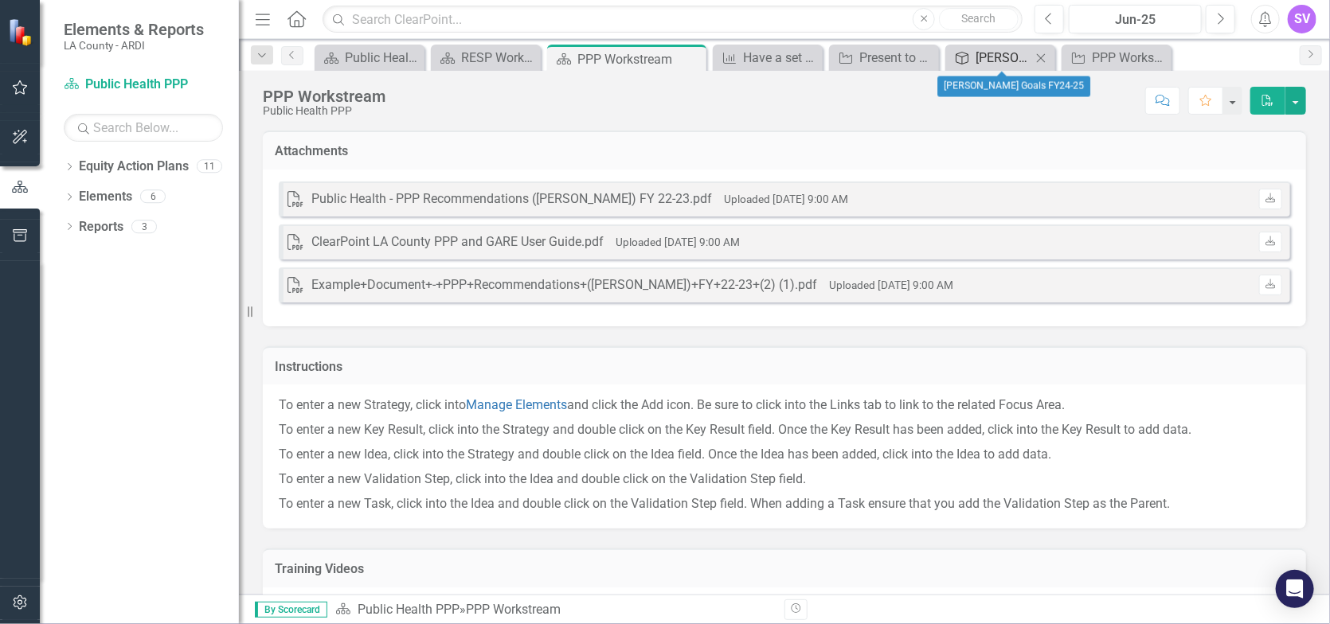
click at [982, 64] on div "[PERSON_NAME] Goals FY24-25" at bounding box center [1004, 58] width 56 height 20
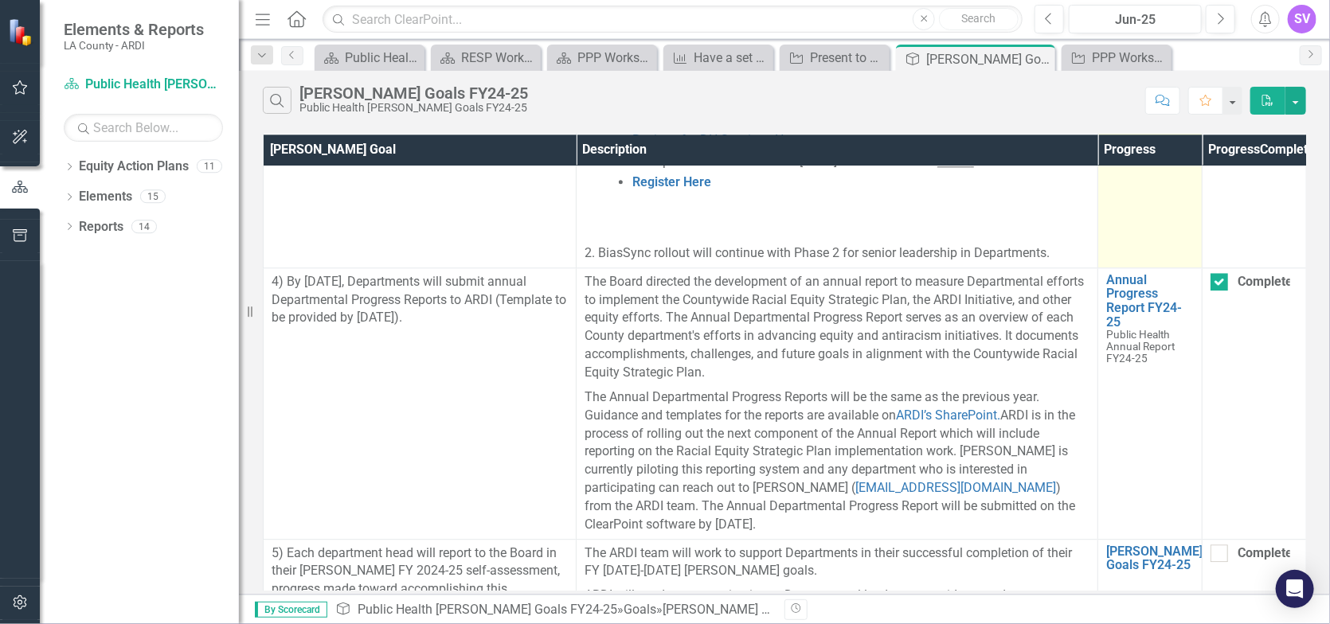
scroll to position [2166, 0]
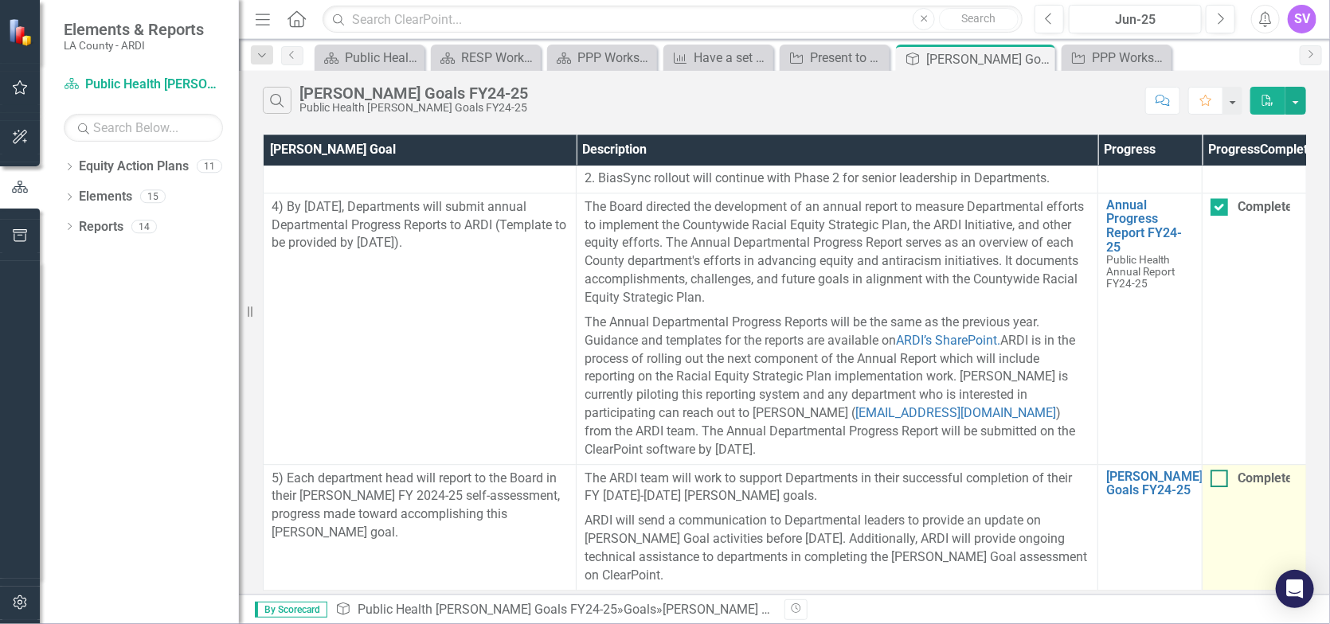
click at [1225, 470] on div at bounding box center [1220, 479] width 18 height 18
click at [1221, 470] on input "Completed" at bounding box center [1216, 475] width 10 height 10
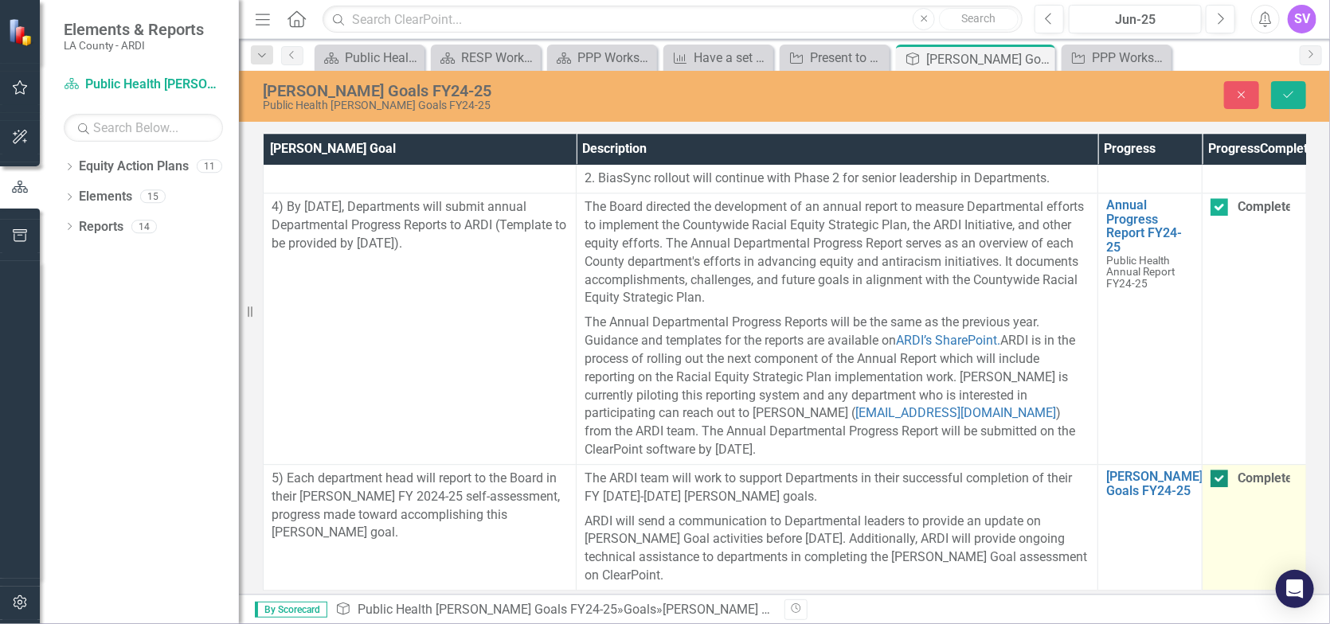
click at [1219, 470] on input "Completed" at bounding box center [1216, 475] width 10 height 10
checkbox input "false"
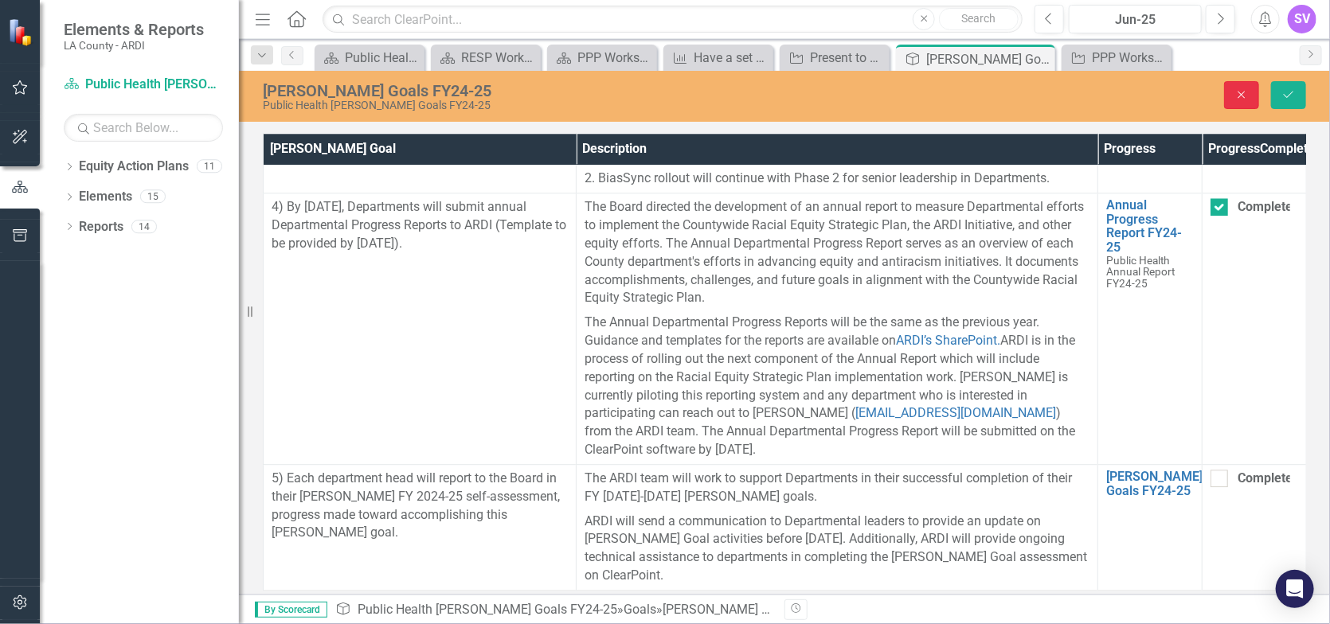
click at [1237, 100] on icon "Close" at bounding box center [1242, 94] width 14 height 11
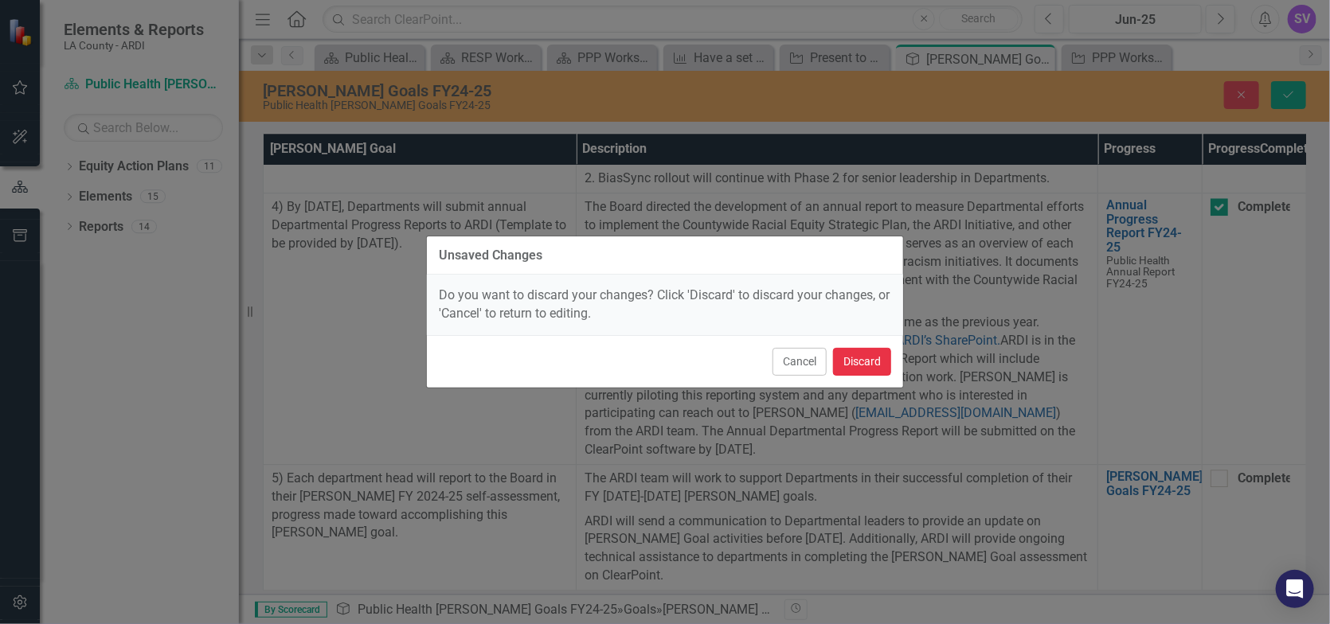
click at [860, 370] on button "Discard" at bounding box center [862, 362] width 58 height 28
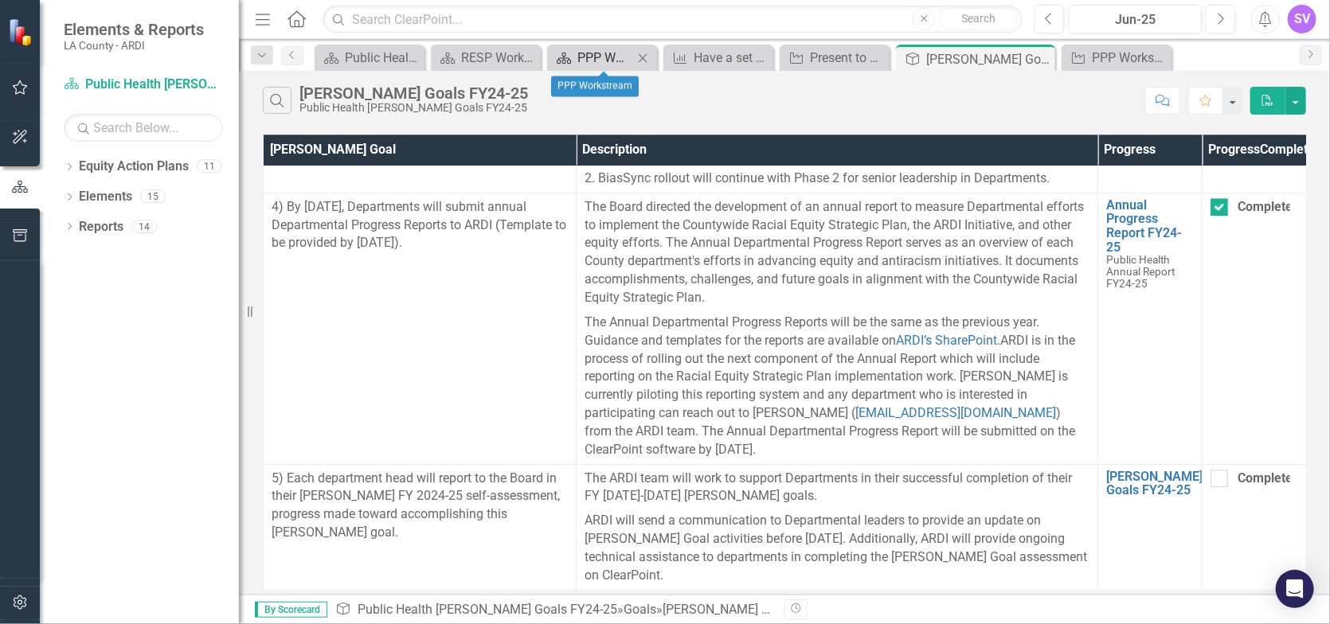
click at [606, 62] on div "PPP Workstream" at bounding box center [605, 58] width 56 height 20
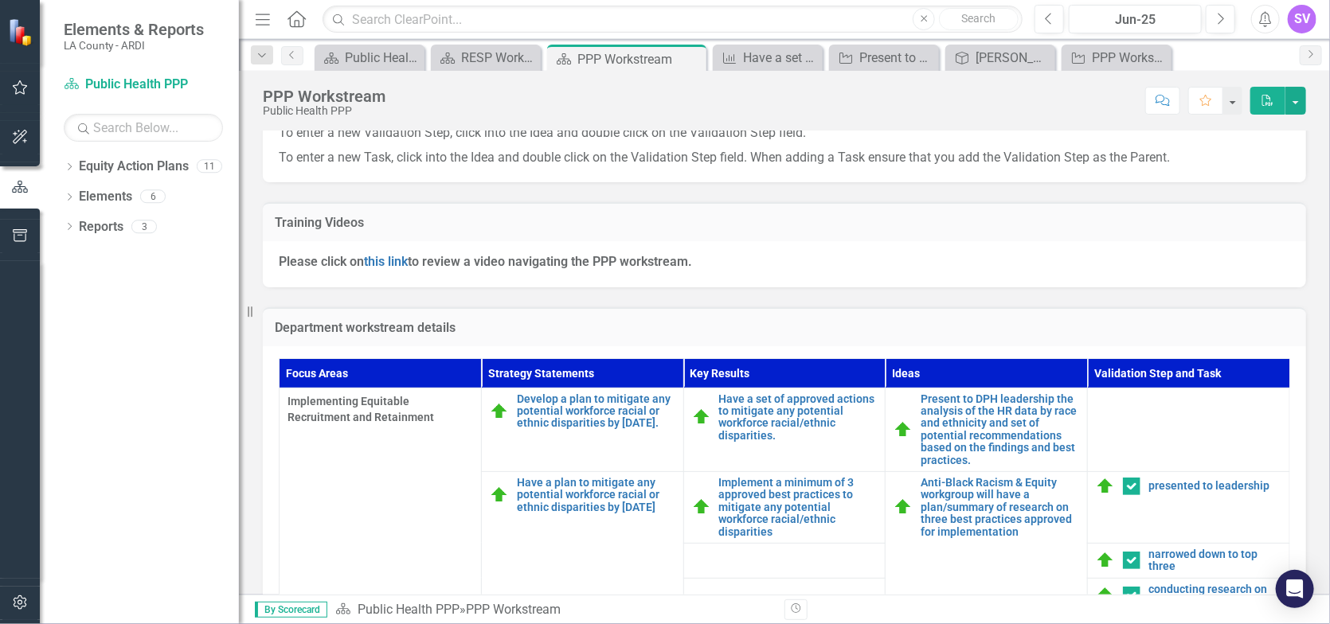
scroll to position [398, 0]
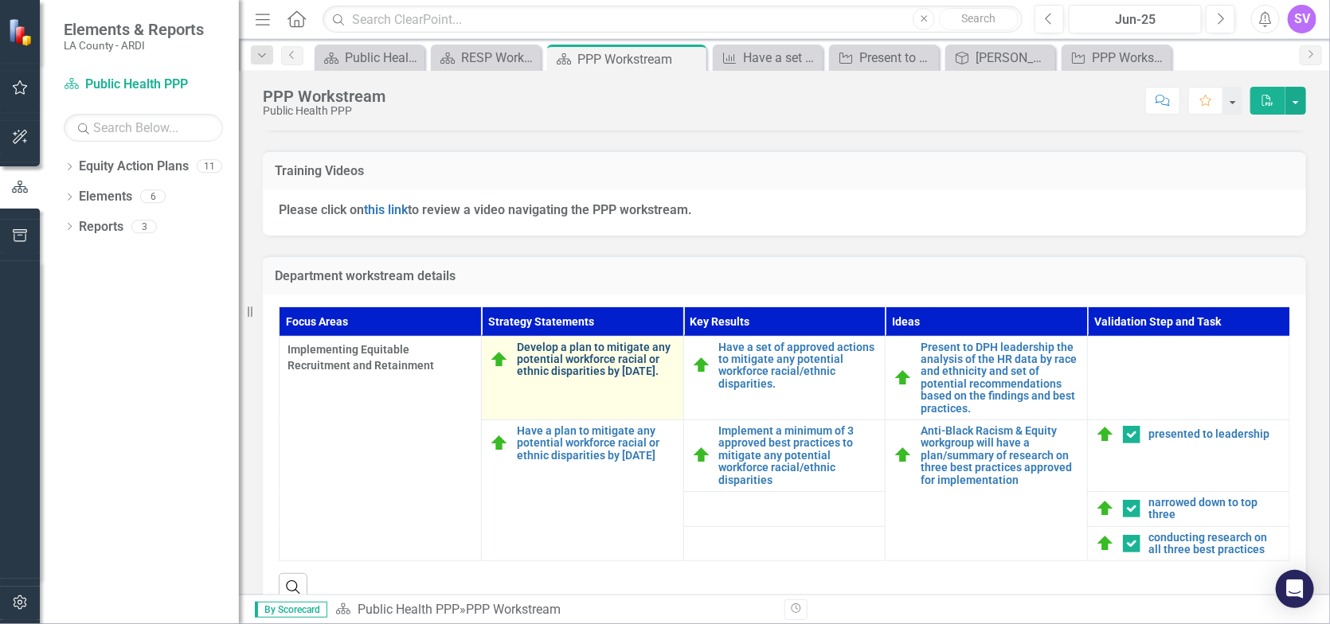
click at [594, 343] on link "Develop a plan to mitigate any potential workforce racial or ethnic disparities…" at bounding box center [596, 360] width 159 height 37
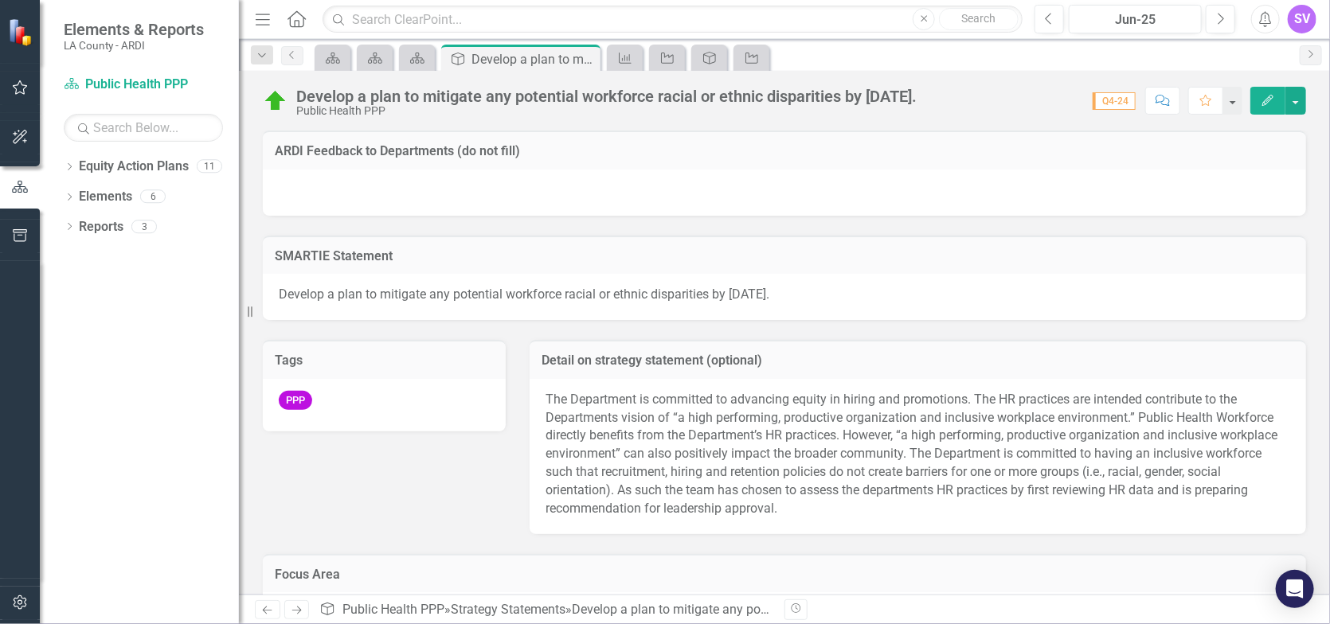
click at [1259, 112] on button "Edit" at bounding box center [1268, 101] width 35 height 28
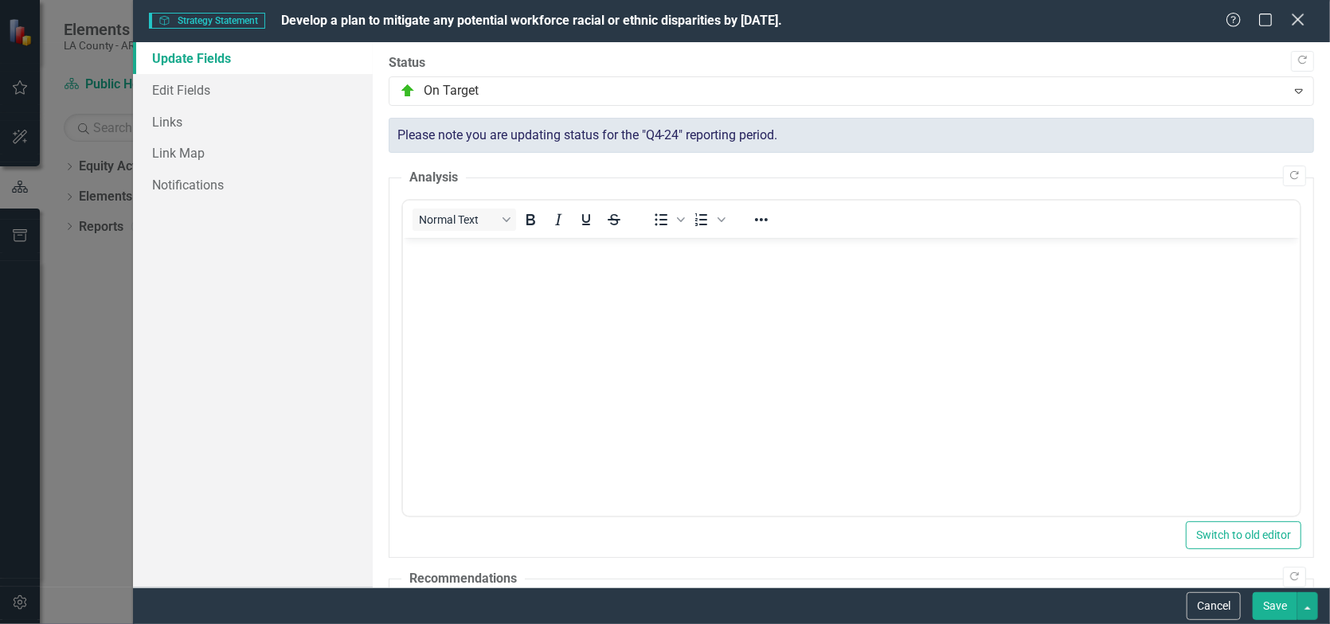
click at [1290, 25] on icon "Close" at bounding box center [1298, 19] width 20 height 15
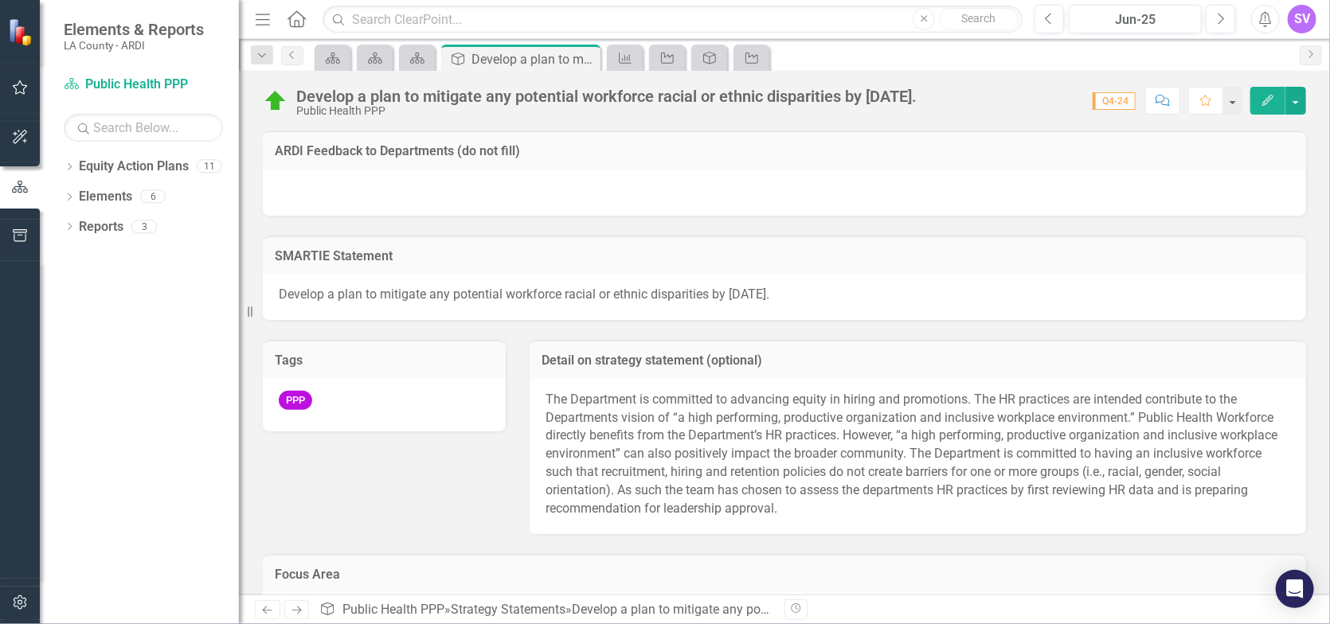
click at [1050, 123] on div "Develop a plan to mitigate any potential workforce racial or ethnic disparities…" at bounding box center [784, 333] width 1091 height 524
click at [1094, 106] on span "Q4-24" at bounding box center [1114, 101] width 43 height 18
click at [589, 58] on icon at bounding box center [585, 59] width 9 height 9
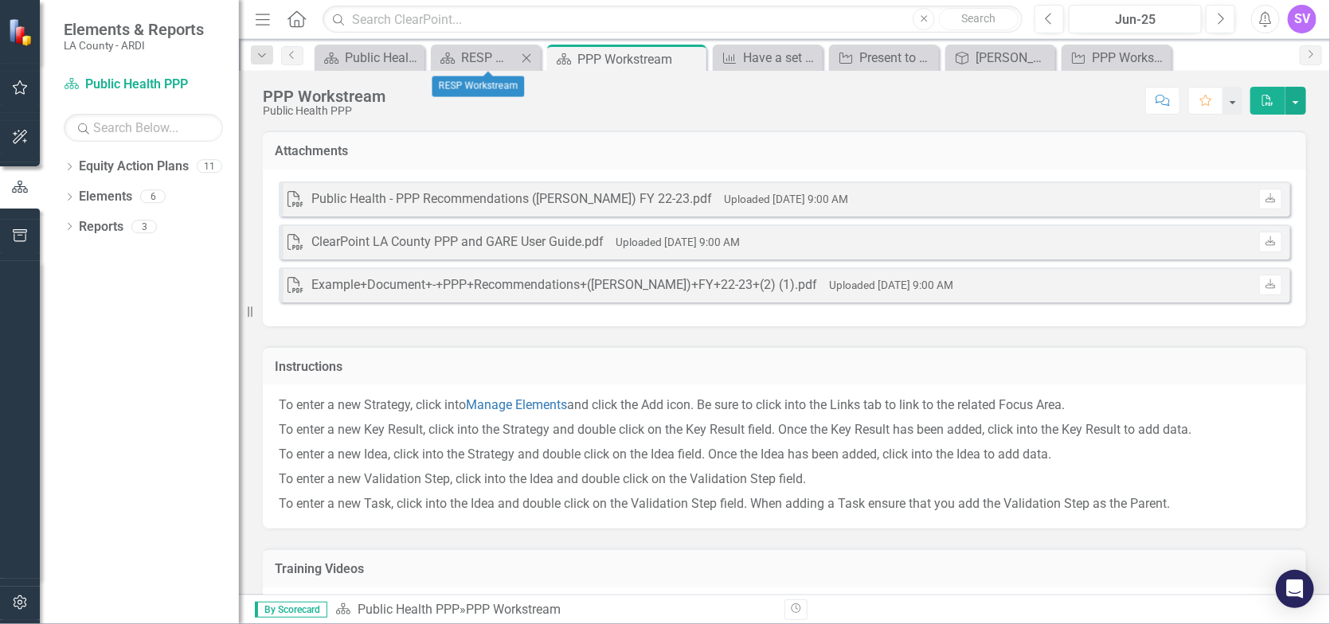
click at [528, 59] on icon "Close" at bounding box center [527, 58] width 16 height 13
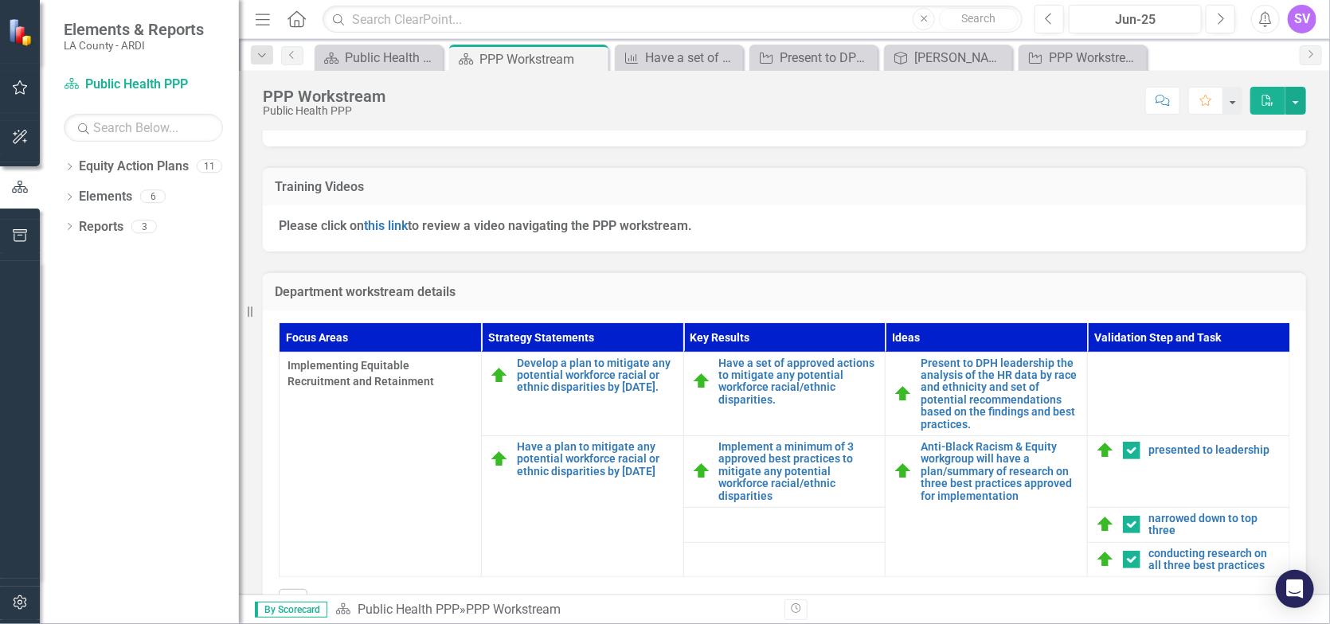
scroll to position [444, 0]
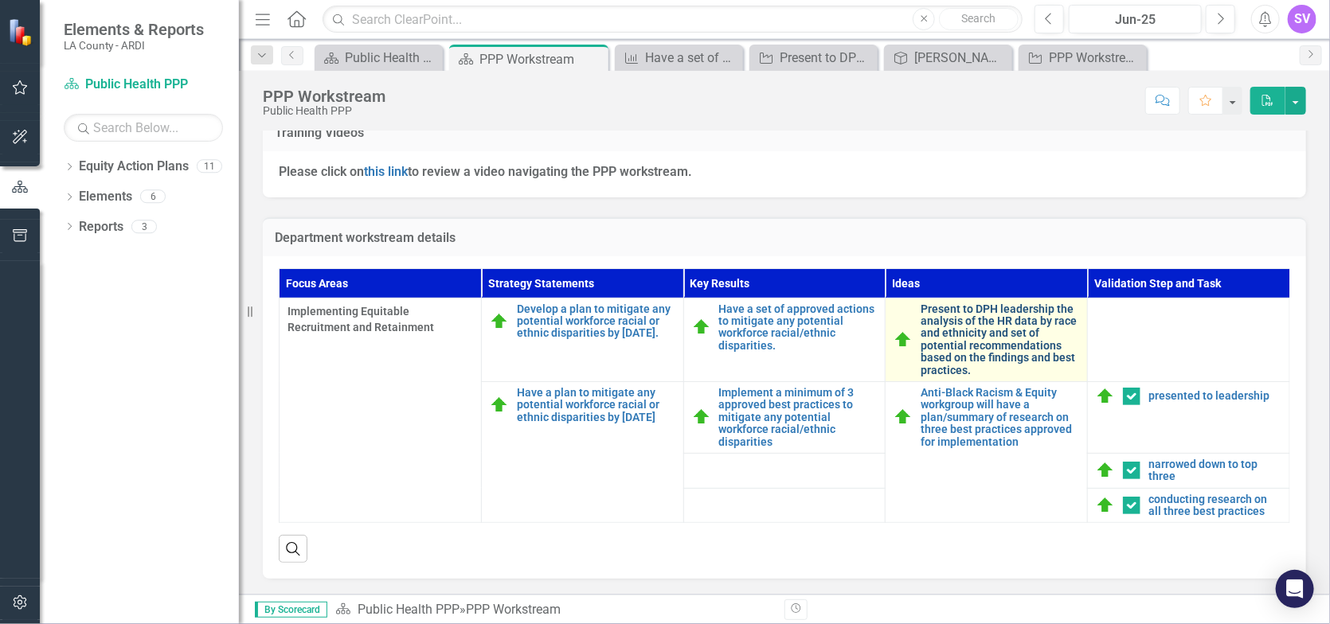
click at [1006, 329] on link "Present to DPH leadership the analysis of the HR data by race and ethnicity and…" at bounding box center [1000, 339] width 159 height 73
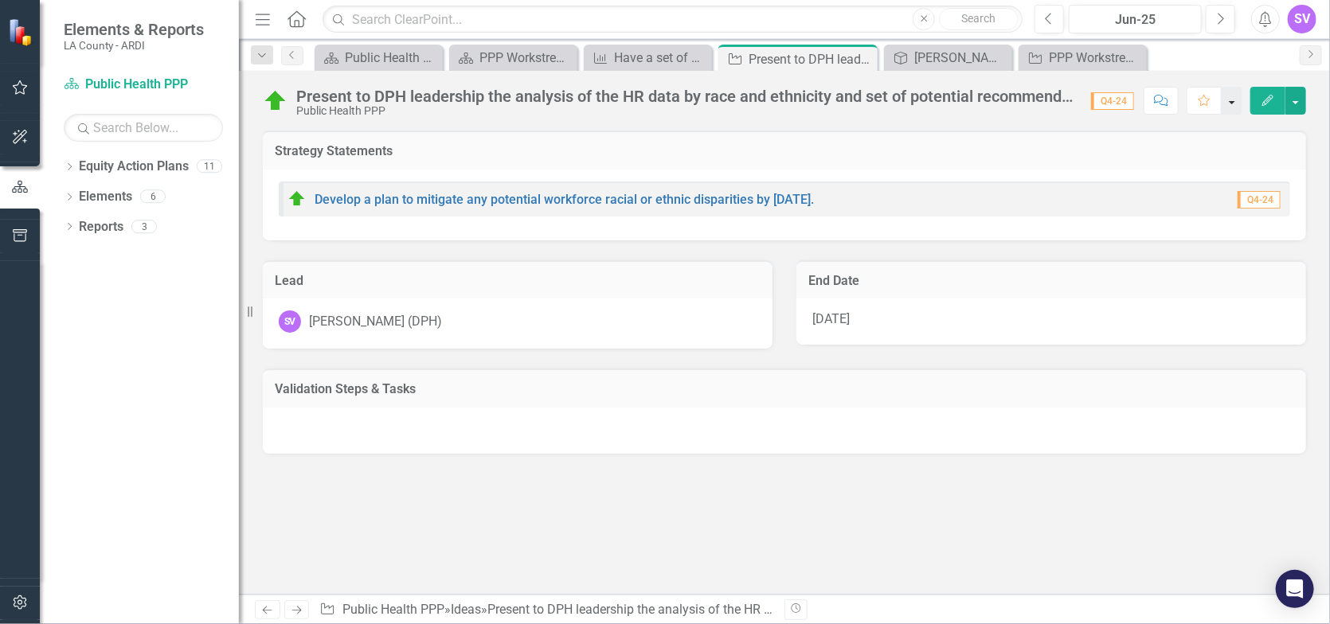
click at [1230, 103] on button "button" at bounding box center [1232, 101] width 21 height 28
drag, startPoint x: 1041, startPoint y: 121, endPoint x: 1050, endPoint y: 121, distance: 8.8
click at [1042, 121] on div "Present to DPH leadership the analysis of the HR data by race and ethnicity and…" at bounding box center [784, 333] width 1091 height 524
click at [1106, 100] on span "Q4-24" at bounding box center [1114, 101] width 43 height 18
click at [1294, 100] on button "button" at bounding box center [1296, 101] width 21 height 28
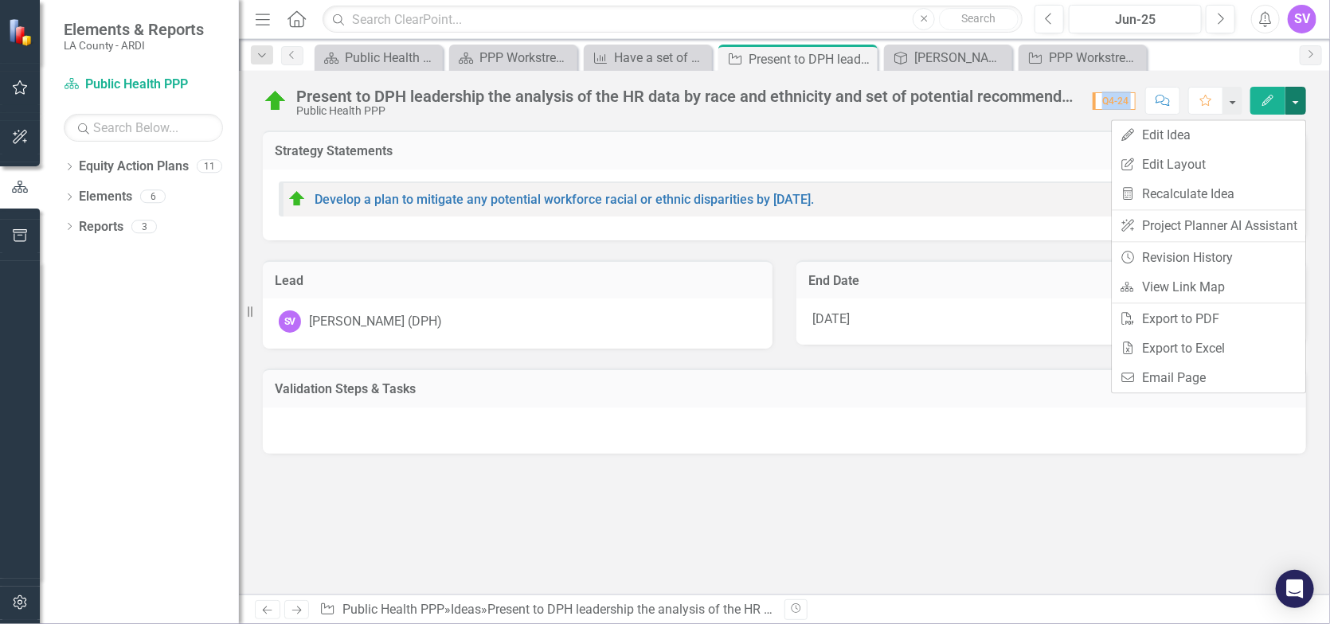
drag, startPoint x: 1294, startPoint y: 100, endPoint x: 958, endPoint y: 126, distance: 336.4
click at [958, 126] on div "Present to DPH leadership the analysis of the HR data by race and ethnicity and…" at bounding box center [784, 333] width 1091 height 524
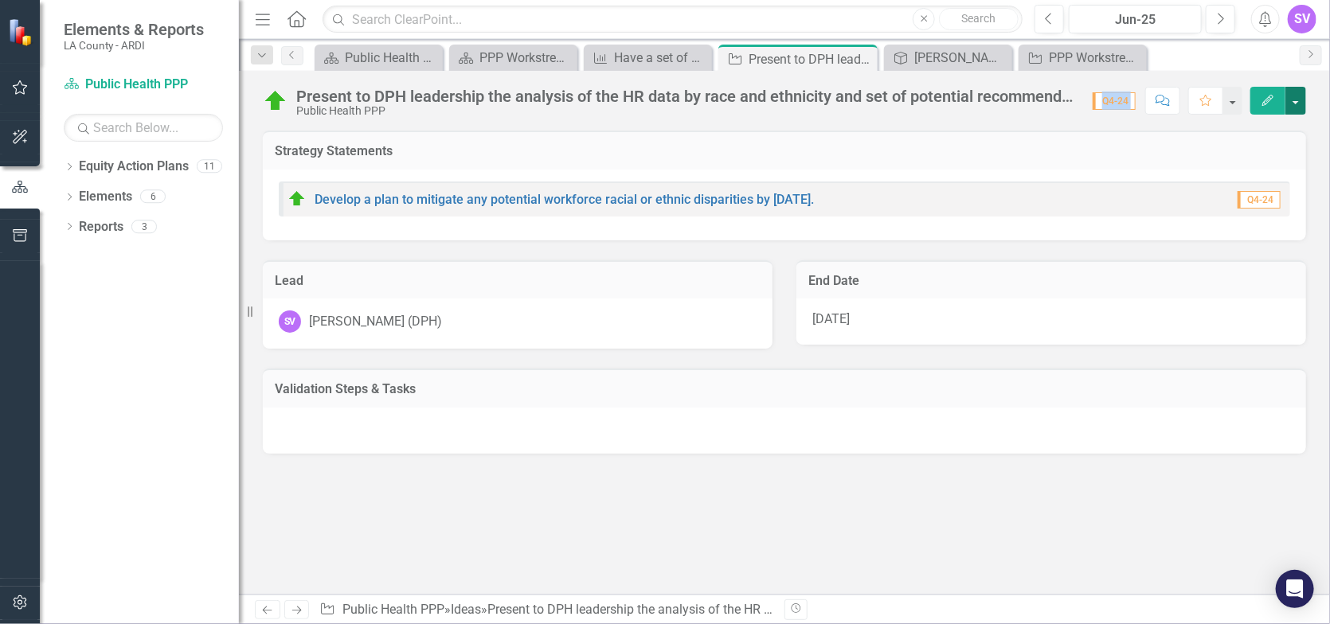
click at [1295, 103] on button "button" at bounding box center [1296, 101] width 21 height 28
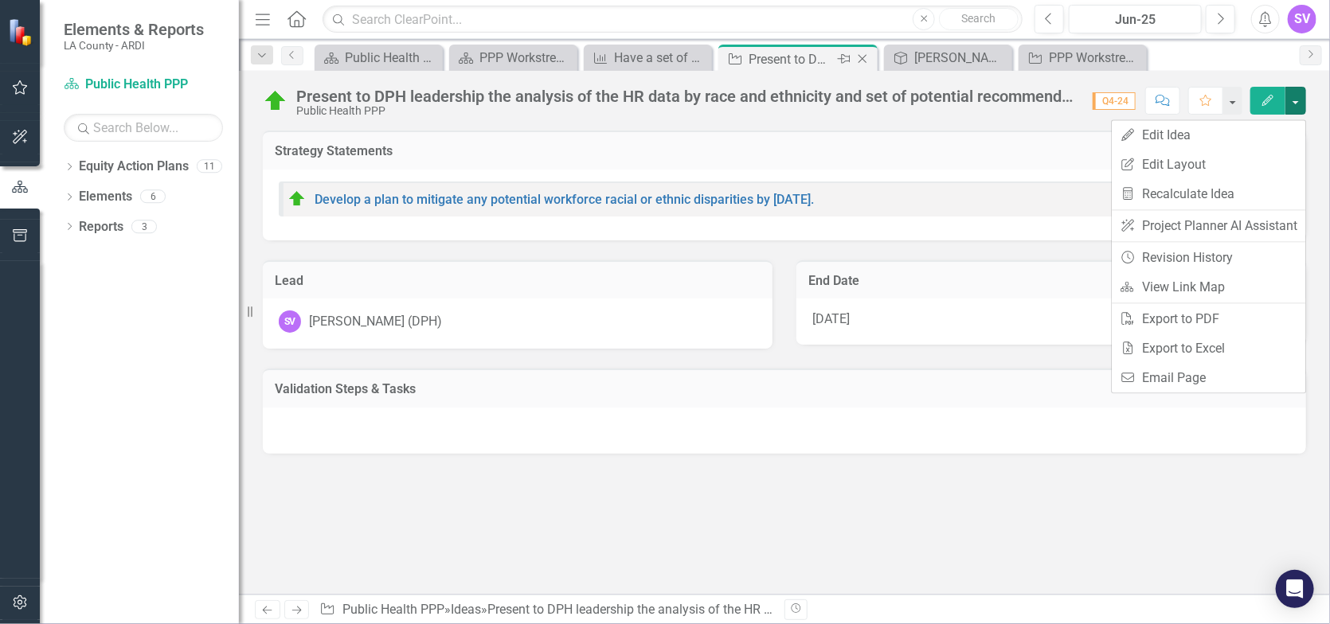
click at [824, 67] on div "Present to DPH leadership the analysis of the HR data by race and ethnicity and…" at bounding box center [791, 59] width 85 height 20
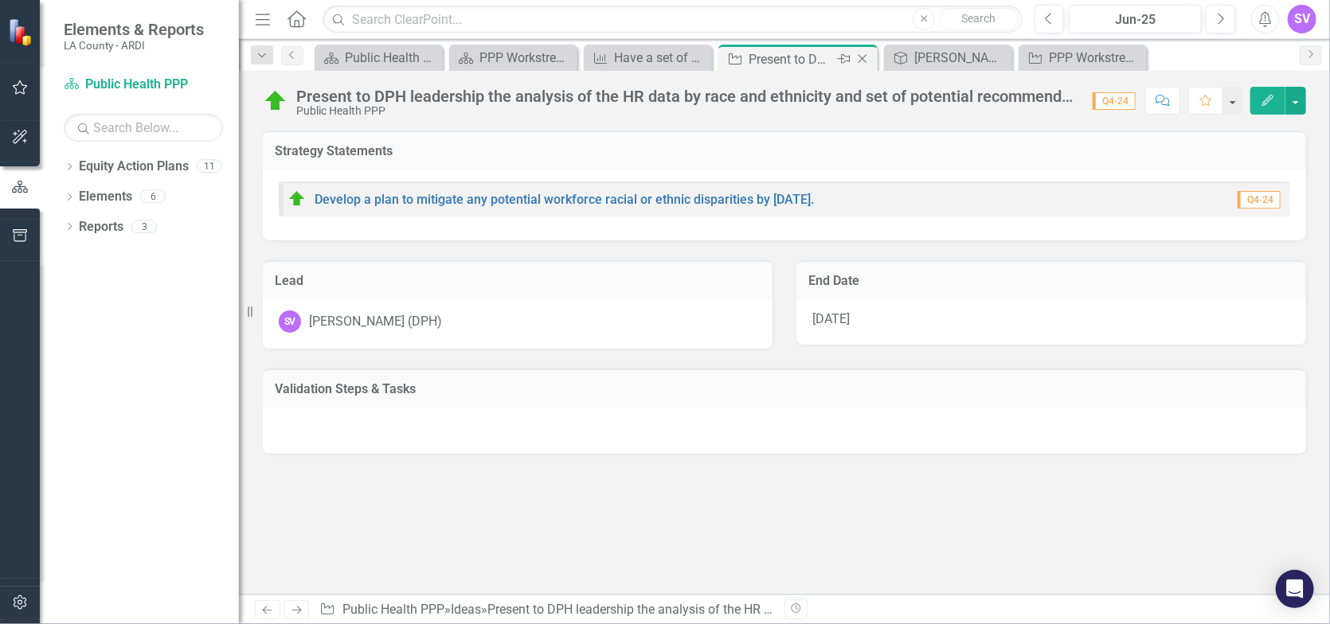
click at [863, 58] on icon "Close" at bounding box center [863, 59] width 16 height 13
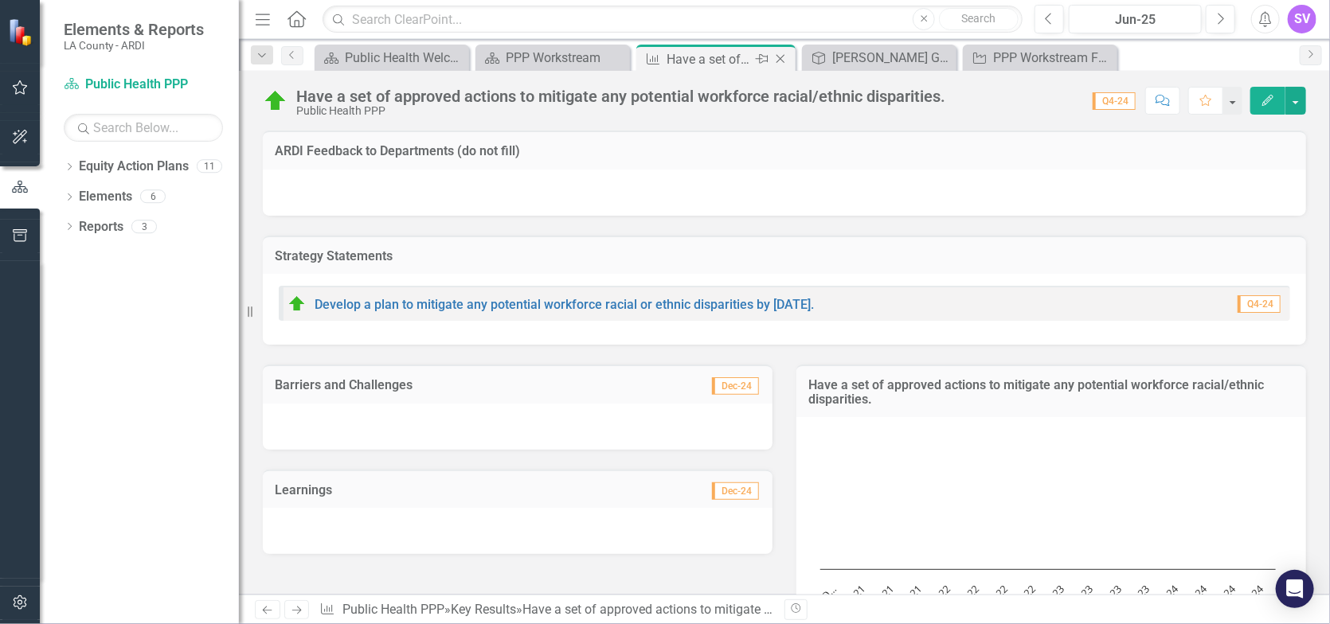
click at [785, 61] on icon "Close" at bounding box center [781, 59] width 16 height 13
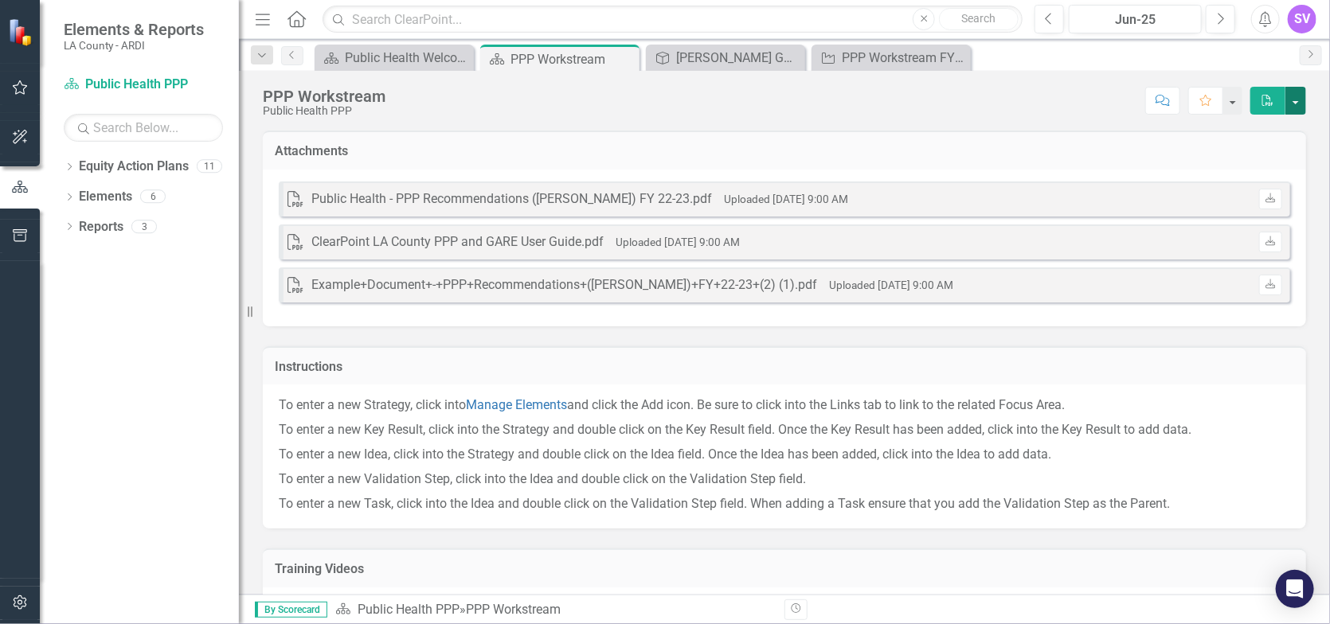
click at [1293, 104] on button "button" at bounding box center [1296, 101] width 21 height 28
click at [1249, 169] on link "PDF Export to PDF" at bounding box center [1240, 166] width 129 height 29
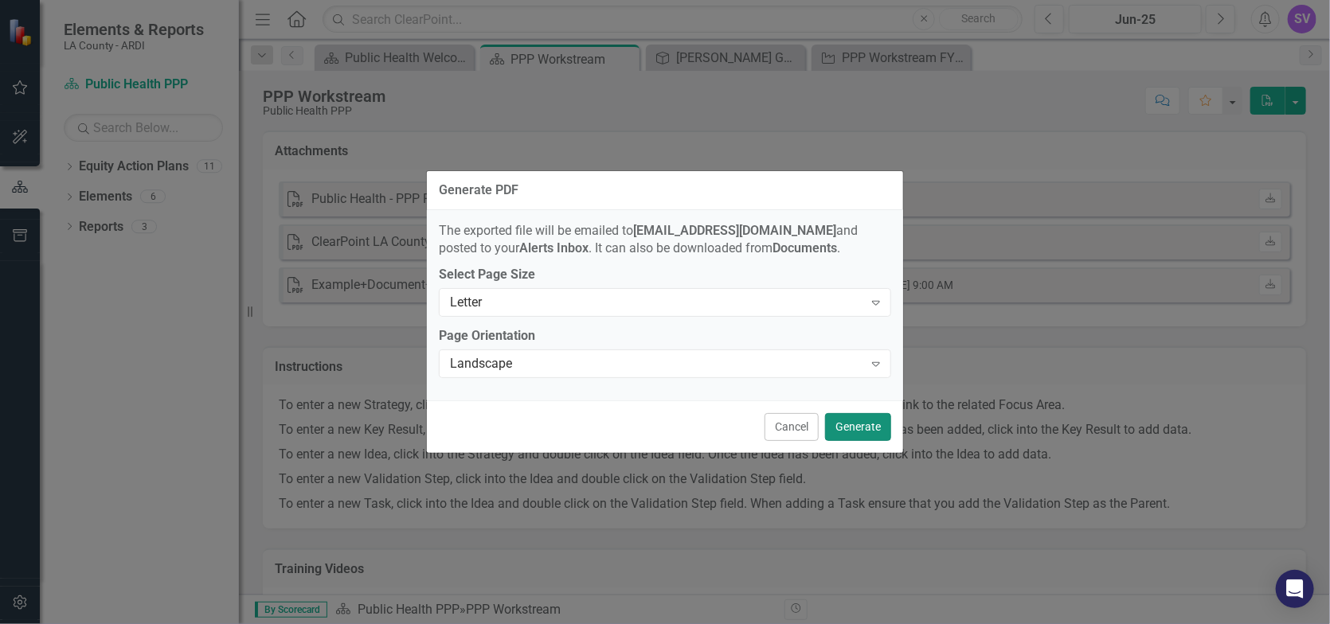
click at [848, 440] on button "Generate" at bounding box center [858, 427] width 66 height 28
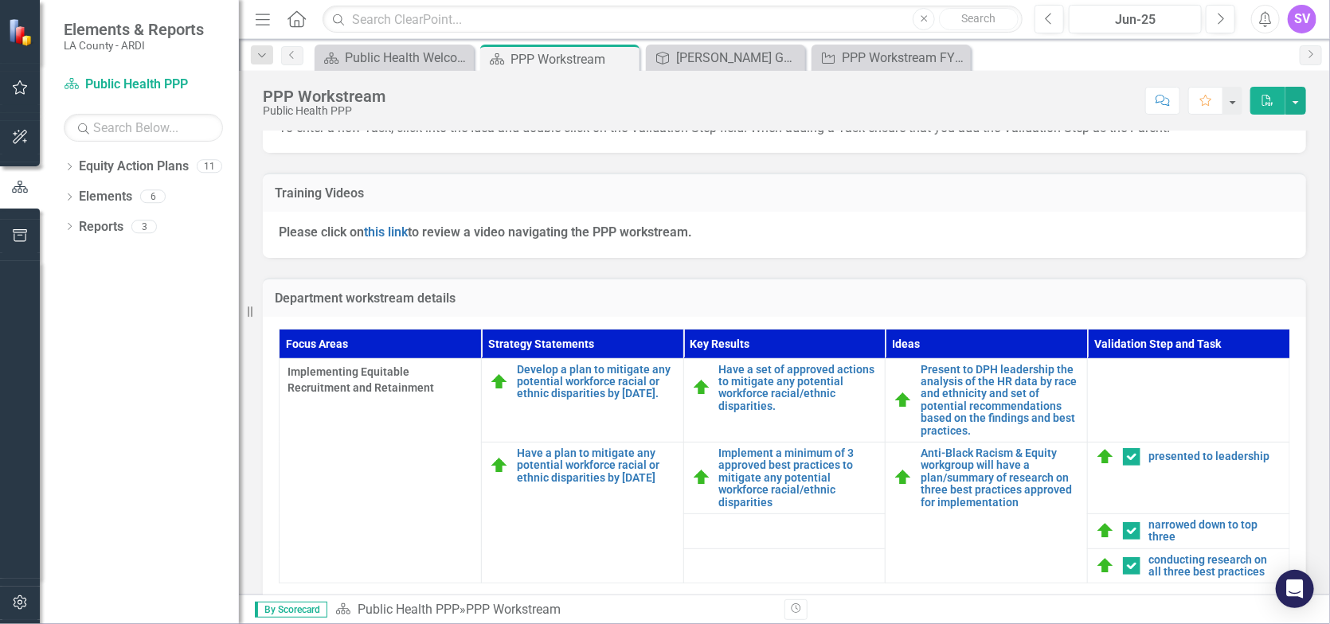
scroll to position [444, 0]
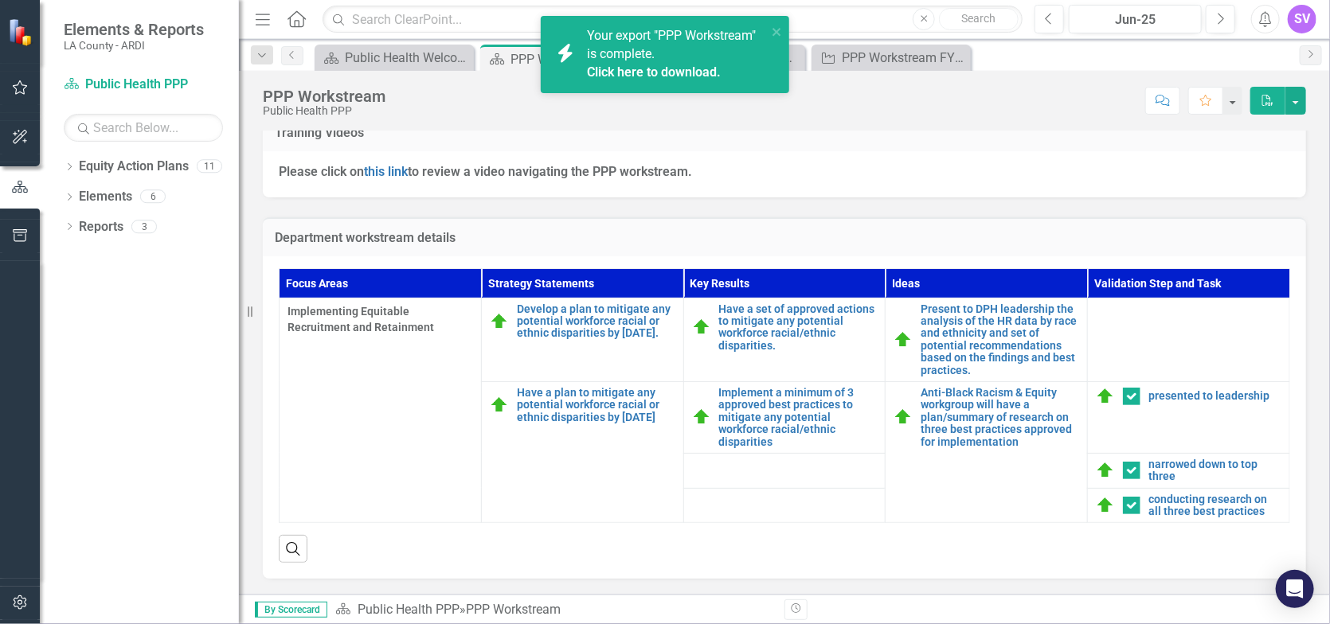
click at [673, 31] on span "Your export "PPP Workstream" is complete. Click here to download." at bounding box center [675, 55] width 176 height 54
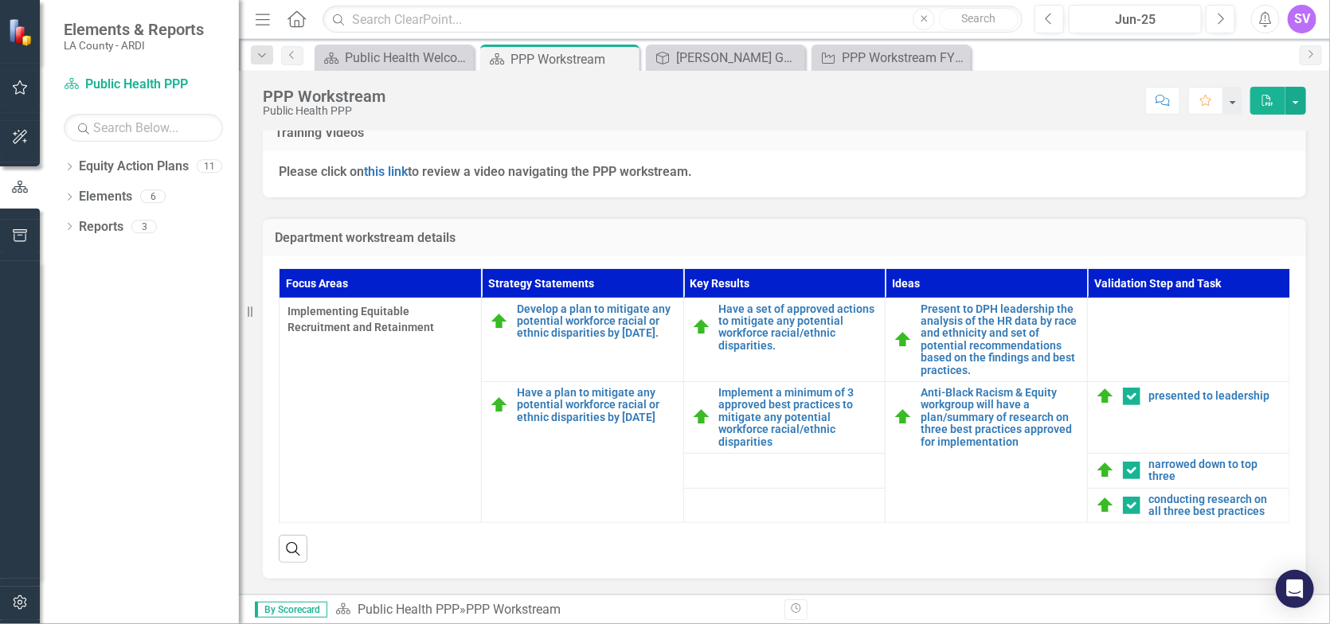
drag, startPoint x: 996, startPoint y: 122, endPoint x: 1002, endPoint y: 78, distance: 44.3
click at [1002, 78] on div "PPP Workstream Public Health PPP Score: N/A Jun-25 Completed Comment Favorite P…" at bounding box center [784, 95] width 1091 height 48
click at [398, 61] on div "Public Health Welcome Page" at bounding box center [397, 58] width 105 height 20
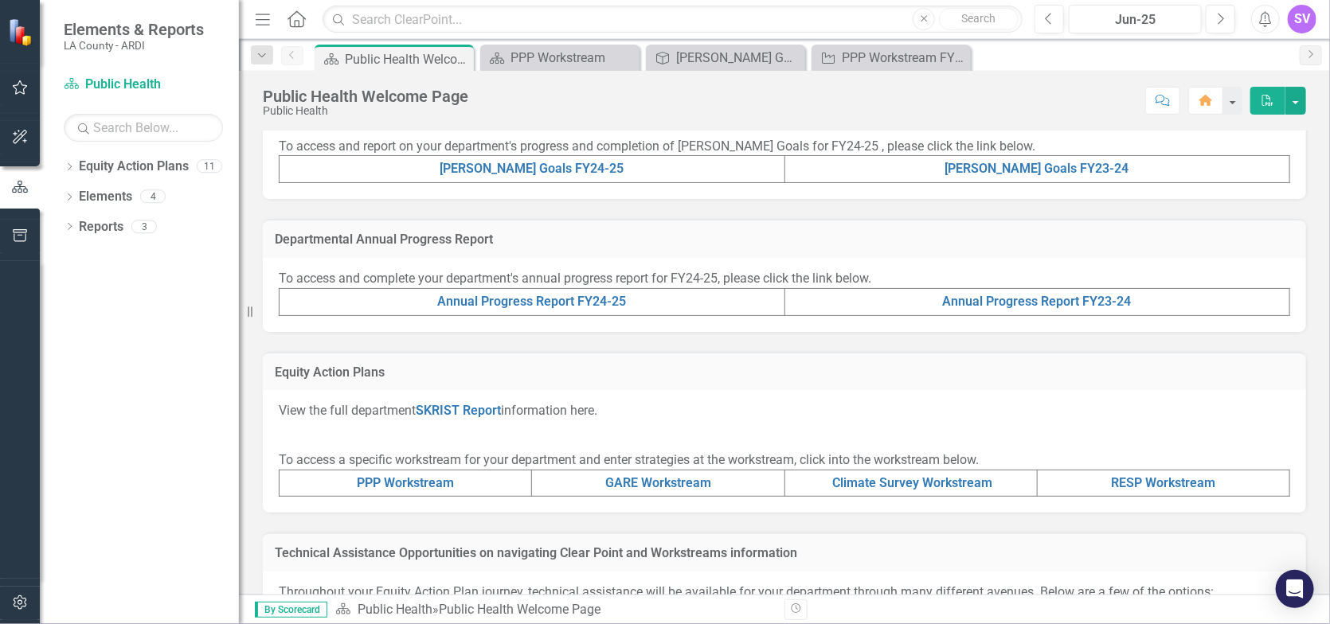
scroll to position [398, 0]
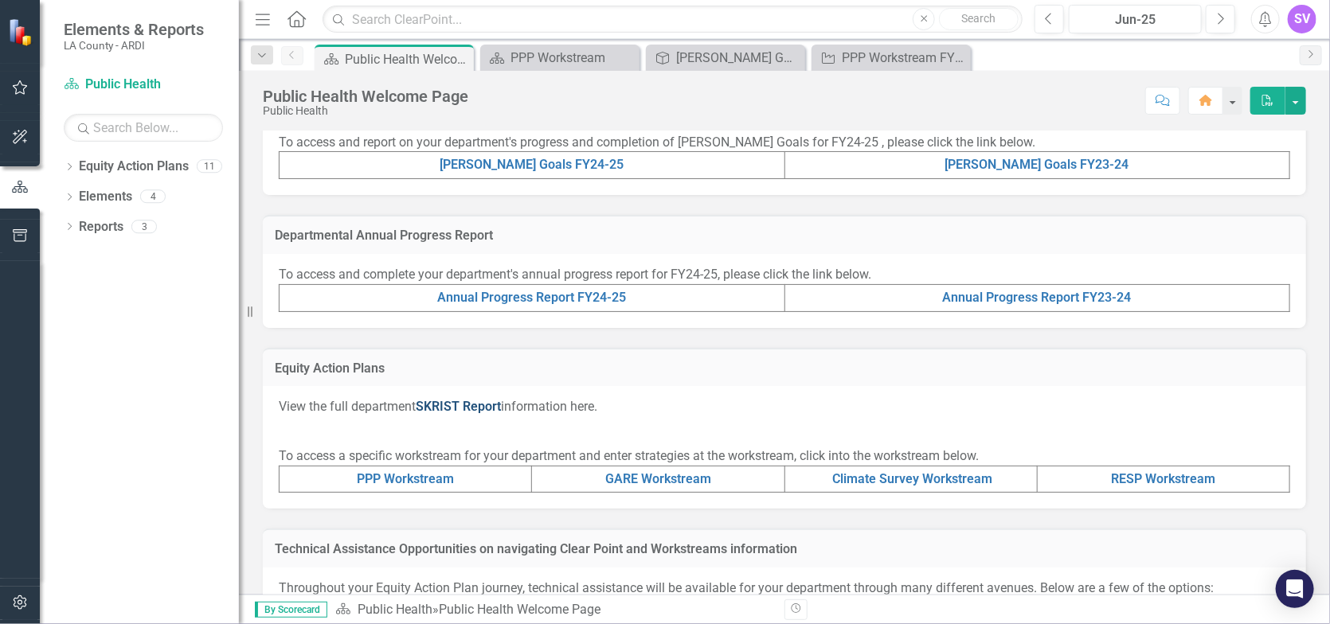
click at [470, 401] on link "SKRIST Report" at bounding box center [458, 406] width 85 height 15
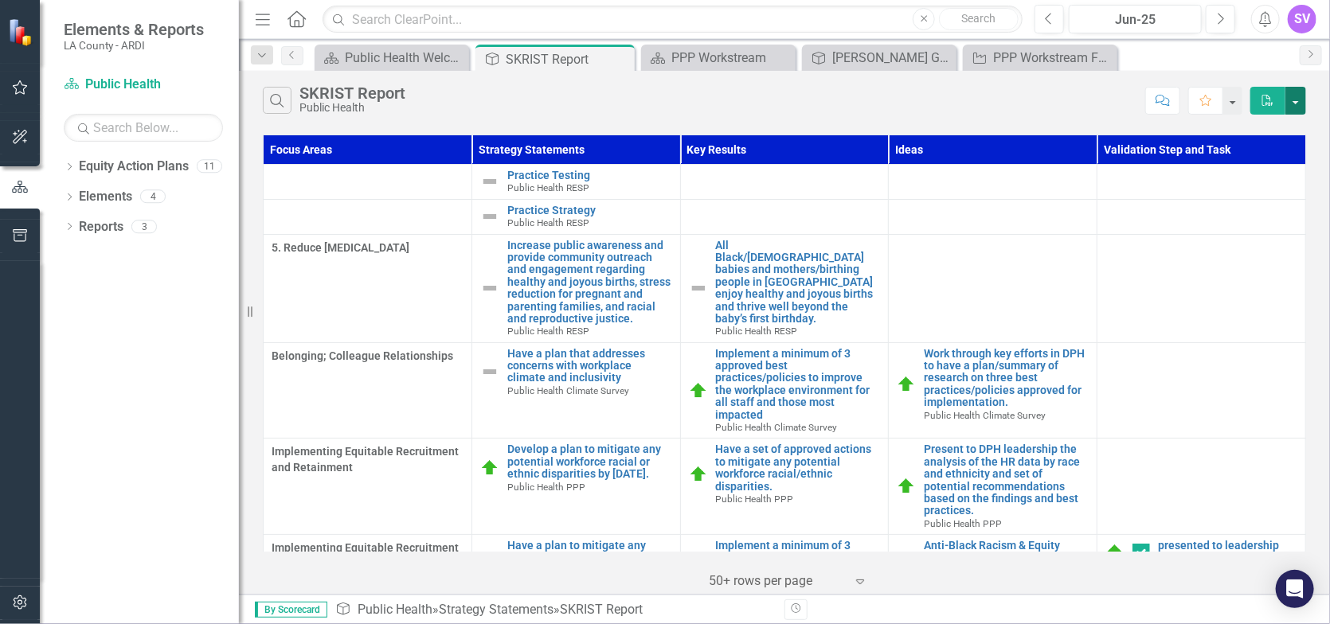
click at [1294, 112] on button "button" at bounding box center [1296, 101] width 21 height 28
click at [1267, 130] on link "PDF Export to PDF" at bounding box center [1243, 134] width 126 height 29
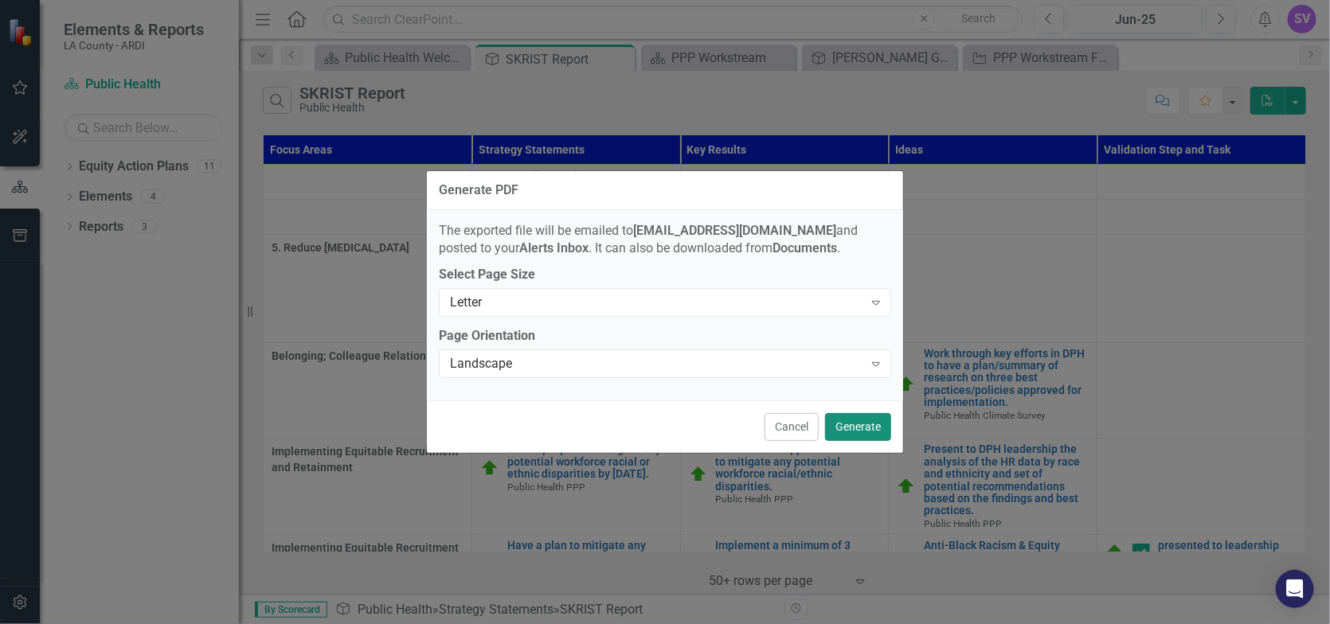
click at [855, 431] on button "Generate" at bounding box center [858, 427] width 66 height 28
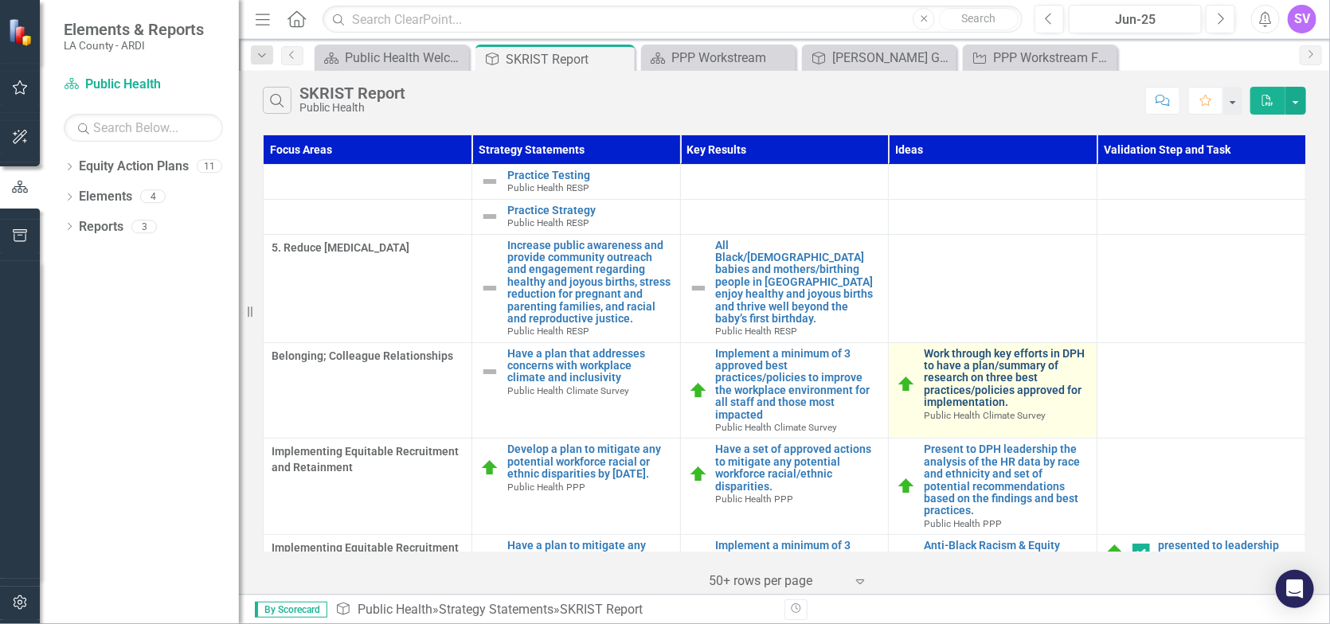
click at [973, 362] on link "Work through key efforts in DPH to have a plan/summary of research on three bes…" at bounding box center [1006, 378] width 165 height 61
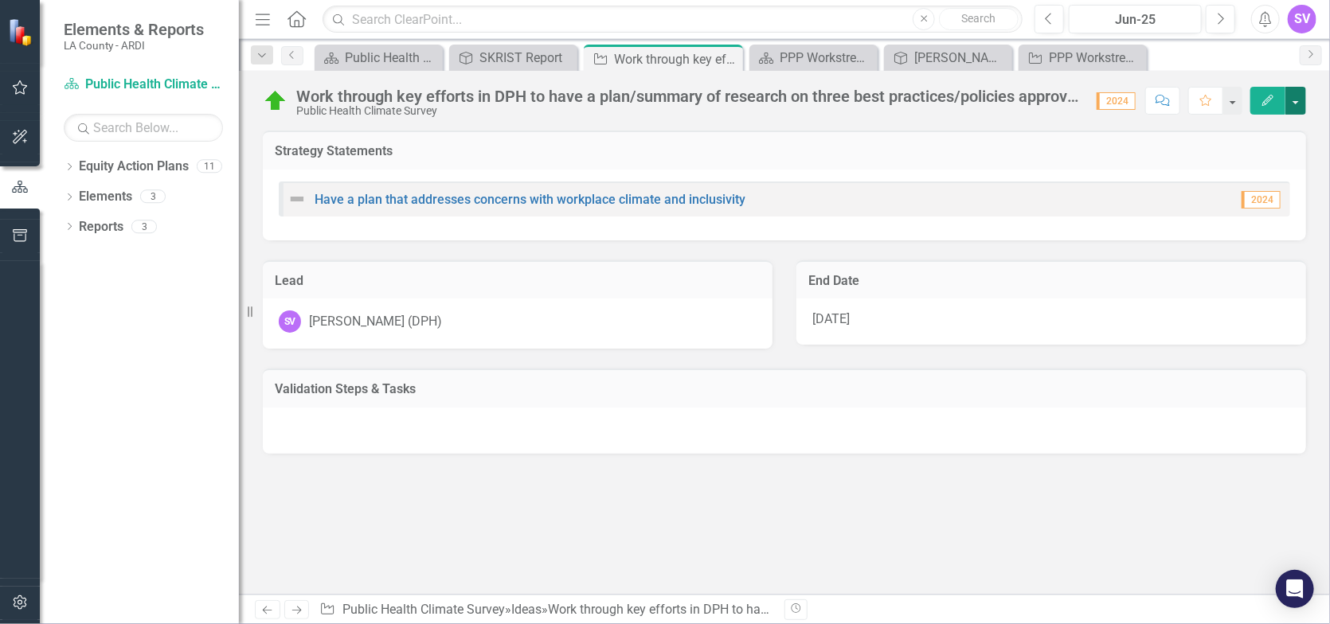
click at [1291, 100] on button "button" at bounding box center [1296, 101] width 21 height 28
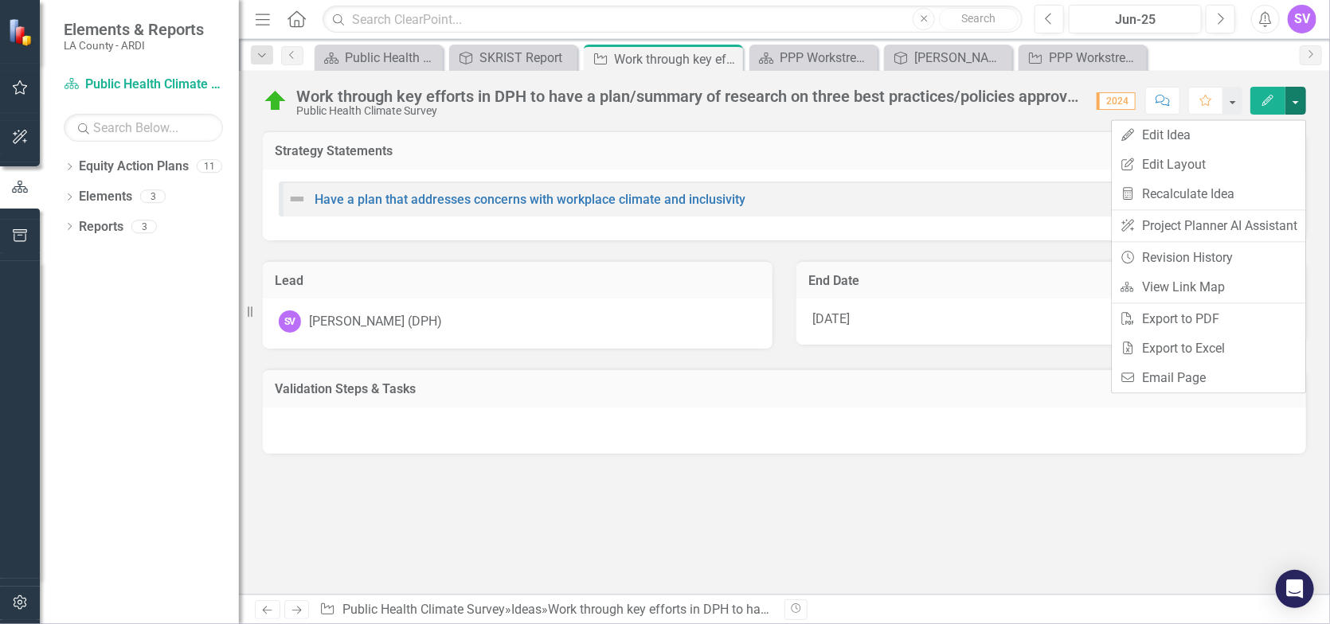
click at [1271, 106] on icon "Edit" at bounding box center [1268, 100] width 14 height 11
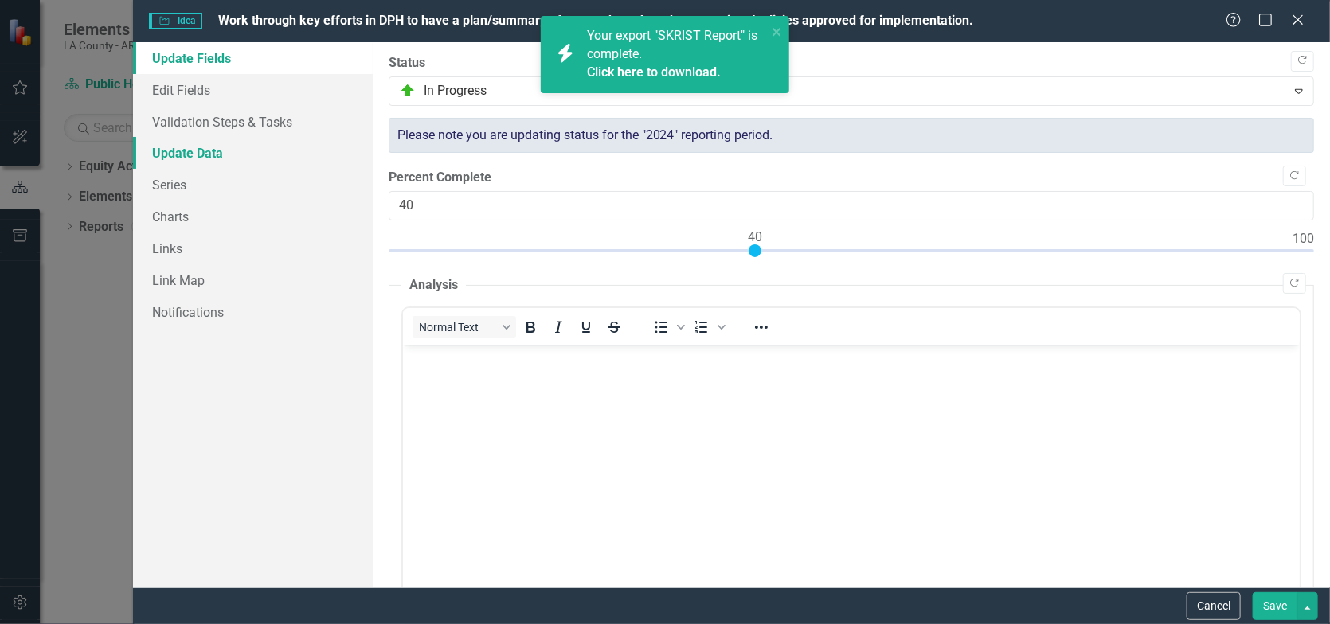
click at [232, 147] on link "Update Data" at bounding box center [253, 153] width 240 height 32
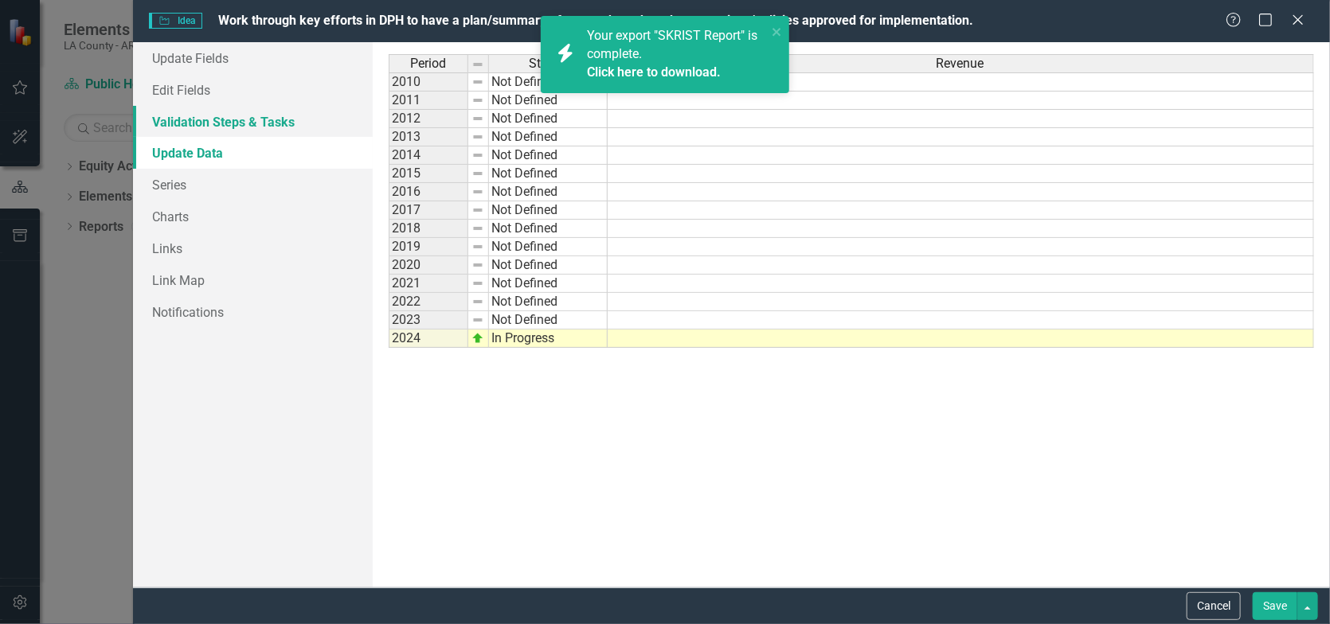
click at [233, 123] on link "Validation Steps & Tasks" at bounding box center [253, 122] width 240 height 32
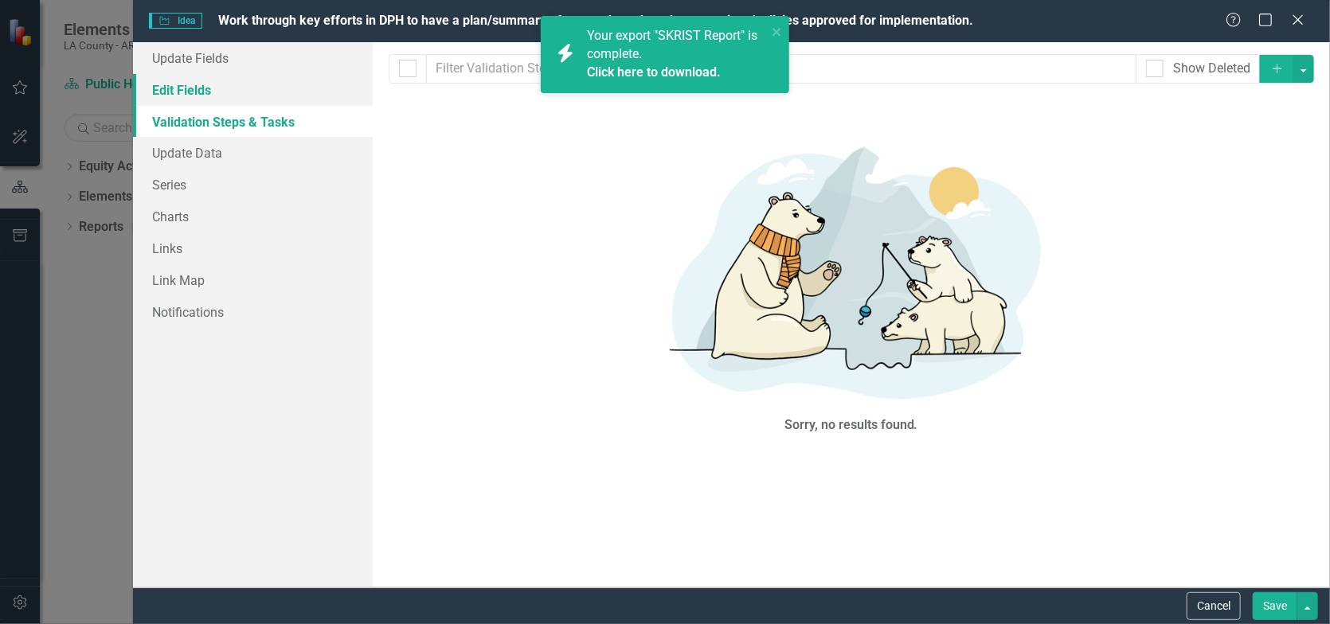
click at [214, 95] on link "Edit Fields" at bounding box center [253, 90] width 240 height 32
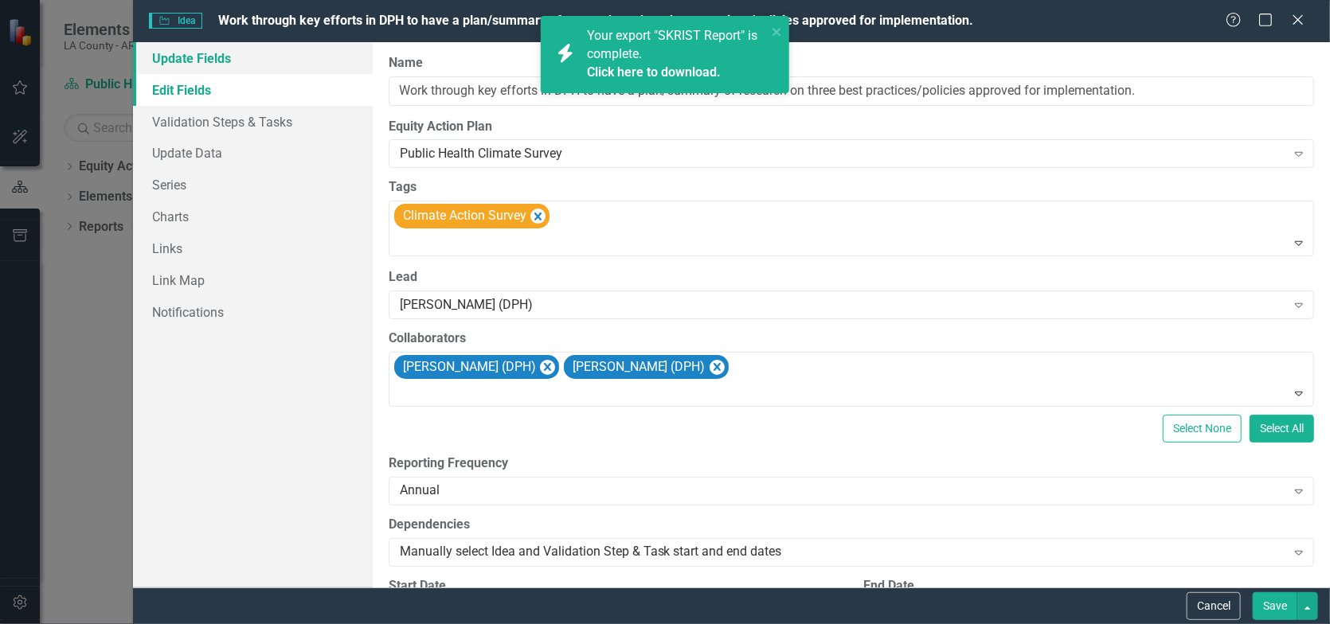
click at [202, 58] on link "Update Fields" at bounding box center [253, 58] width 240 height 32
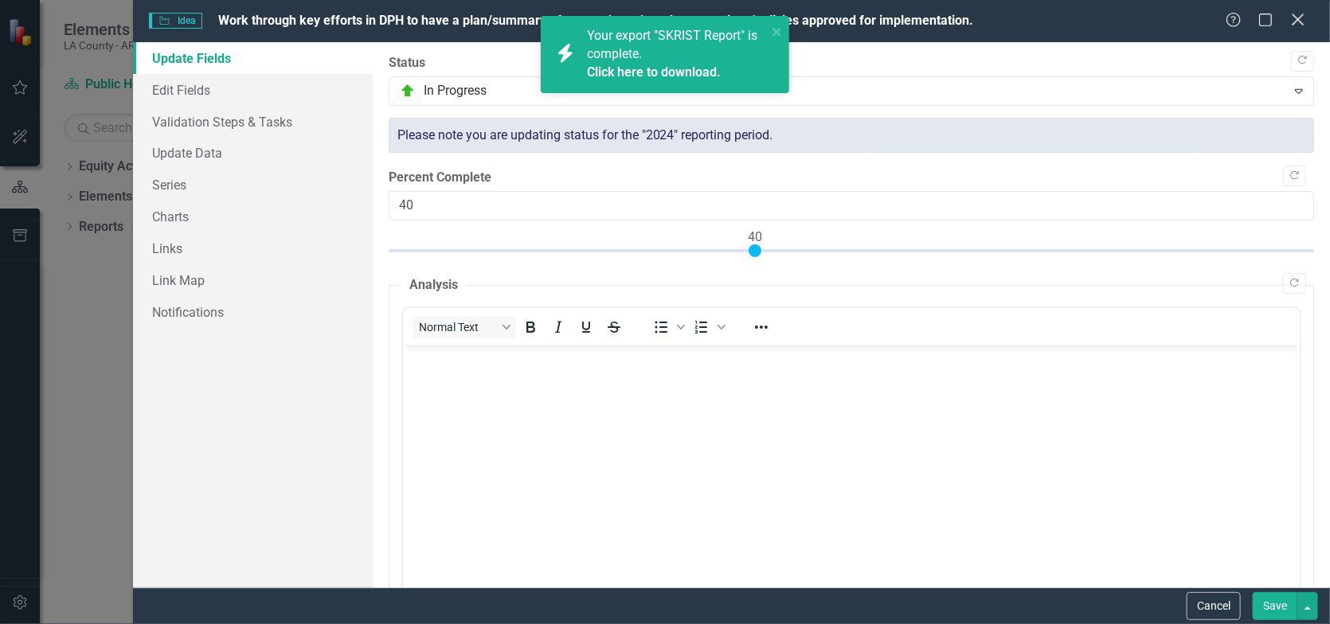
click at [1302, 18] on icon "Close" at bounding box center [1298, 19] width 20 height 15
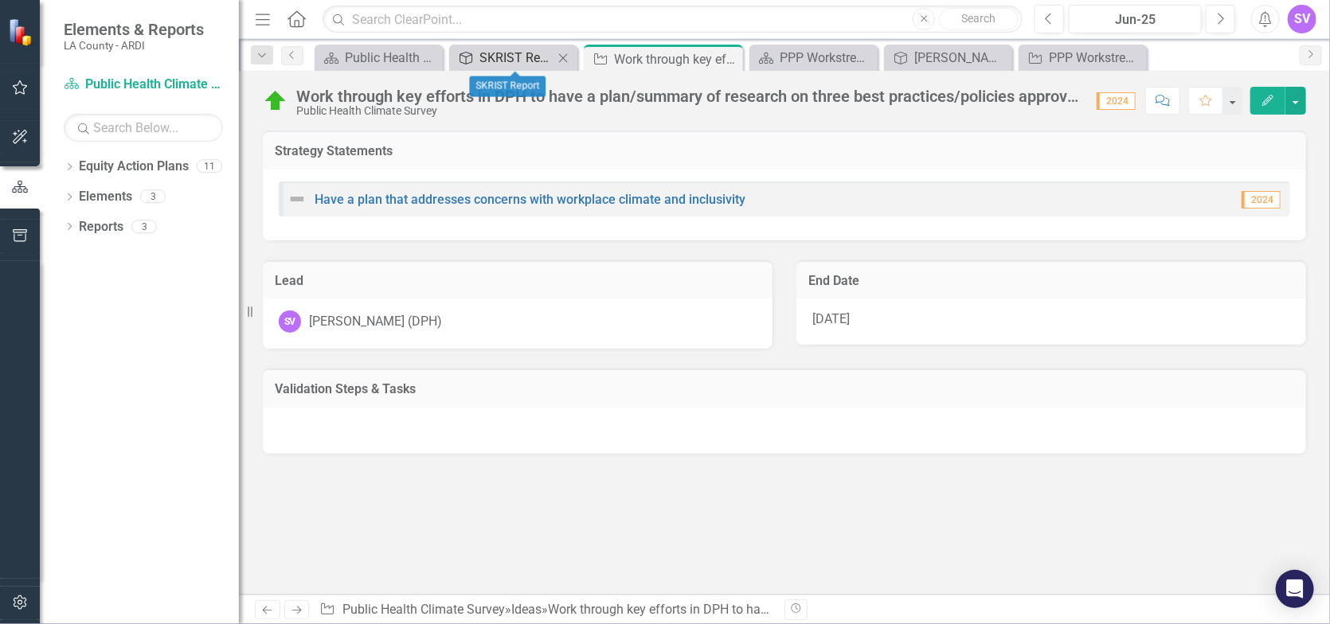
click at [514, 53] on div "SKRIST Report" at bounding box center [517, 58] width 74 height 20
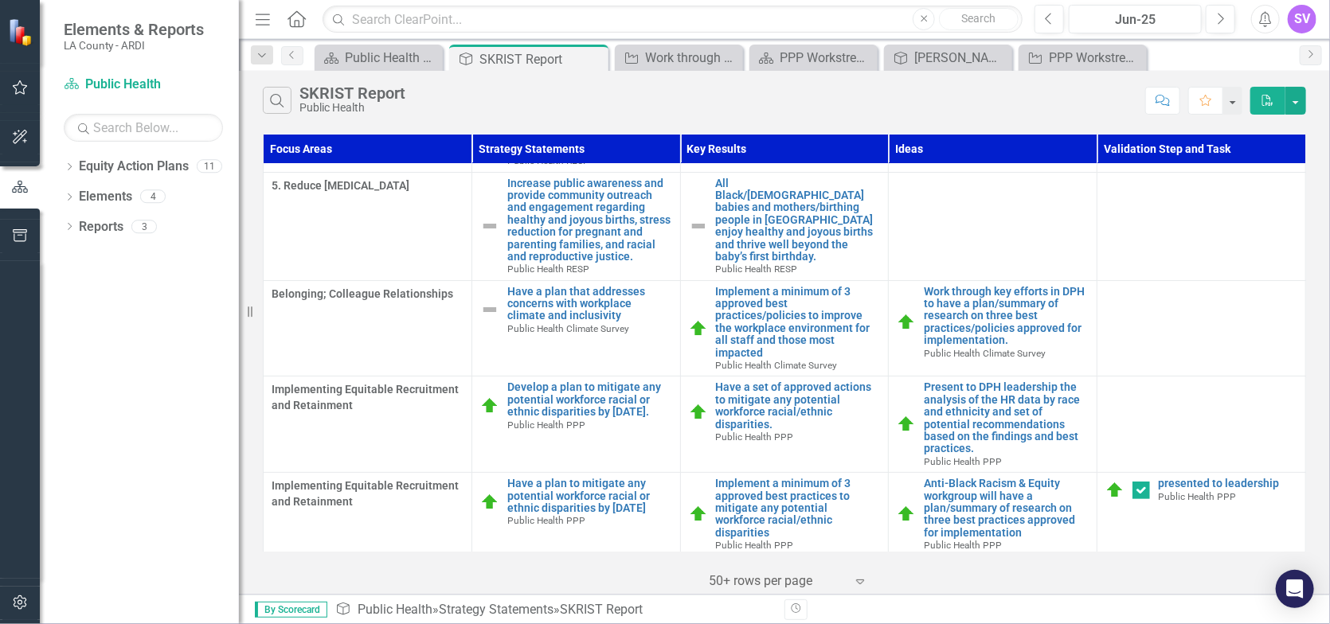
scroll to position [159, 0]
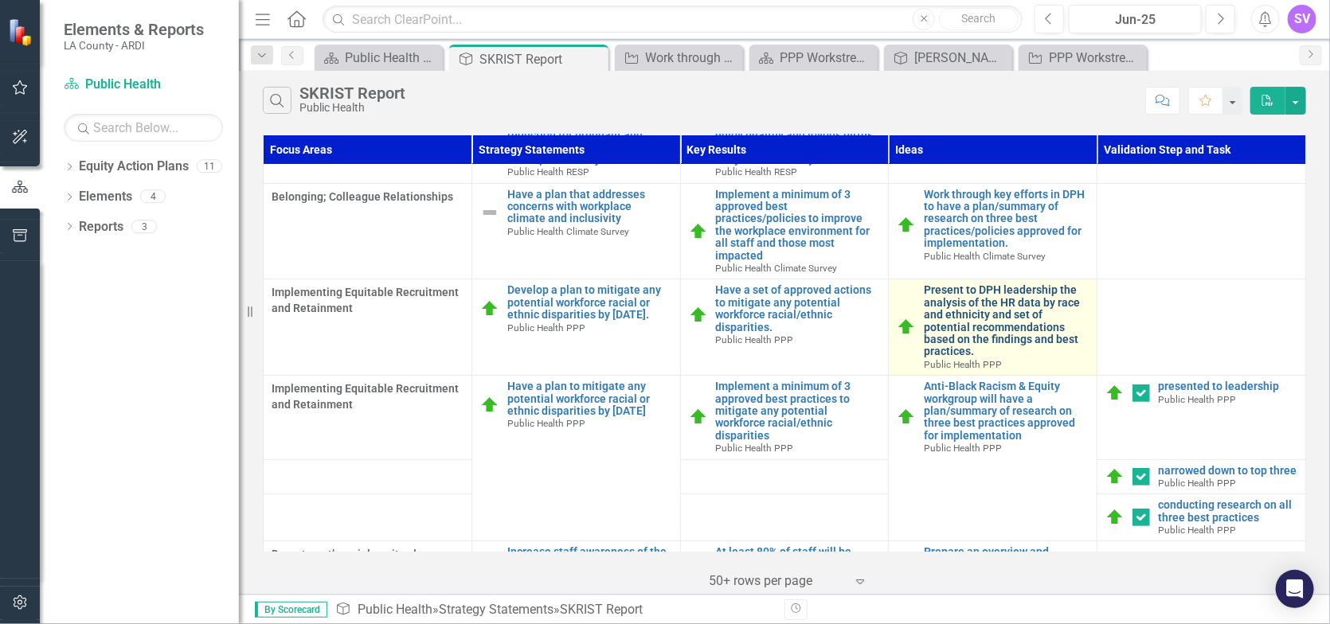
click at [1005, 305] on link "Present to DPH leadership the analysis of the HR data by race and ethnicity and…" at bounding box center [1006, 320] width 165 height 73
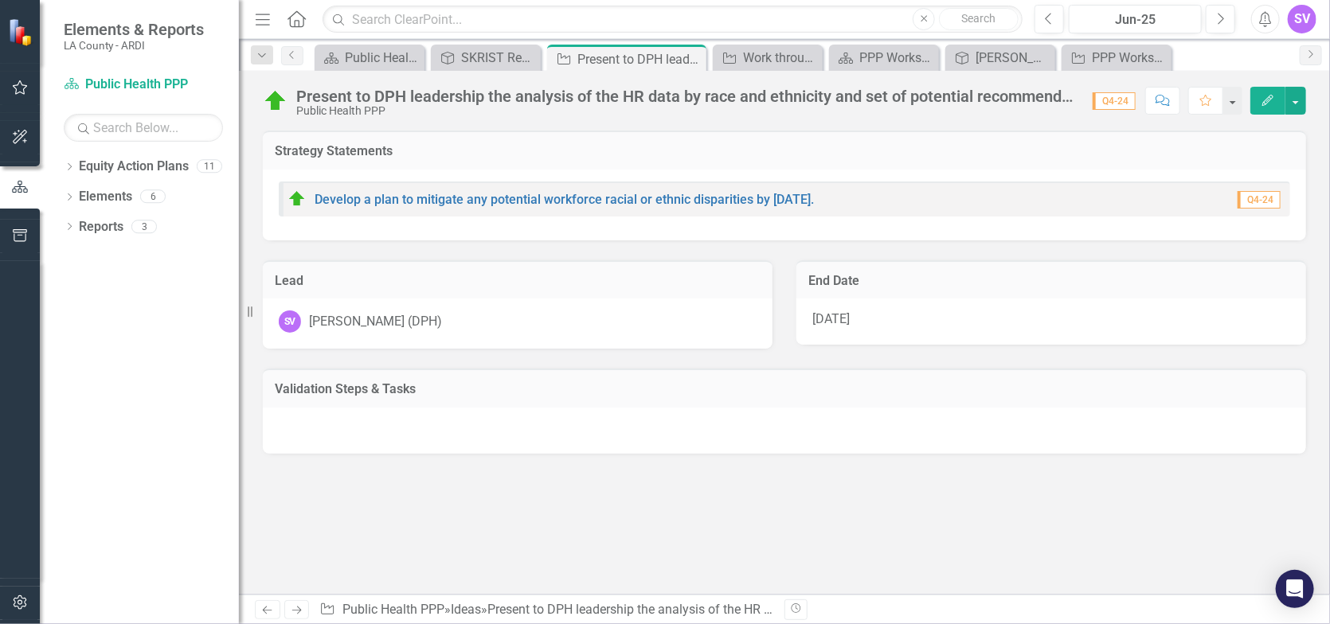
click at [1263, 111] on button "Edit" at bounding box center [1268, 101] width 35 height 28
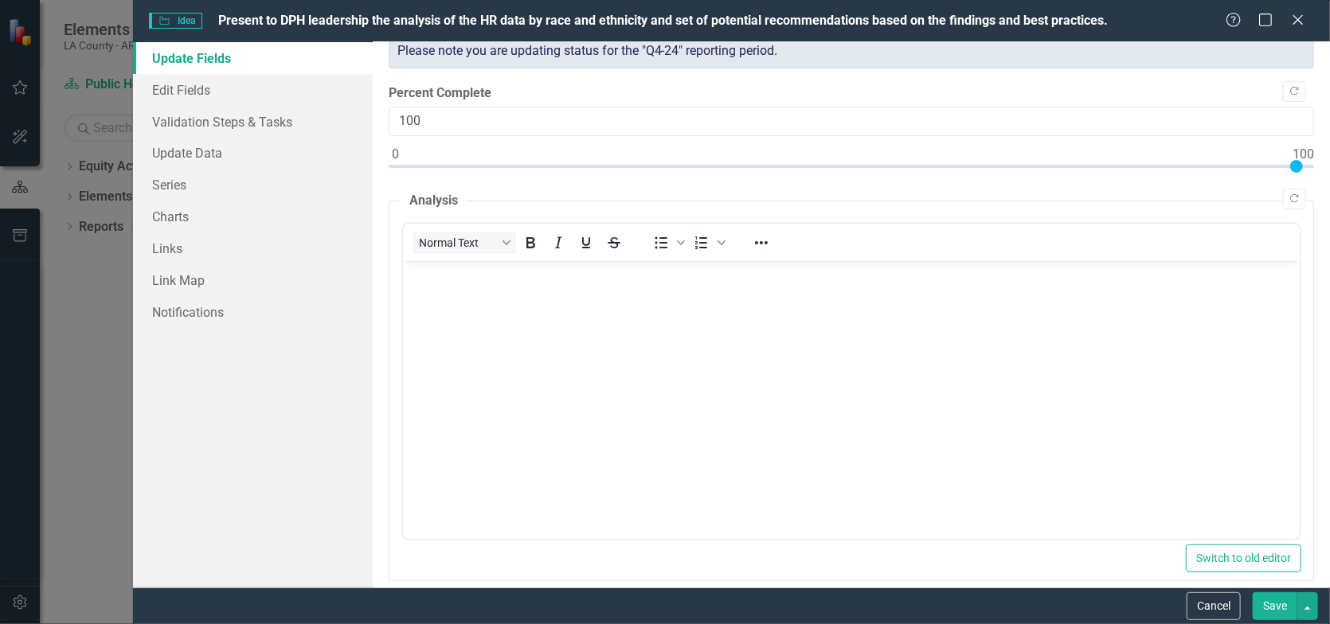
scroll to position [80, 0]
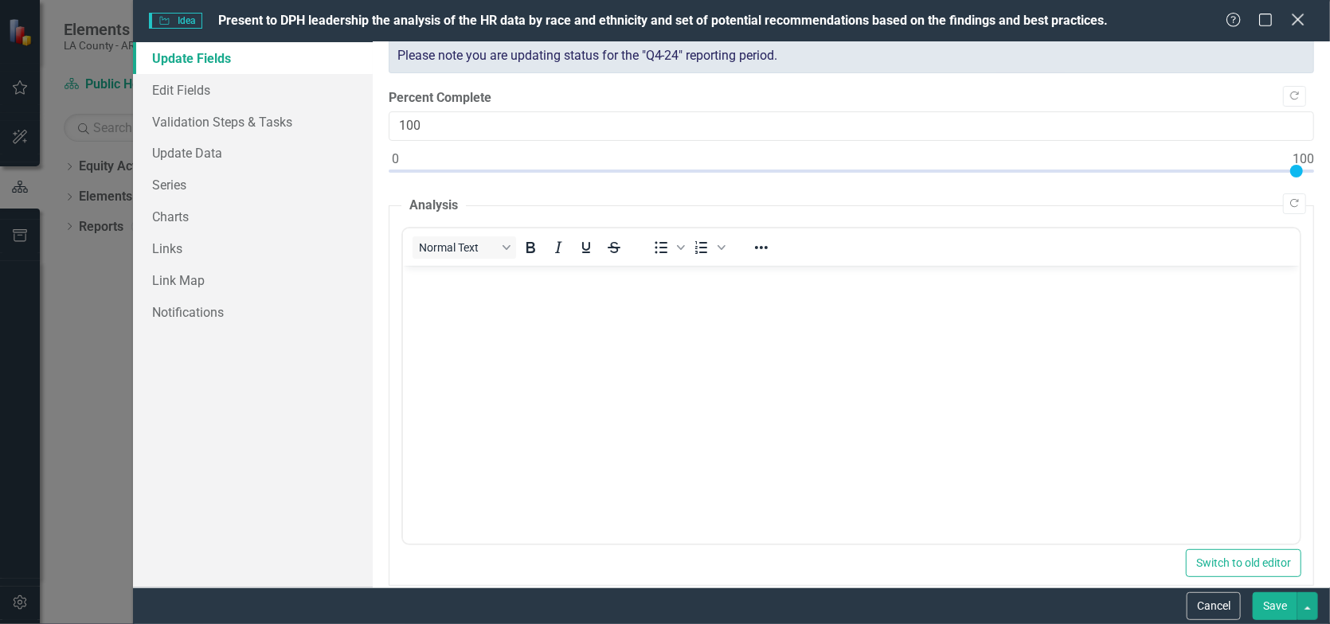
click at [1297, 18] on icon at bounding box center [1298, 20] width 12 height 12
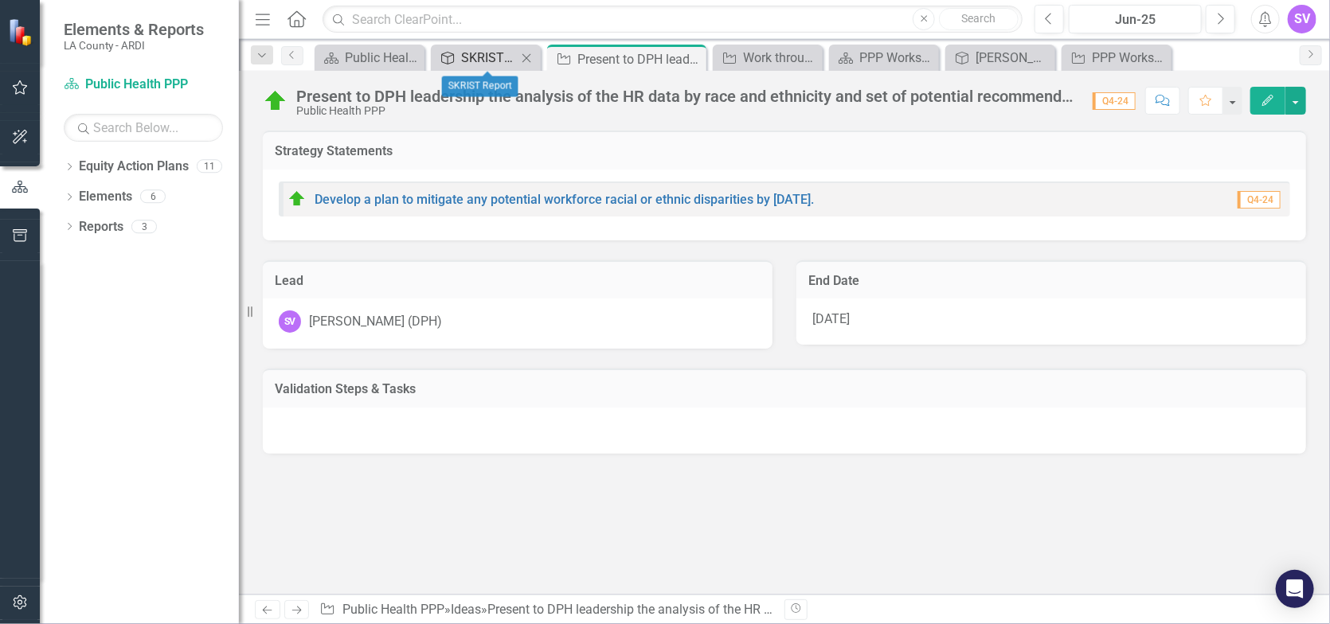
click at [483, 64] on div "SKRIST Report" at bounding box center [489, 58] width 56 height 20
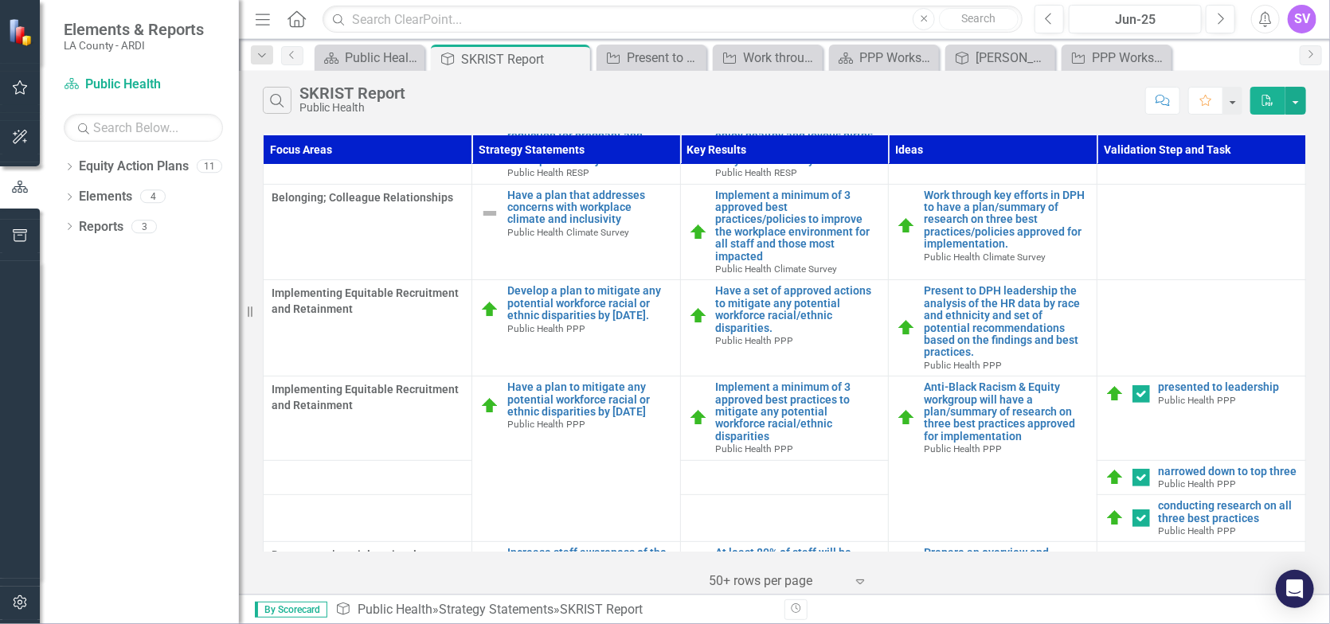
scroll to position [159, 0]
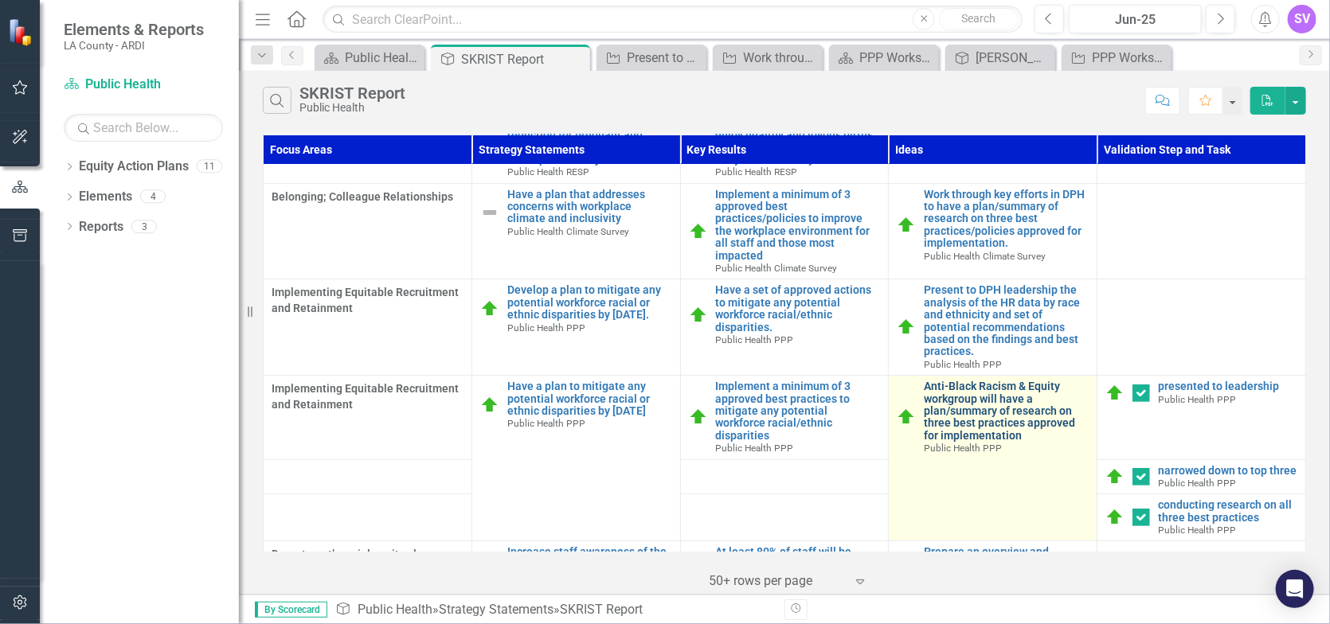
click at [1030, 406] on link "Anti-Black Racism & Equity workgroup will have a plan/summary of research on th…" at bounding box center [1006, 411] width 165 height 61
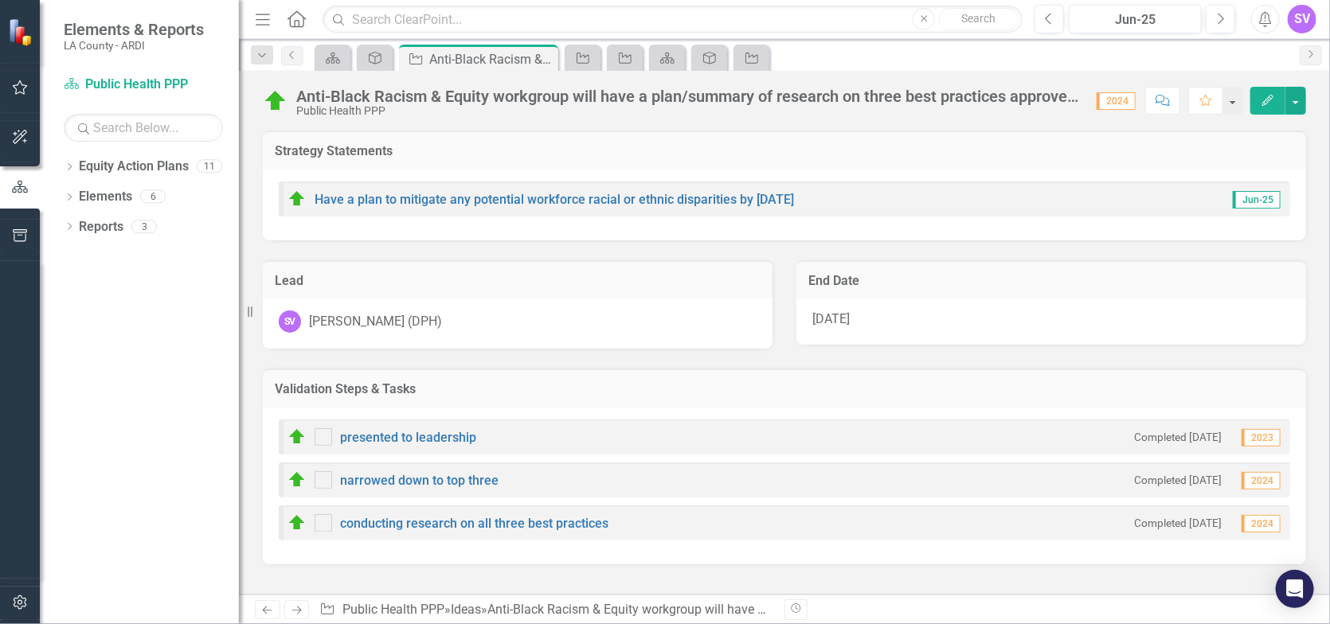
checkbox input "true"
click at [1270, 105] on icon "Edit" at bounding box center [1268, 100] width 14 height 11
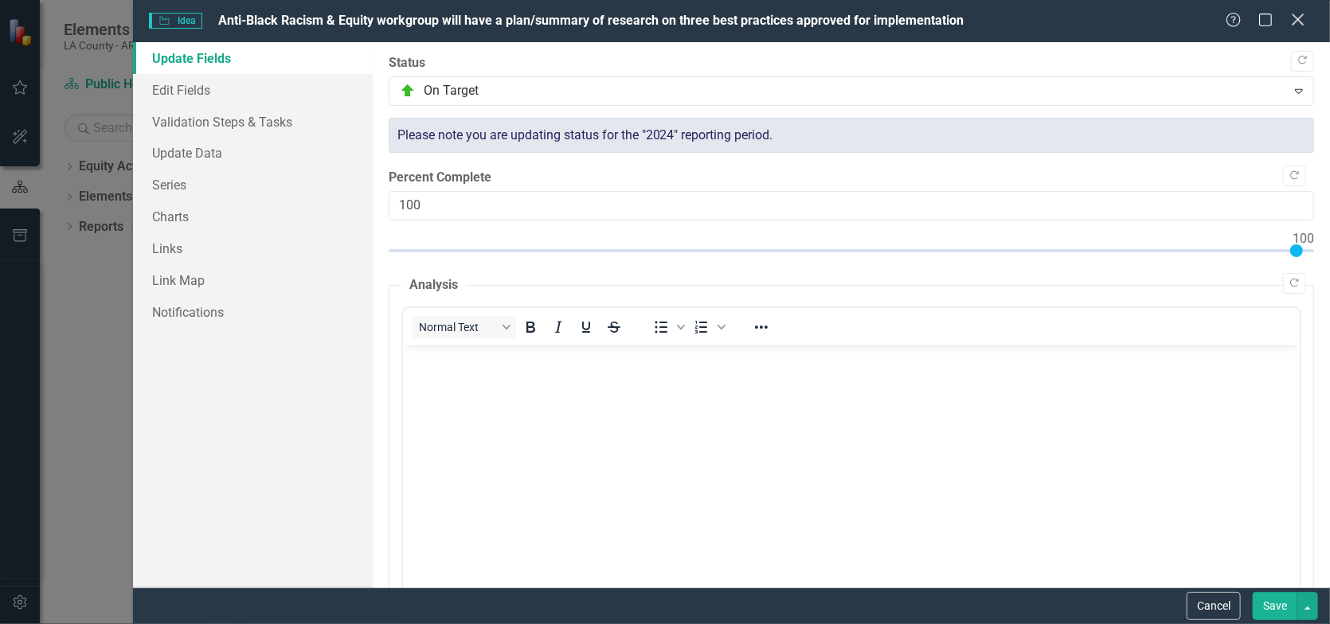
click at [1296, 19] on icon "Close" at bounding box center [1298, 19] width 20 height 15
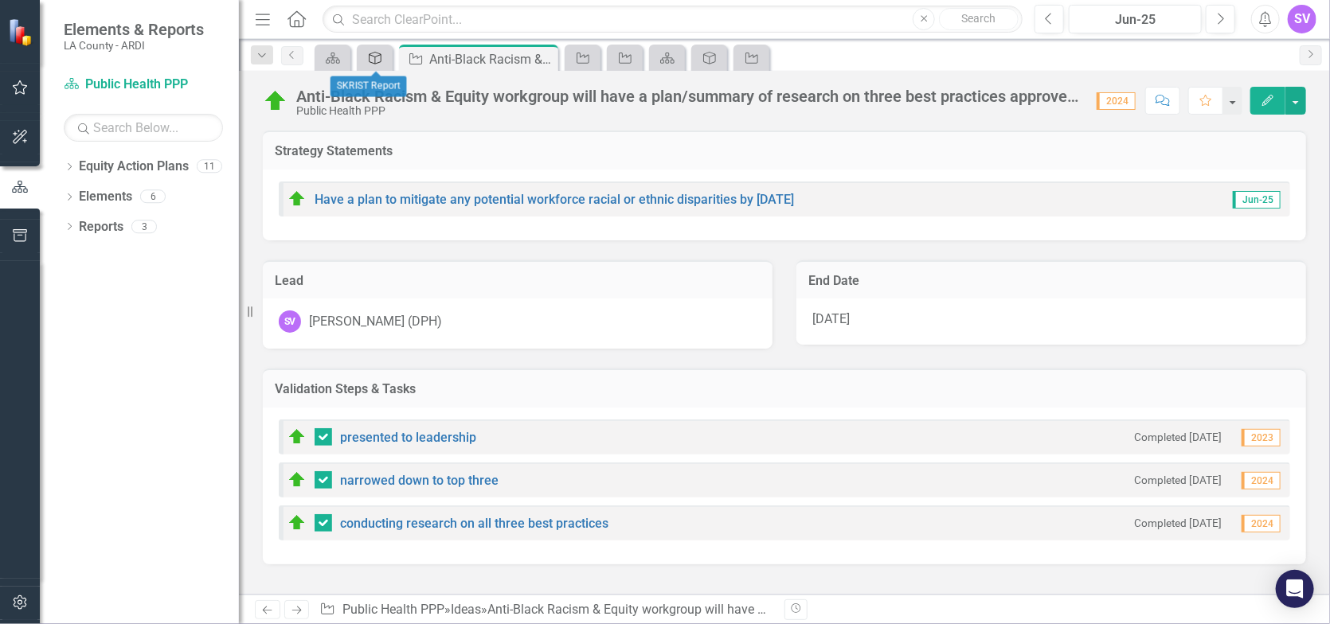
click at [374, 68] on div "Strategy Statement" at bounding box center [372, 58] width 22 height 20
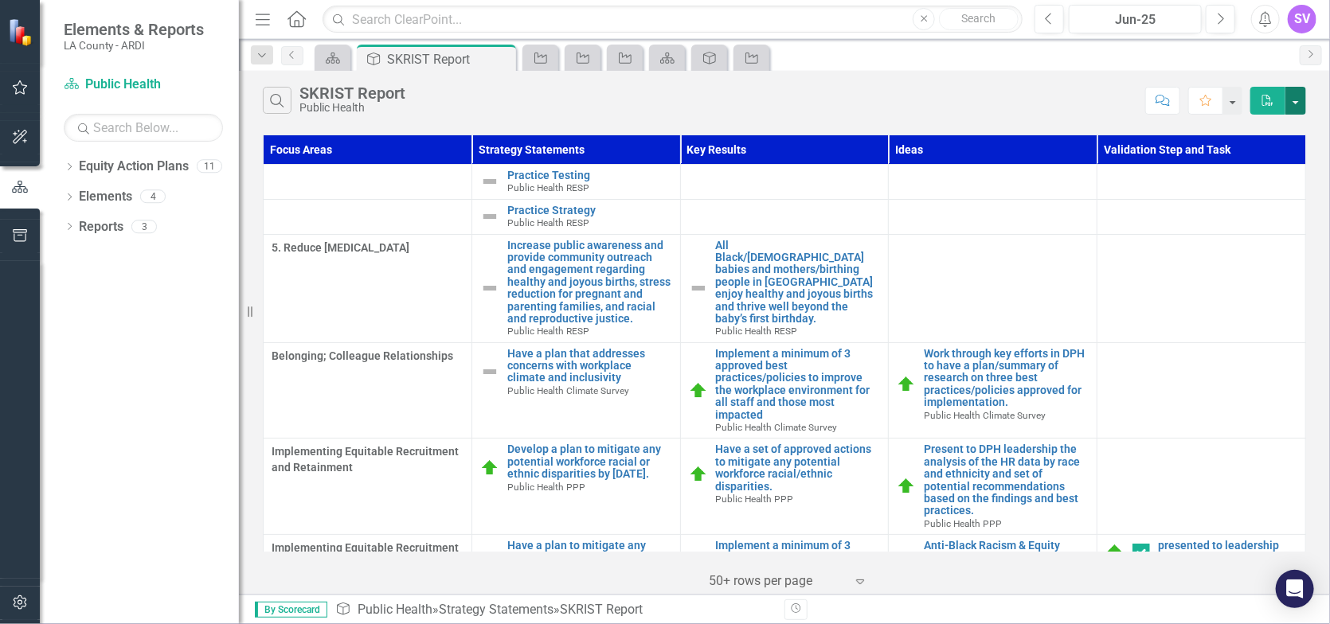
click at [1298, 103] on button "button" at bounding box center [1296, 101] width 21 height 28
click at [1250, 135] on link "PDF Export to PDF" at bounding box center [1243, 134] width 126 height 29
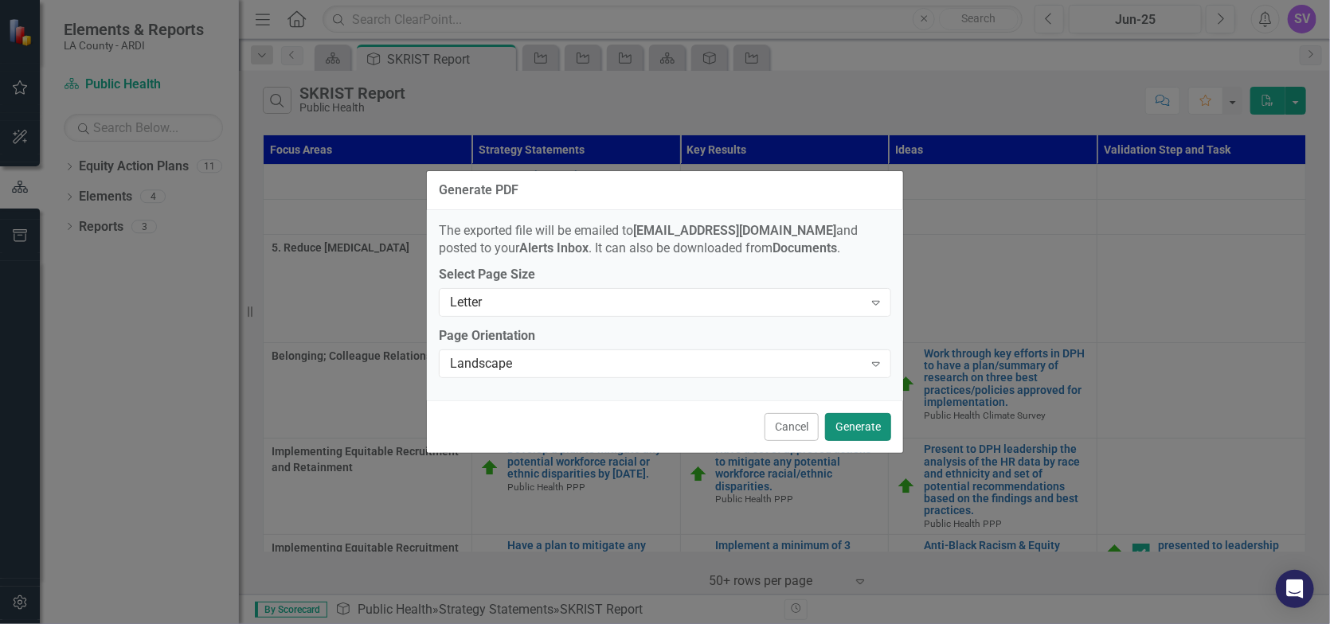
click at [836, 440] on button "Generate" at bounding box center [858, 427] width 66 height 28
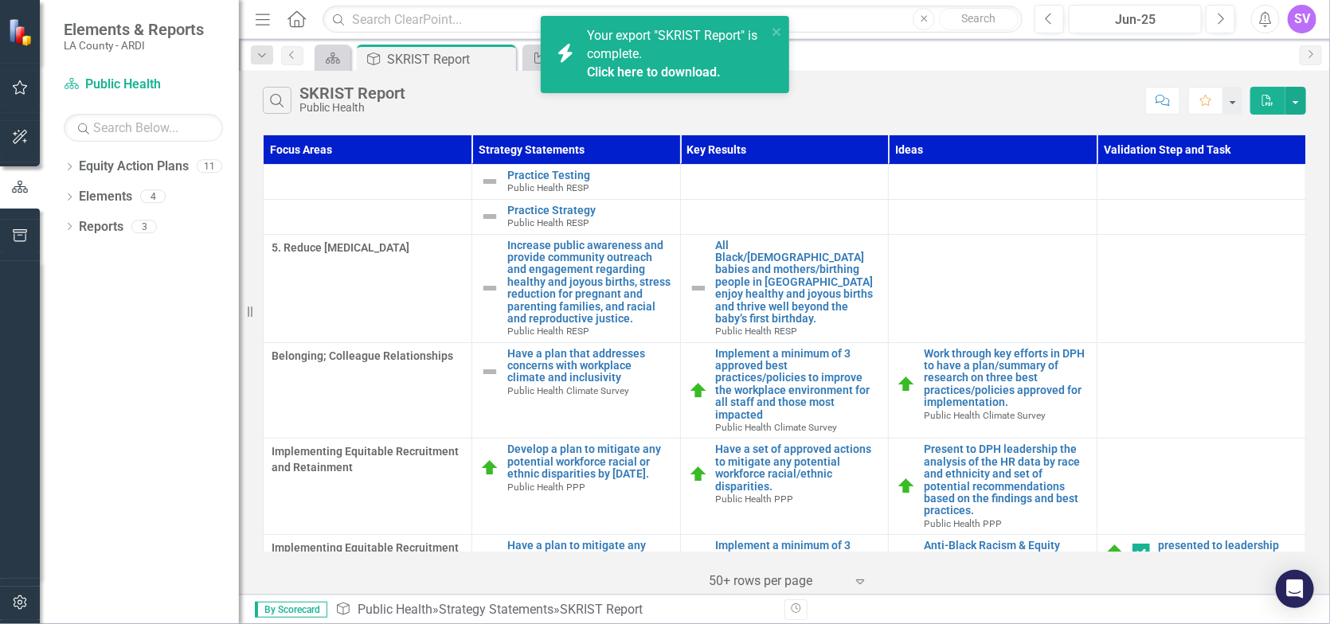
click at [673, 61] on div "Your export "SKRIST Report" is complete. Click here to download." at bounding box center [677, 54] width 180 height 55
